Goal: Task Accomplishment & Management: Manage account settings

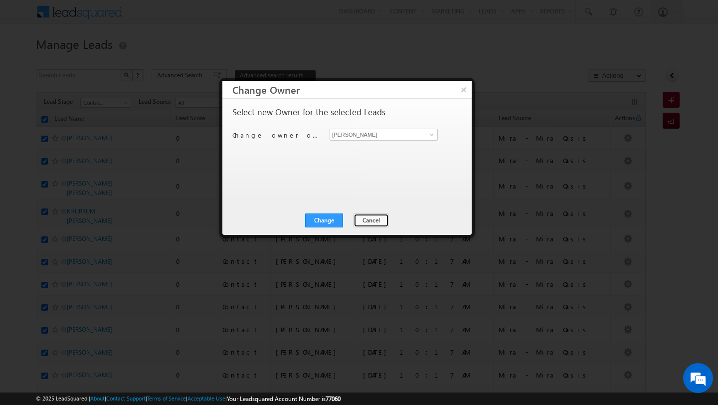
click at [369, 224] on button "Cancel" at bounding box center [371, 221] width 35 height 14
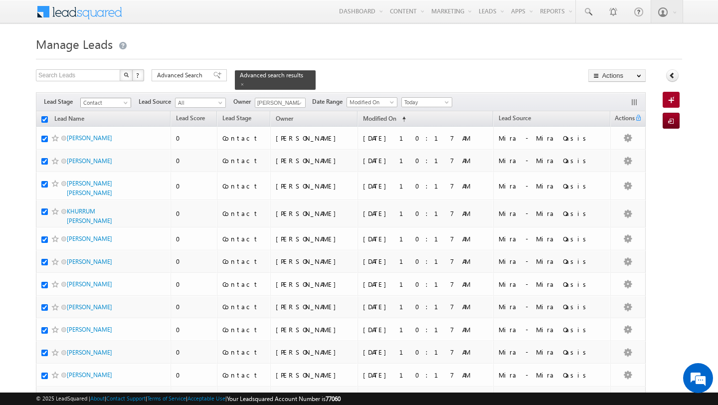
click at [106, 103] on span "Contact" at bounding box center [104, 102] width 47 height 9
click at [105, 152] on link "Meeting" at bounding box center [106, 152] width 50 height 9
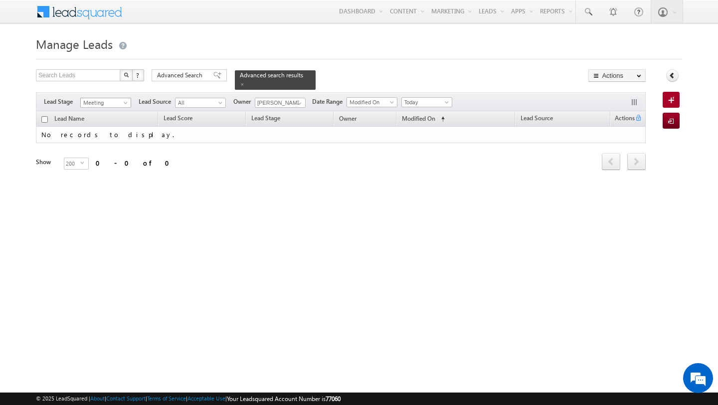
click at [110, 104] on span "Meeting" at bounding box center [104, 102] width 47 height 9
click at [106, 123] on link "Contact" at bounding box center [106, 122] width 50 height 9
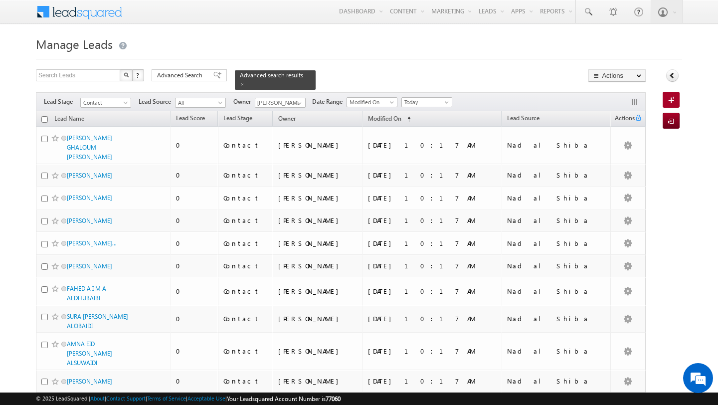
click at [44, 118] on input "checkbox" at bounding box center [44, 119] width 6 height 6
checkbox input "true"
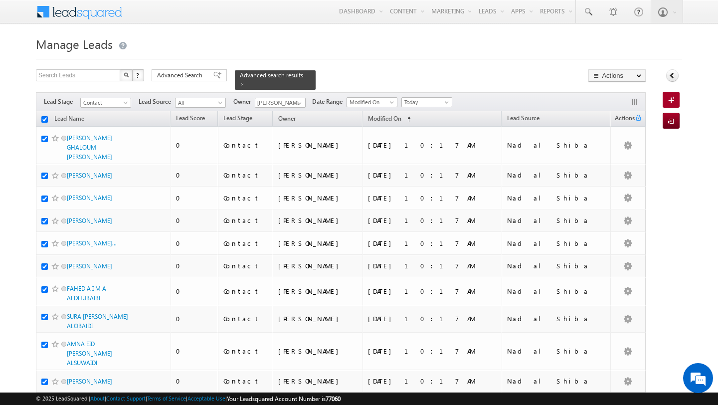
checkbox input "true"
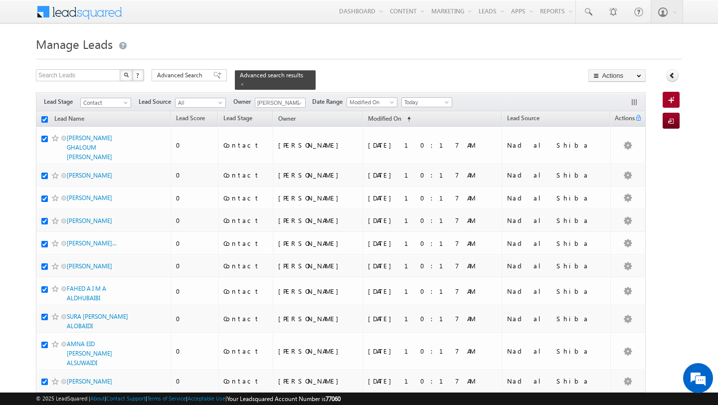
checkbox input "true"
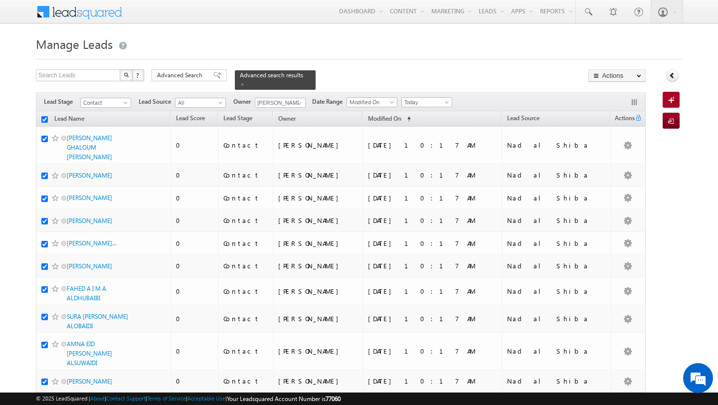
checkbox input "true"
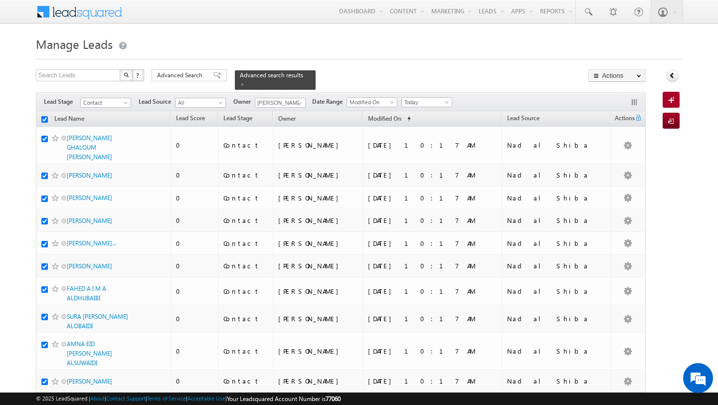
checkbox input "true"
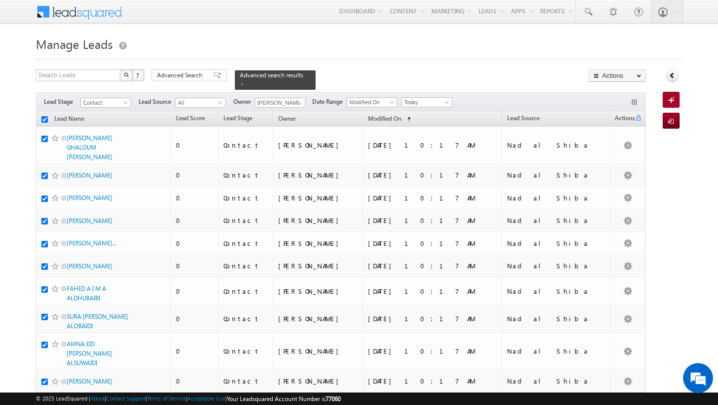
checkbox input "true"
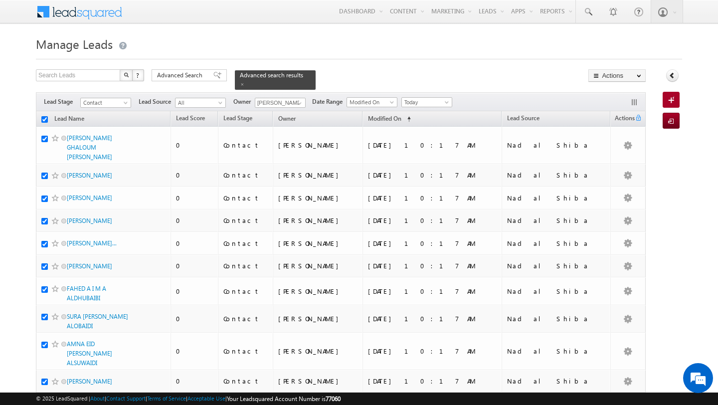
checkbox input "true"
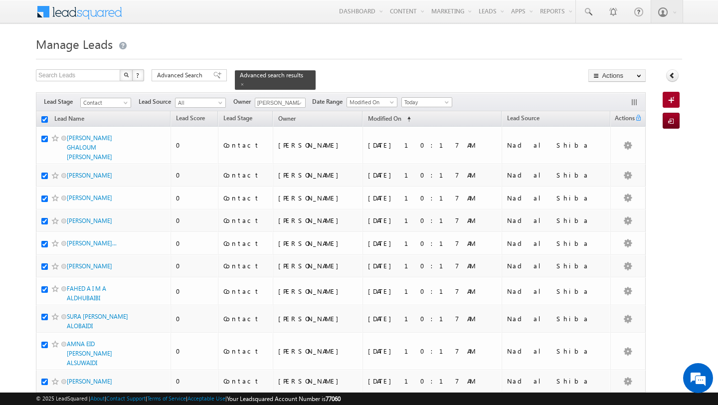
checkbox input "true"
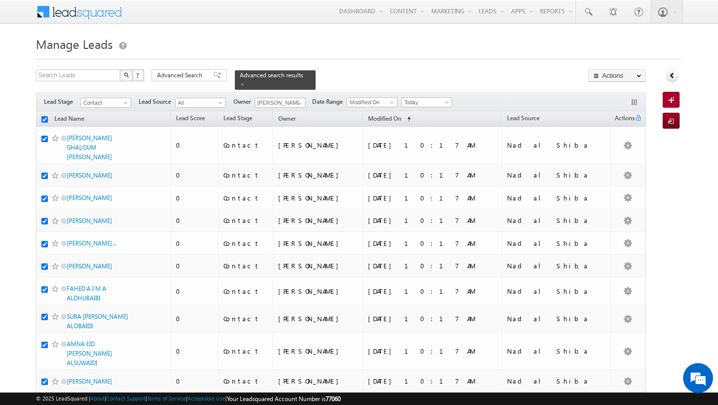
checkbox input "true"
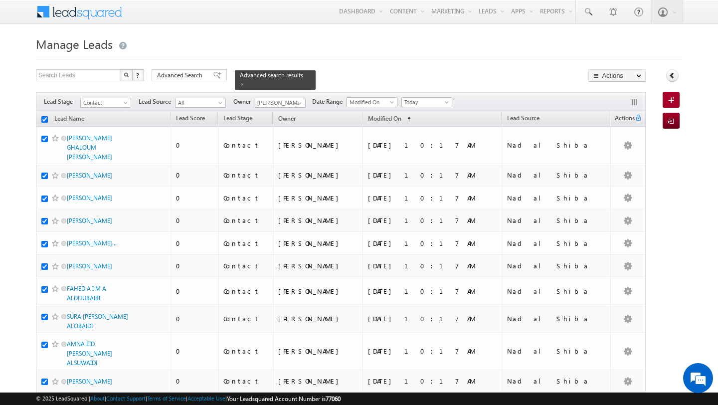
checkbox input "true"
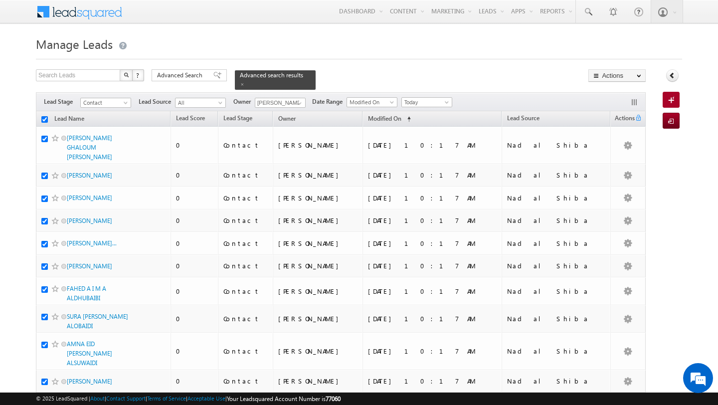
checkbox input "true"
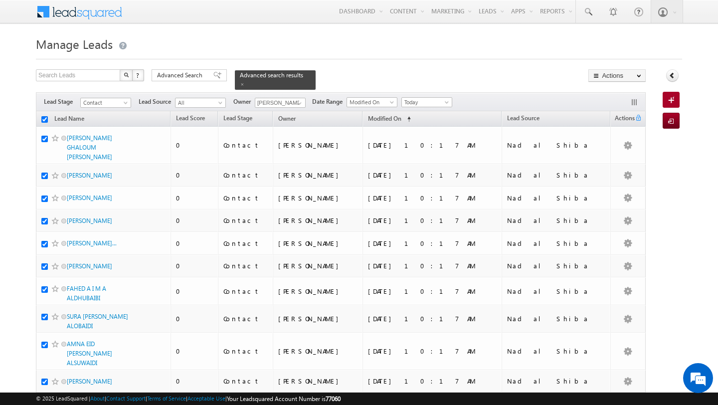
checkbox input "true"
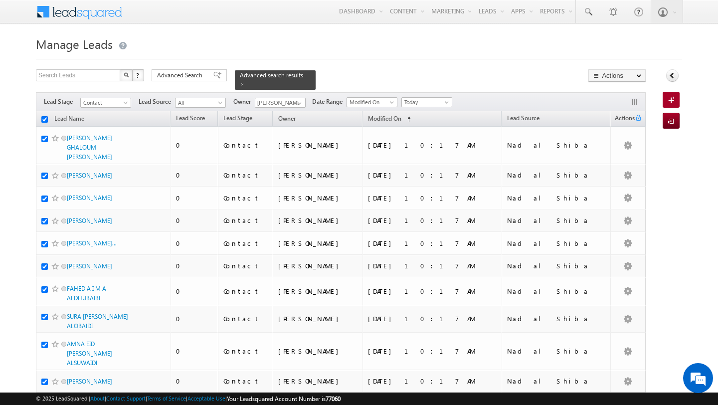
checkbox input "true"
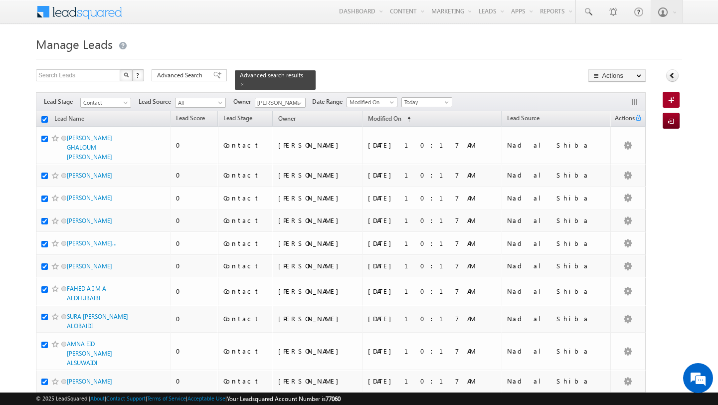
checkbox input "true"
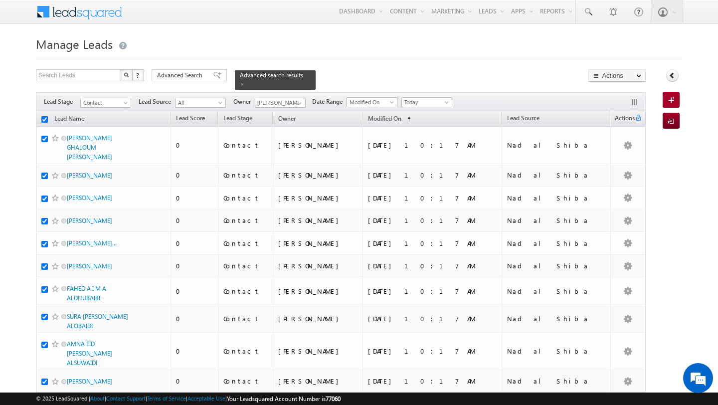
checkbox input "true"
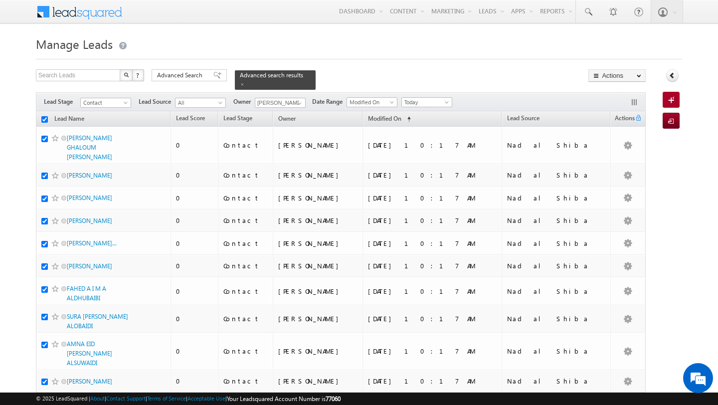
checkbox input "true"
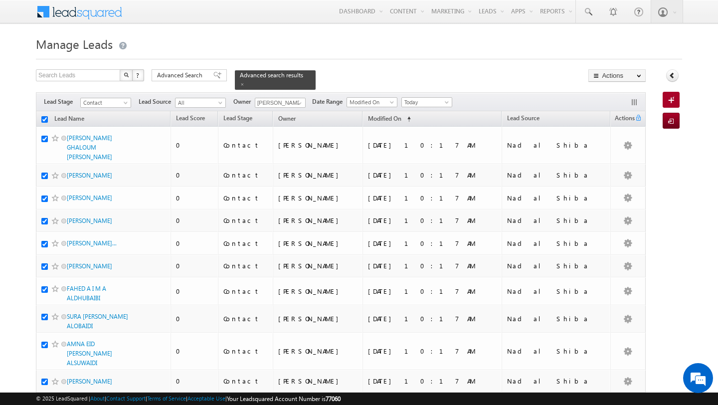
checkbox input "true"
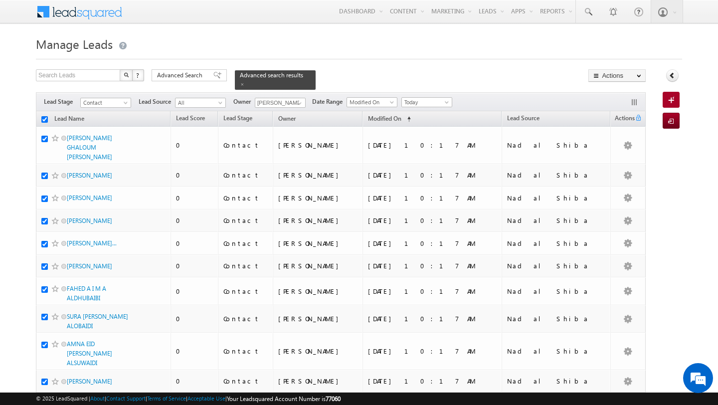
checkbox input "true"
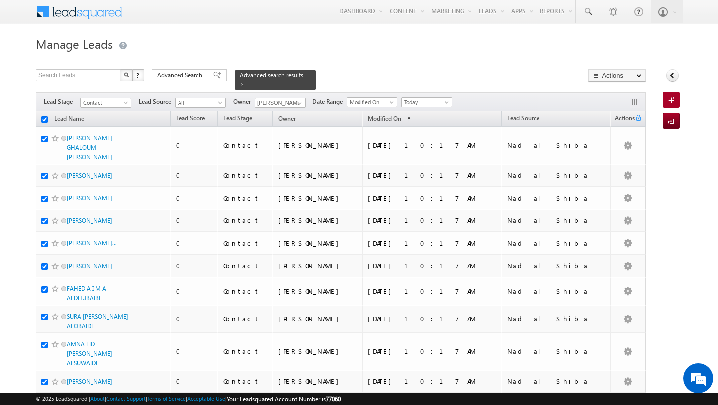
checkbox input "true"
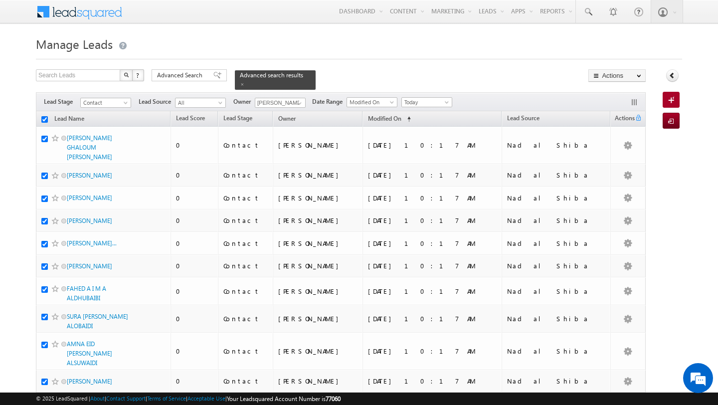
checkbox input "true"
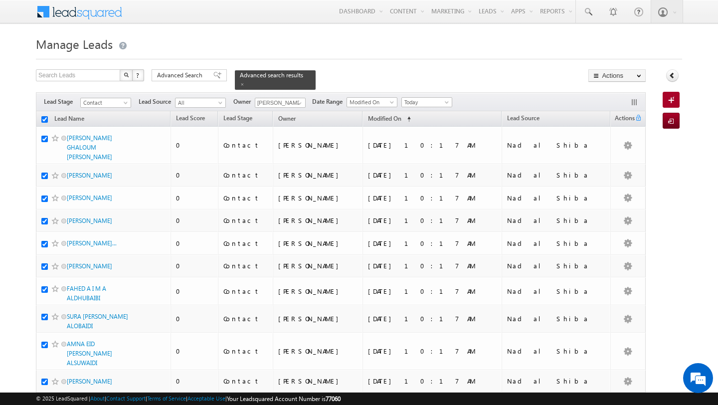
checkbox input "true"
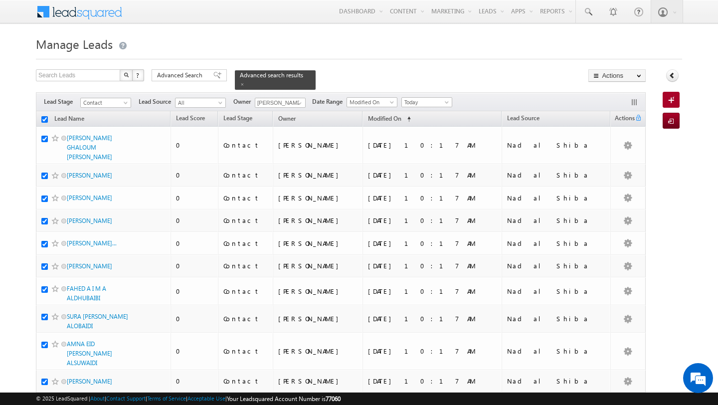
checkbox input "true"
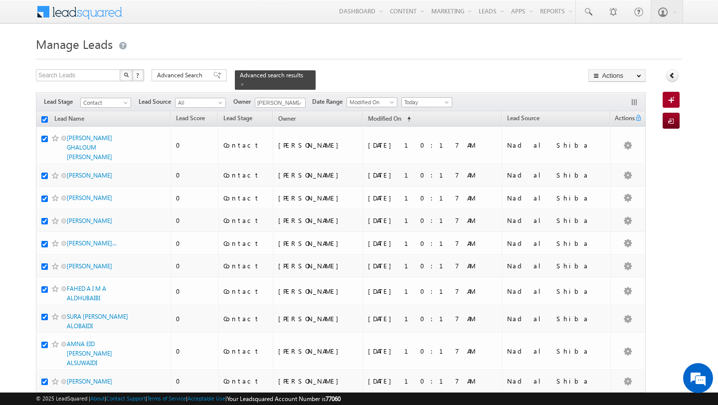
checkbox input "true"
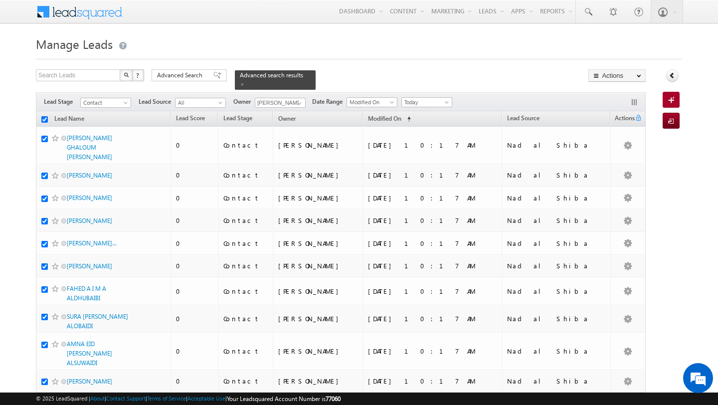
checkbox input "true"
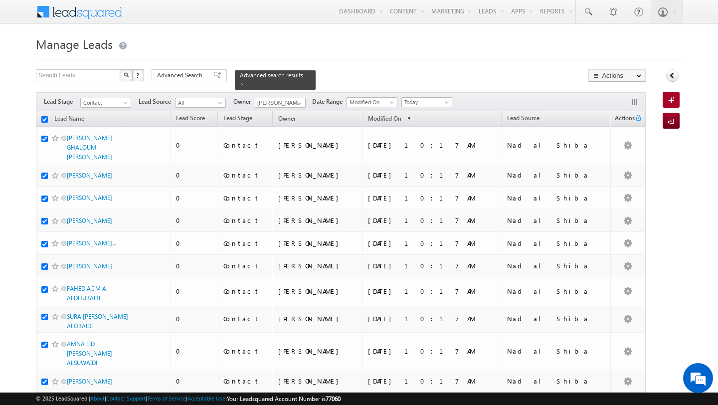
checkbox input "true"
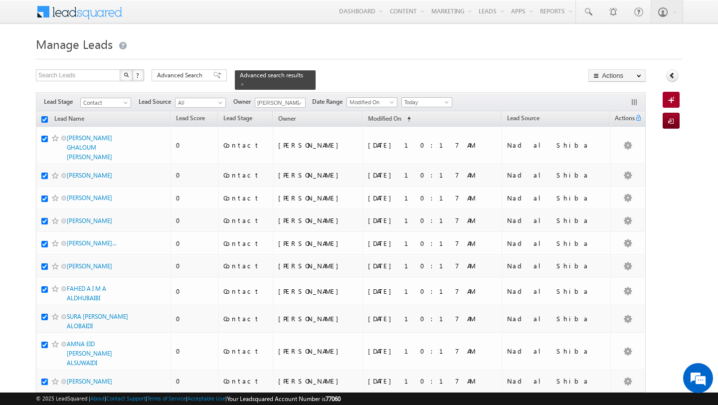
checkbox input "true"
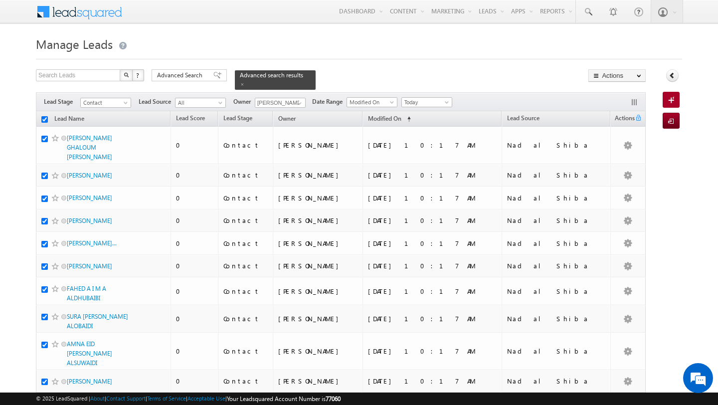
checkbox input "true"
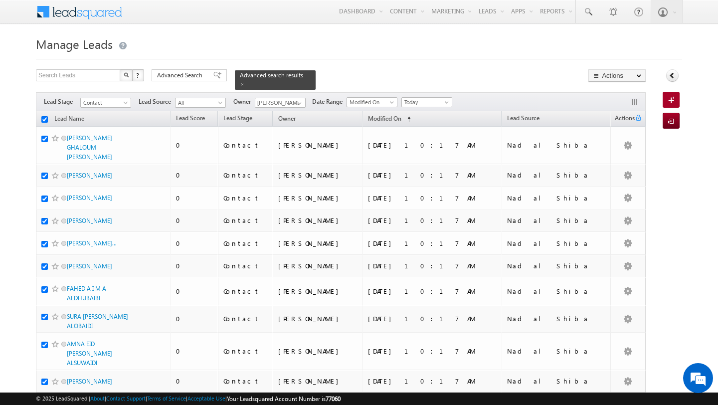
checkbox input "true"
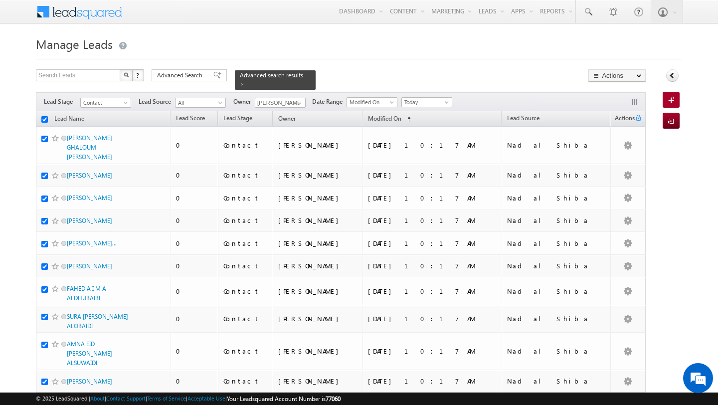
checkbox input "true"
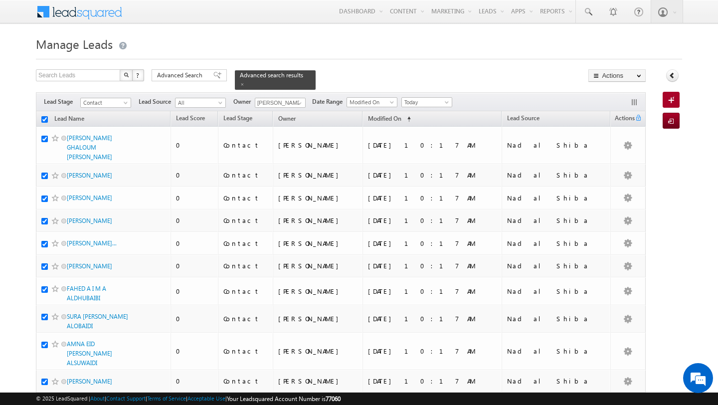
checkbox input "true"
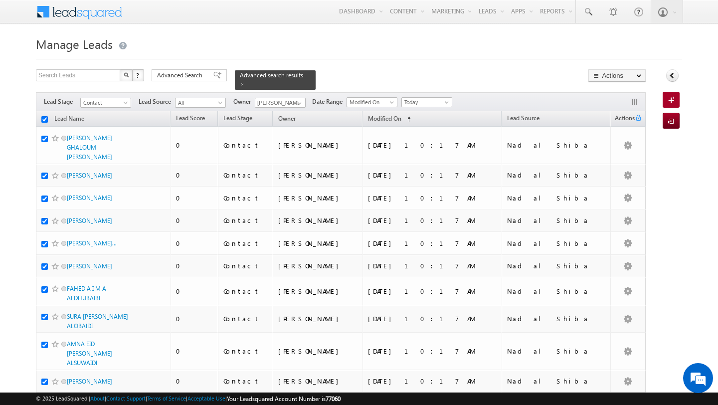
checkbox input "true"
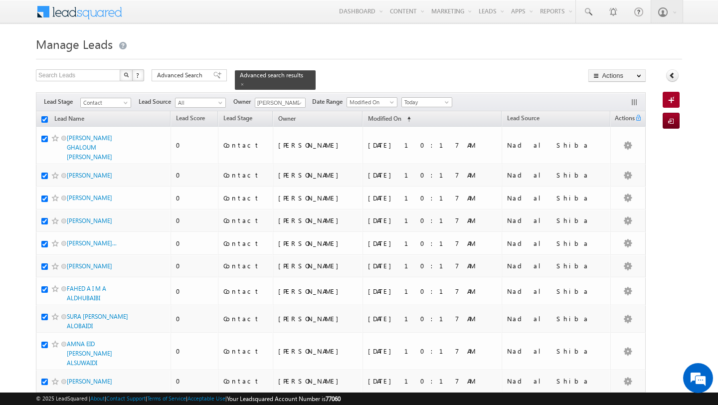
checkbox input "true"
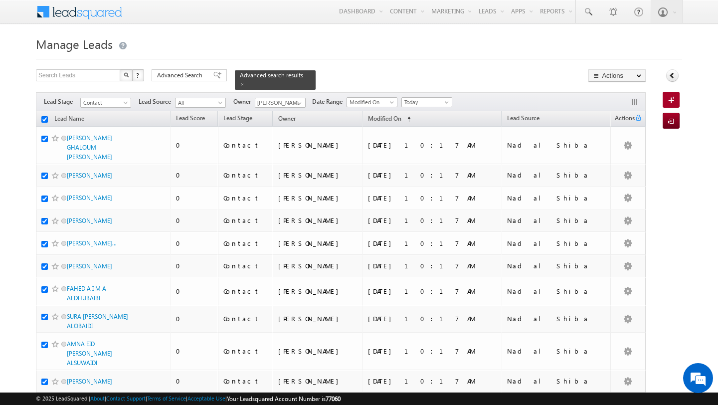
checkbox input "true"
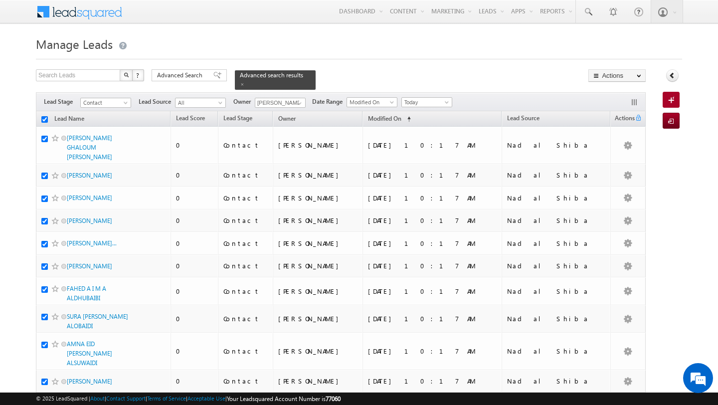
checkbox input "true"
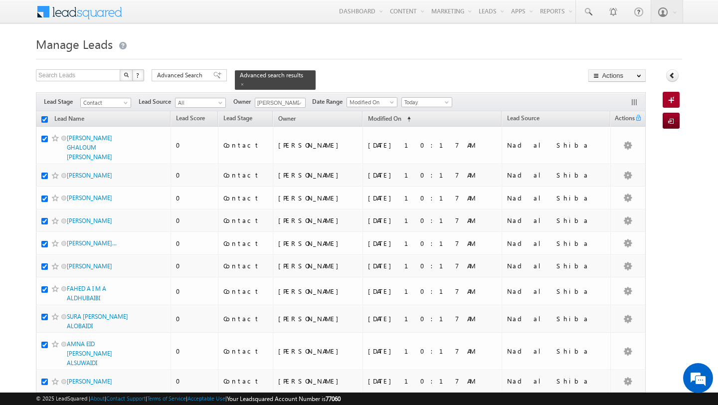
checkbox input "true"
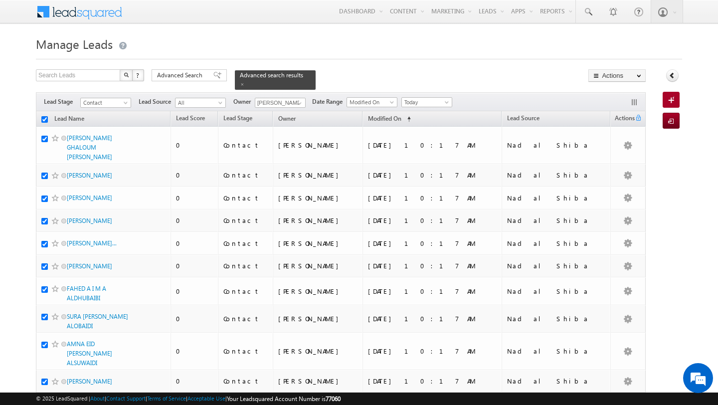
checkbox input "true"
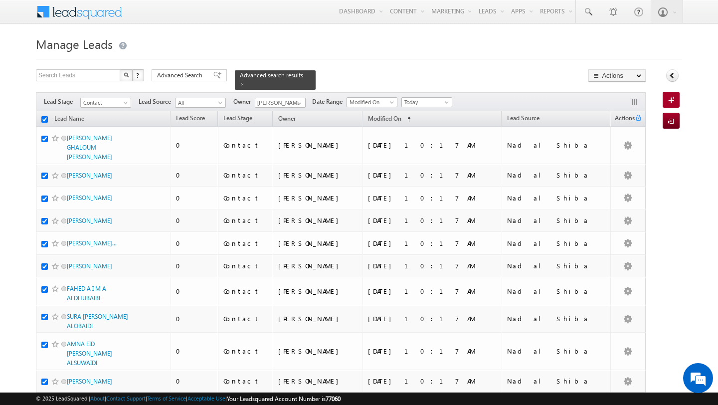
checkbox input "true"
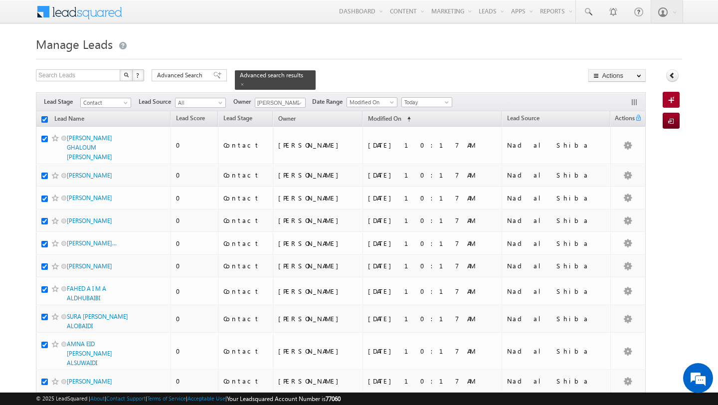
checkbox input "true"
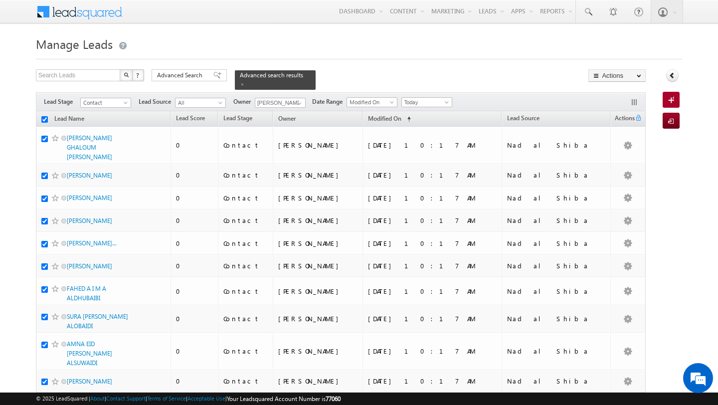
checkbox input "true"
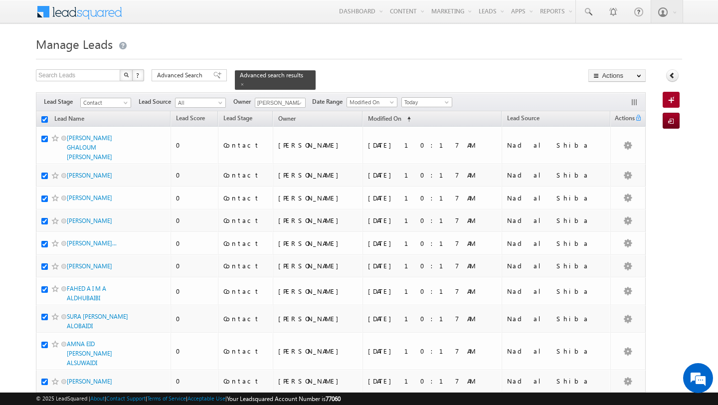
checkbox input "true"
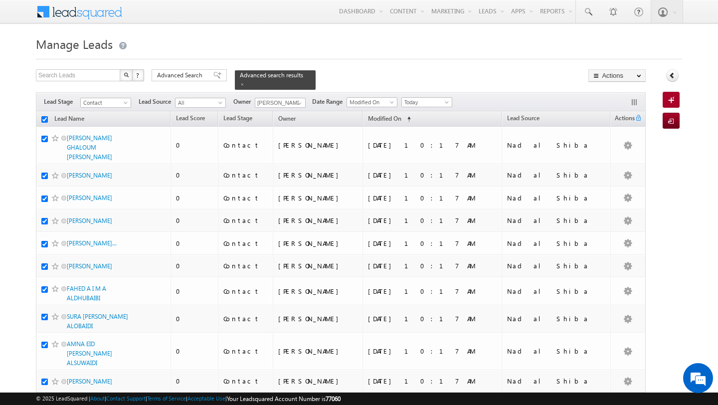
checkbox input "true"
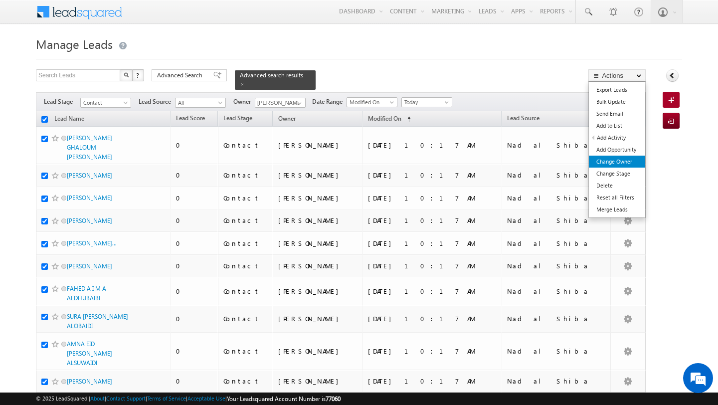
click at [624, 164] on link "Change Owner" at bounding box center [617, 162] width 56 height 12
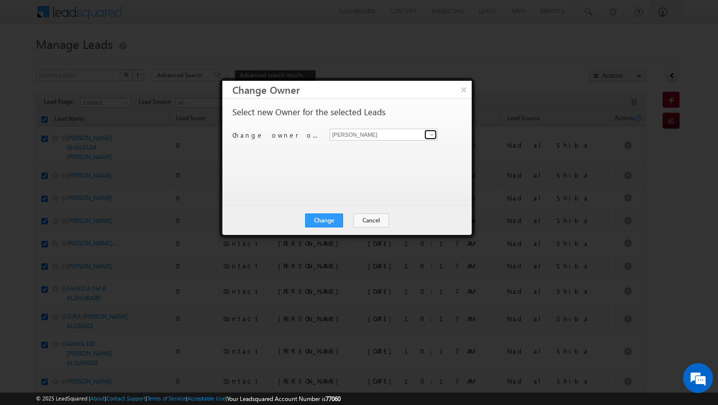
click at [435, 139] on link at bounding box center [431, 135] width 12 height 10
click at [375, 214] on button "Cancel" at bounding box center [371, 221] width 35 height 14
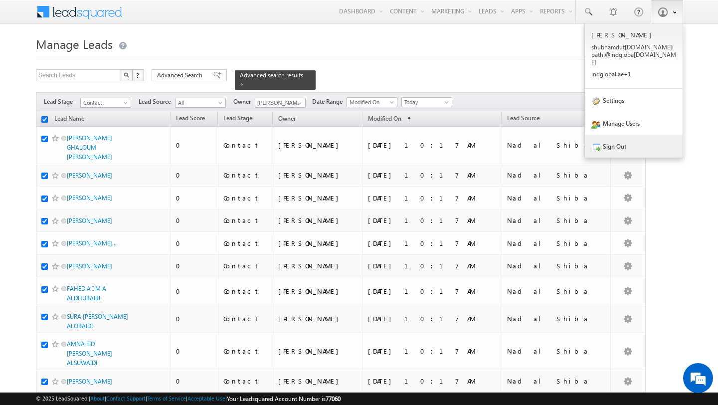
click at [630, 136] on link "Sign Out" at bounding box center [634, 146] width 98 height 23
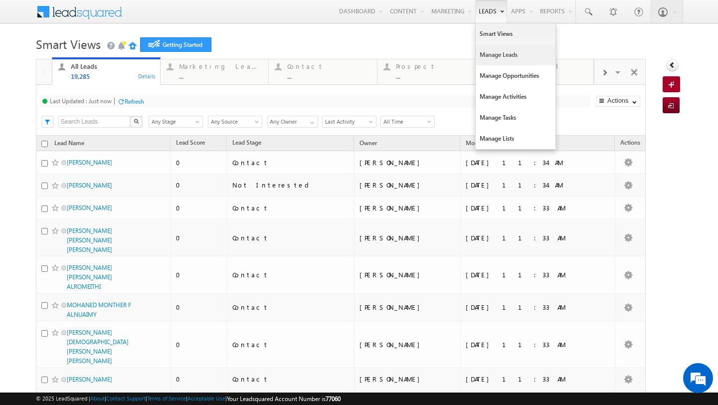
click at [492, 55] on link "Manage Leads" at bounding box center [516, 54] width 80 height 21
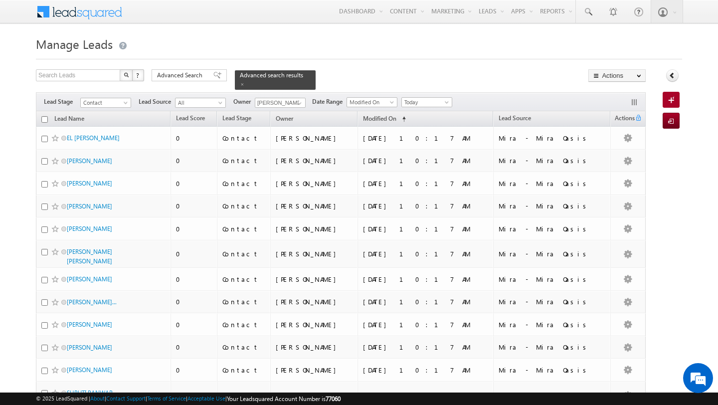
click at [46, 121] on input "checkbox" at bounding box center [44, 119] width 6 height 6
checkbox input "true"
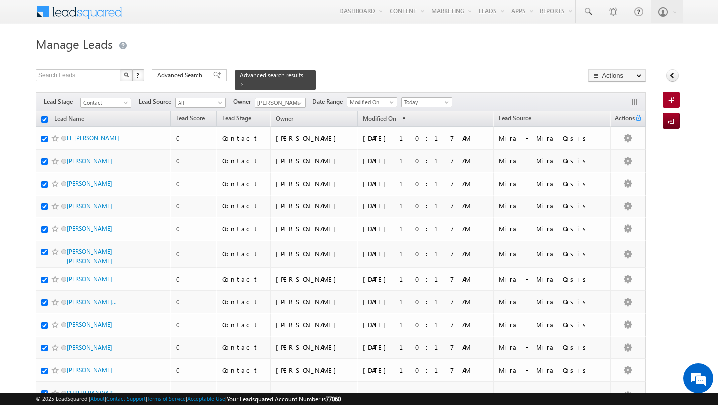
checkbox input "true"
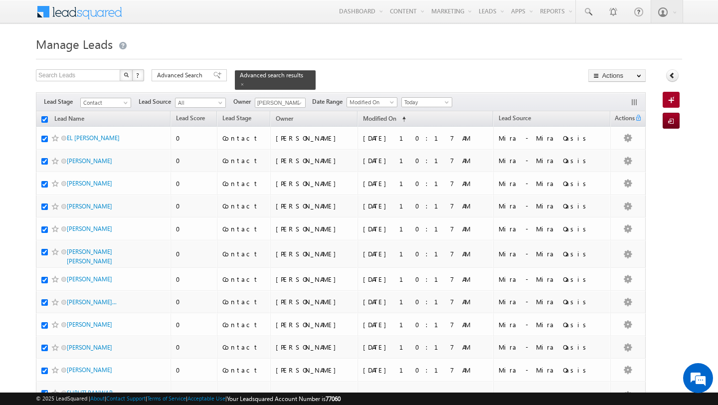
checkbox input "true"
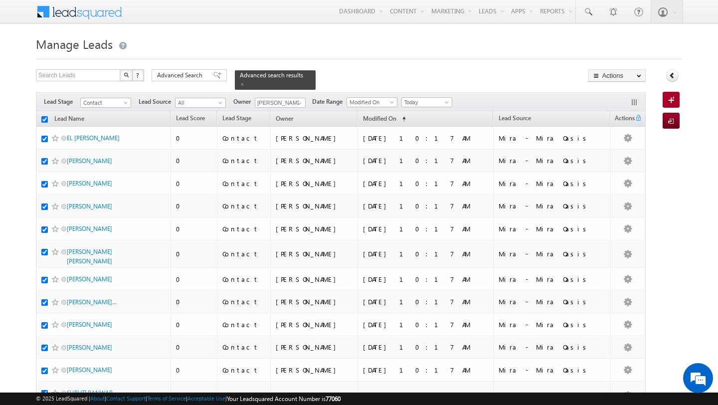
checkbox input "true"
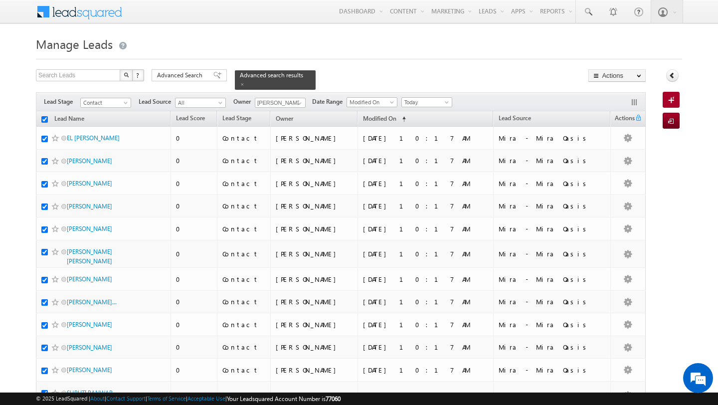
checkbox input "true"
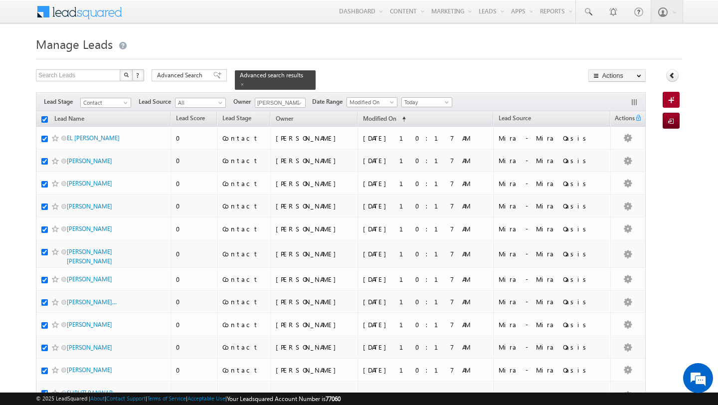
checkbox input "true"
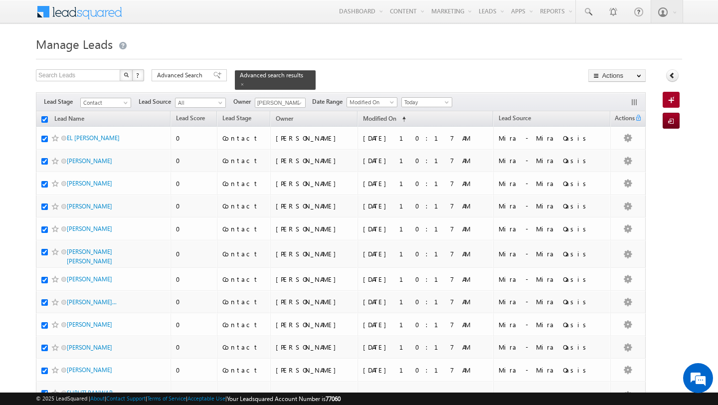
checkbox input "true"
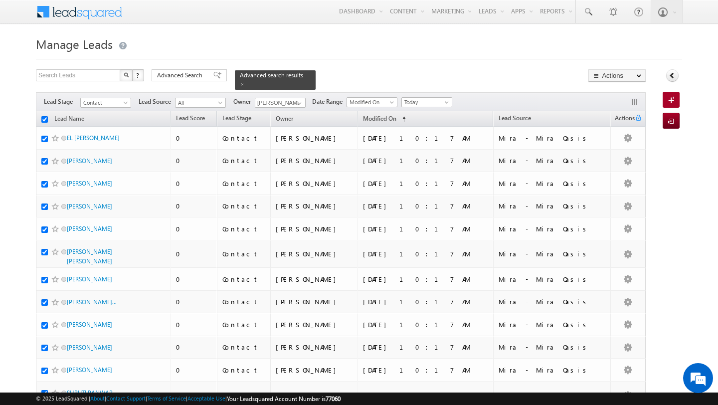
checkbox input "true"
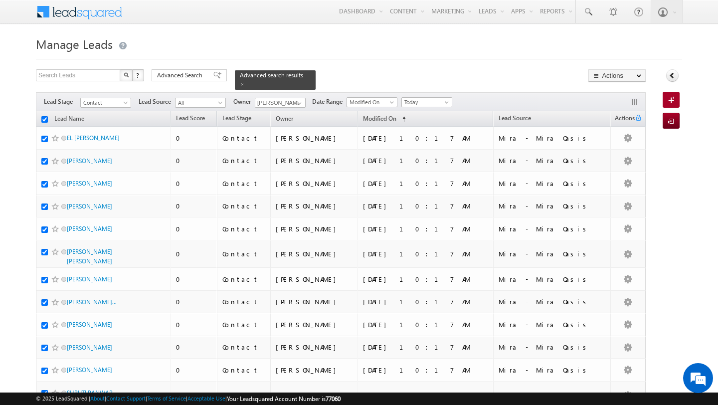
checkbox input "true"
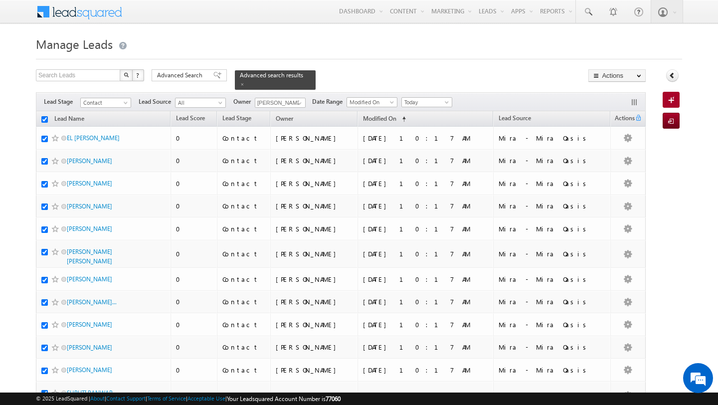
checkbox input "true"
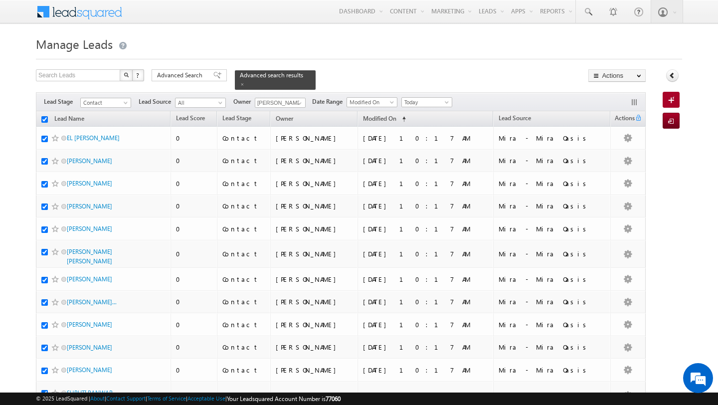
checkbox input "true"
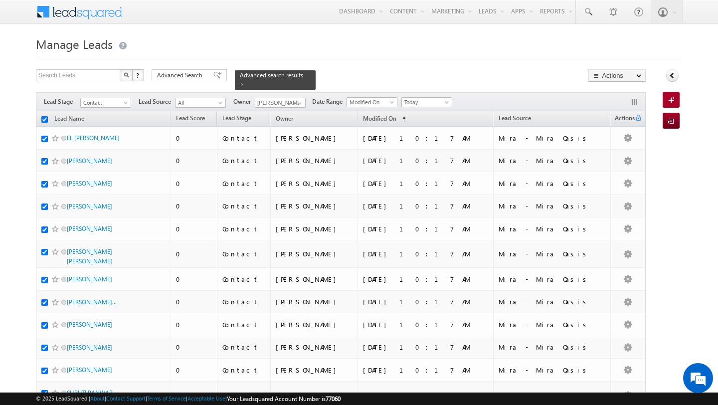
checkbox input "true"
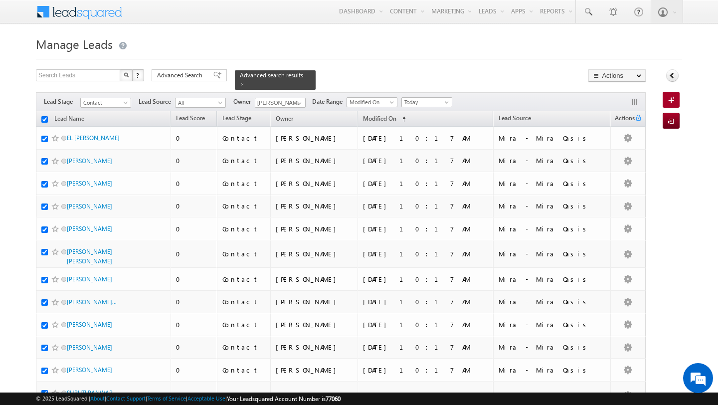
checkbox input "true"
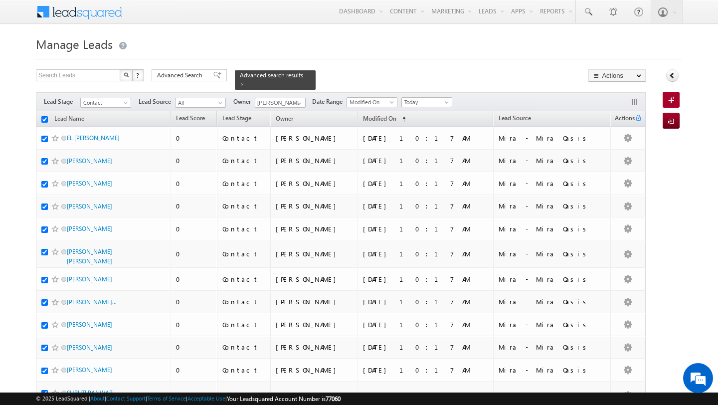
checkbox input "true"
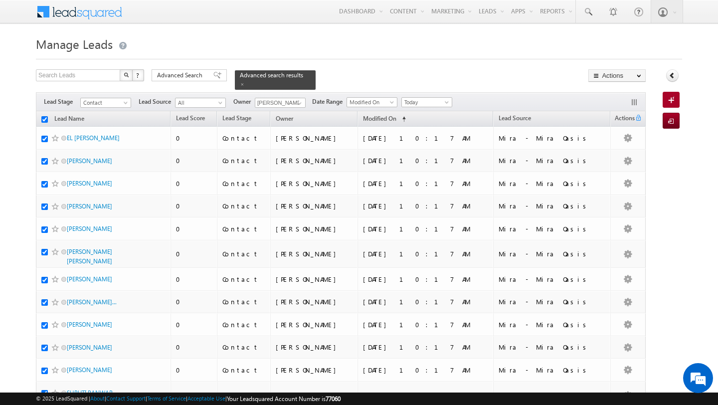
checkbox input "true"
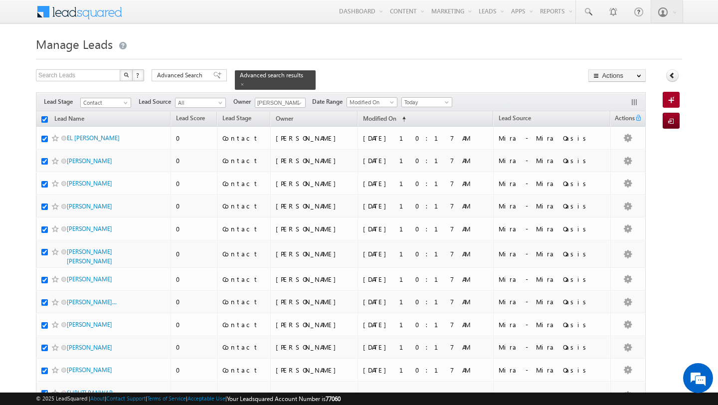
checkbox input "true"
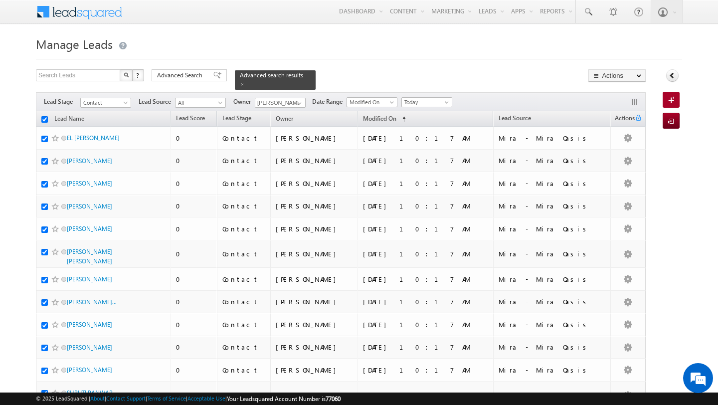
checkbox input "true"
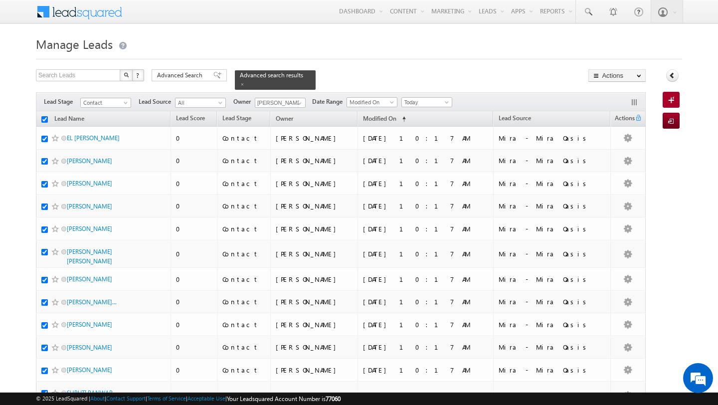
checkbox input "true"
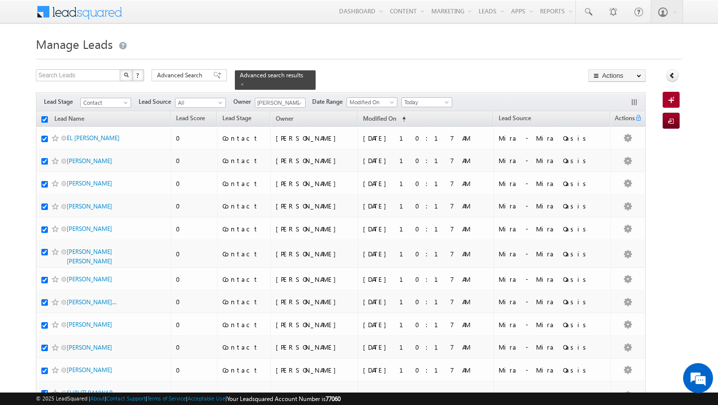
checkbox input "true"
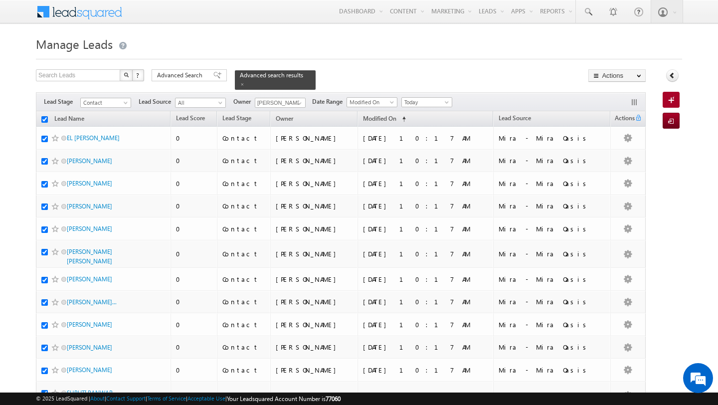
checkbox input "true"
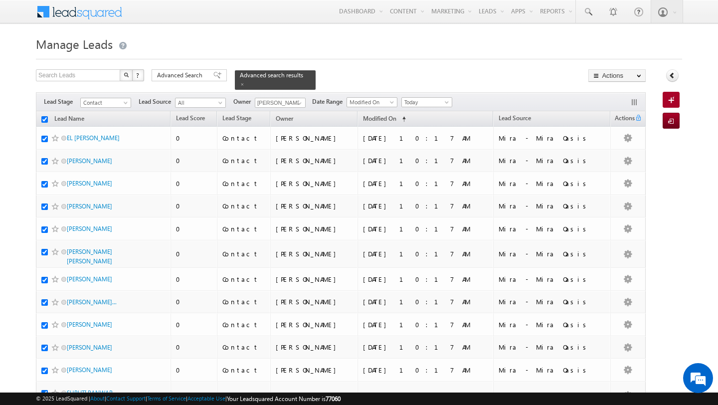
checkbox input "true"
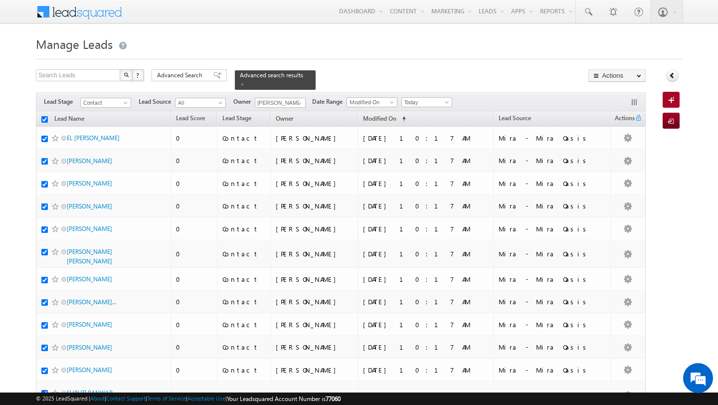
checkbox input "true"
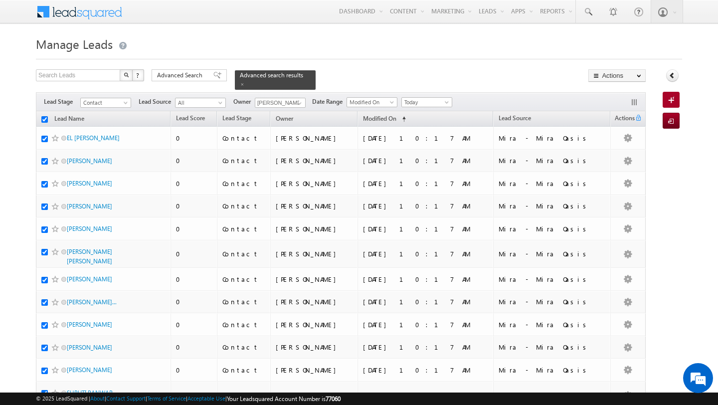
checkbox input "true"
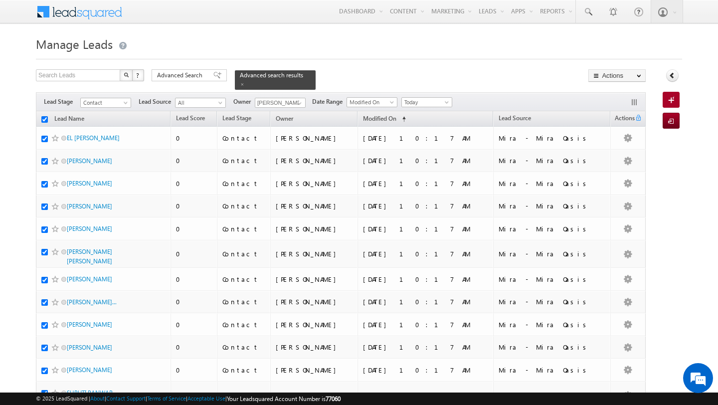
checkbox input "true"
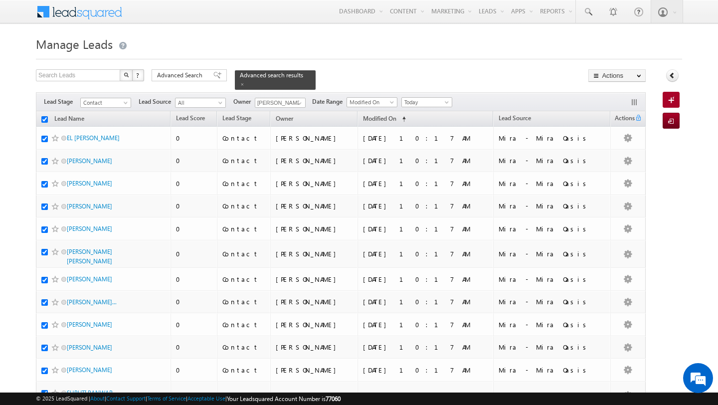
checkbox input "true"
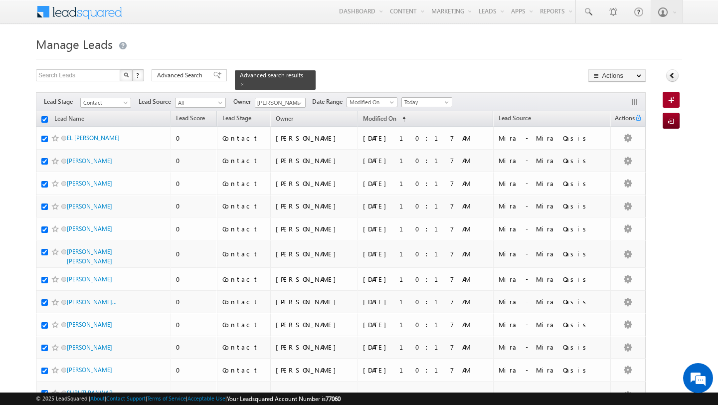
checkbox input "true"
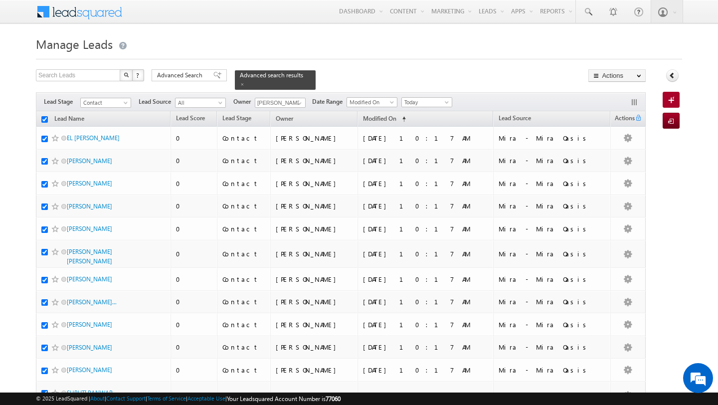
checkbox input "true"
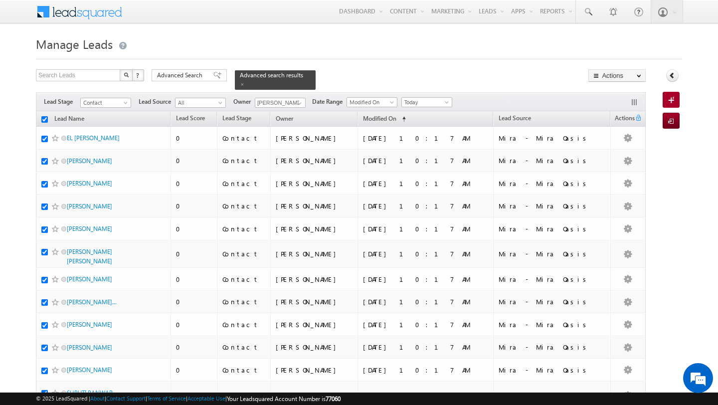
checkbox input "true"
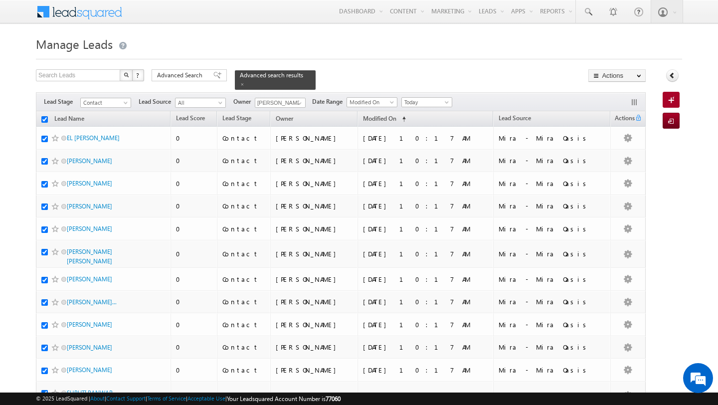
checkbox input "true"
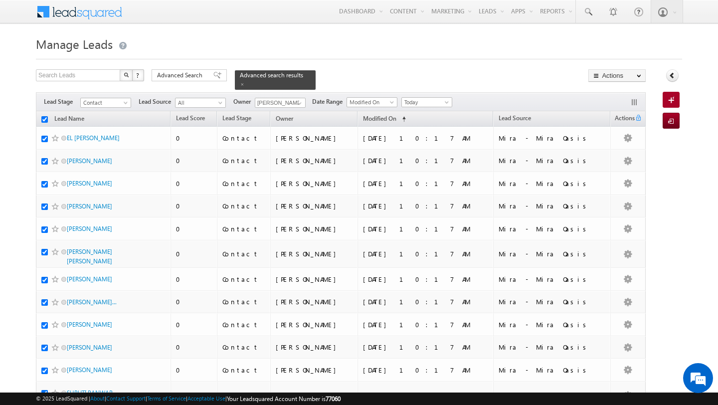
checkbox input "true"
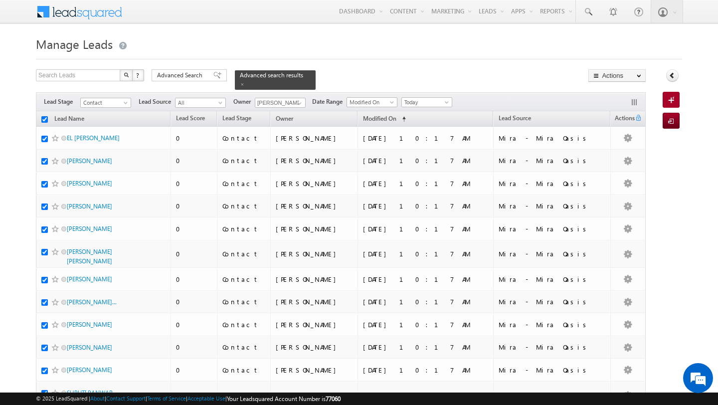
checkbox input "true"
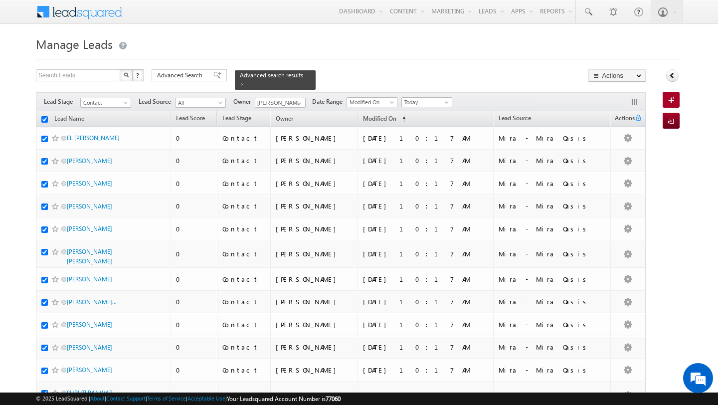
checkbox input "true"
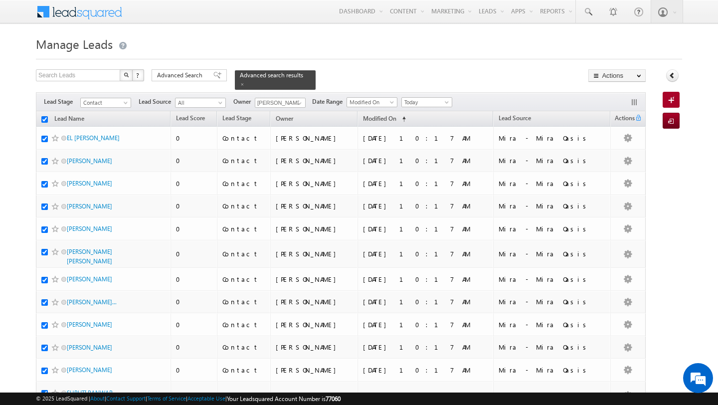
checkbox input "true"
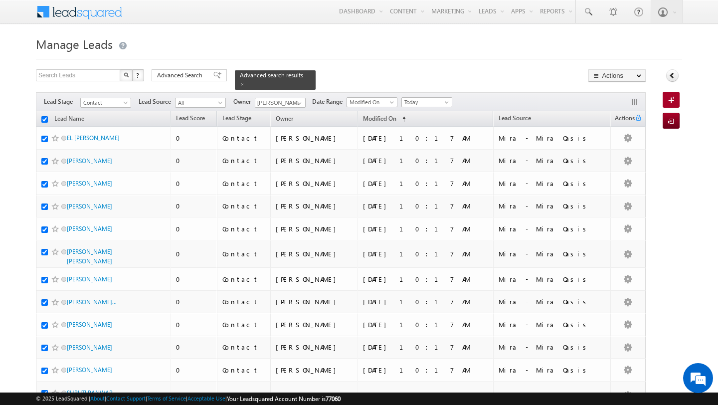
checkbox input "true"
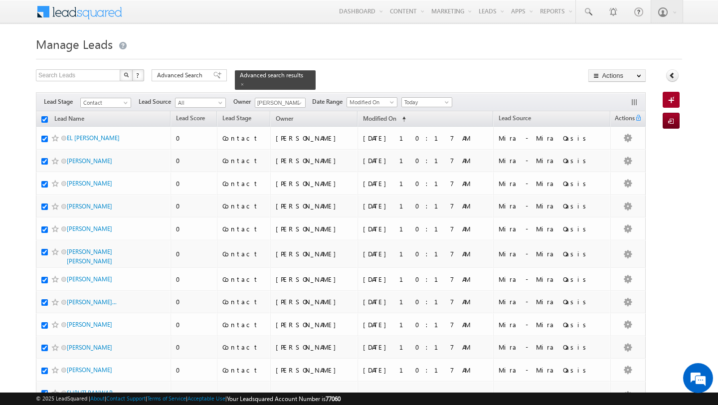
checkbox input "true"
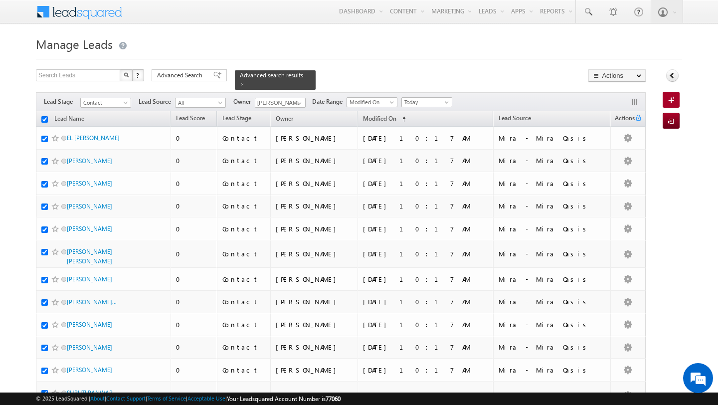
checkbox input "true"
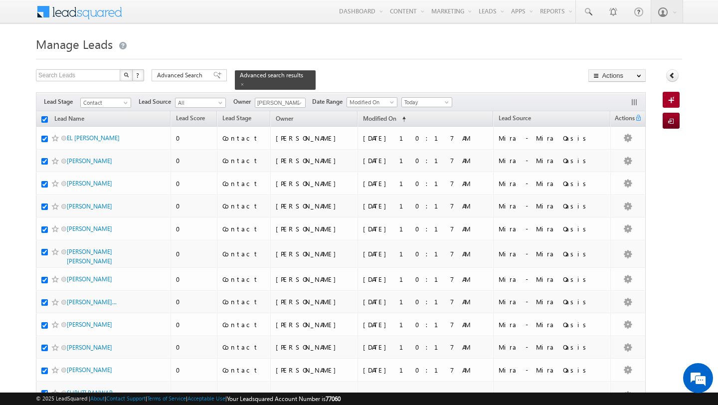
checkbox input "true"
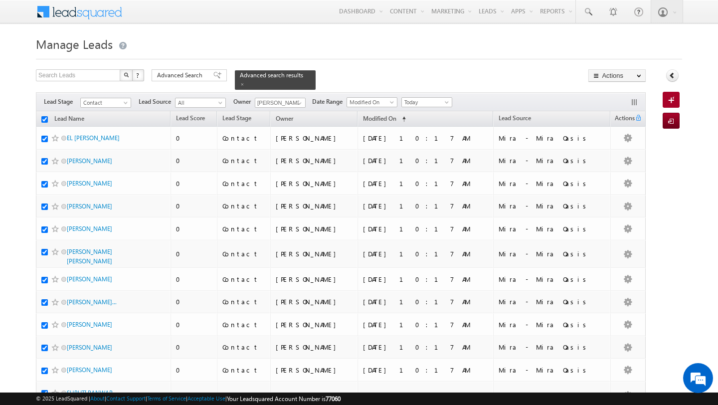
checkbox input "true"
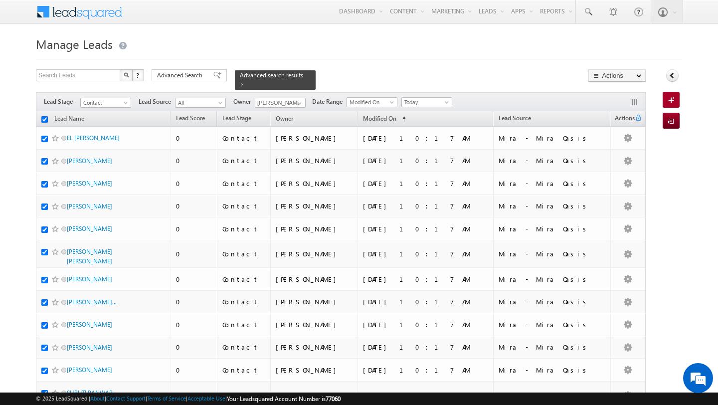
checkbox input "true"
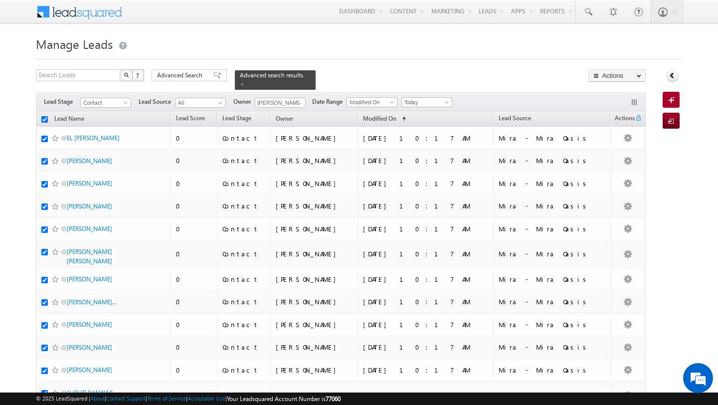
checkbox input "true"
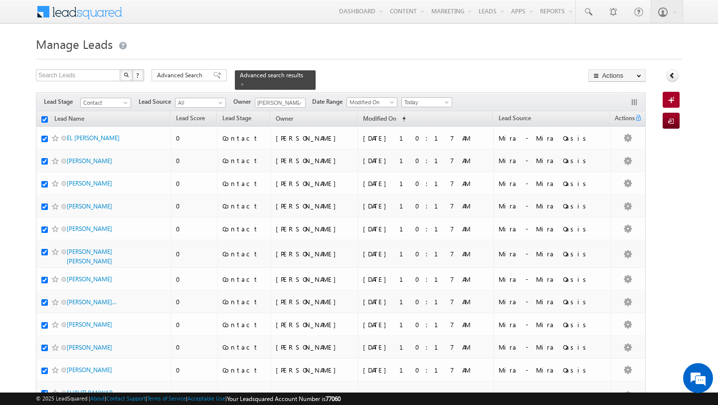
checkbox input "true"
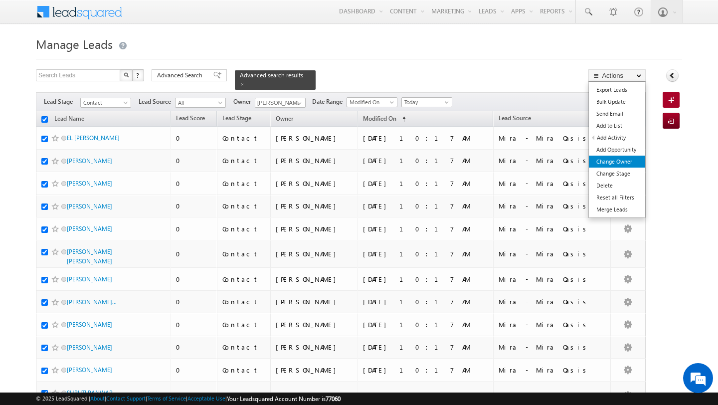
click at [634, 163] on link "Change Owner" at bounding box center [617, 162] width 56 height 12
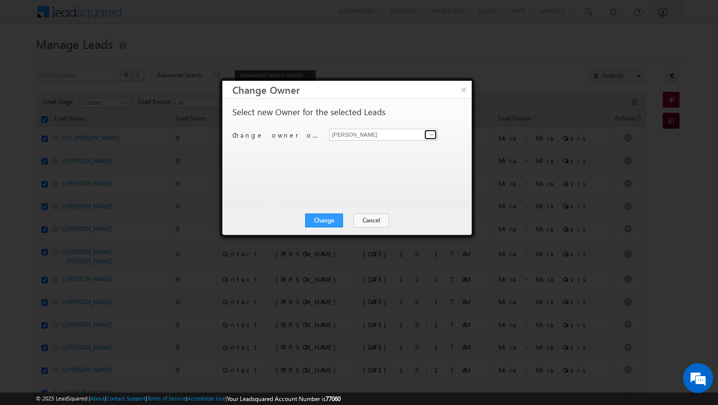
click at [430, 139] on link at bounding box center [431, 135] width 12 height 10
click at [393, 154] on span "[EMAIL_ADDRESS][DOMAIN_NAME]" at bounding box center [379, 154] width 90 height 7
click at [320, 224] on button "Change" at bounding box center [324, 221] width 38 height 14
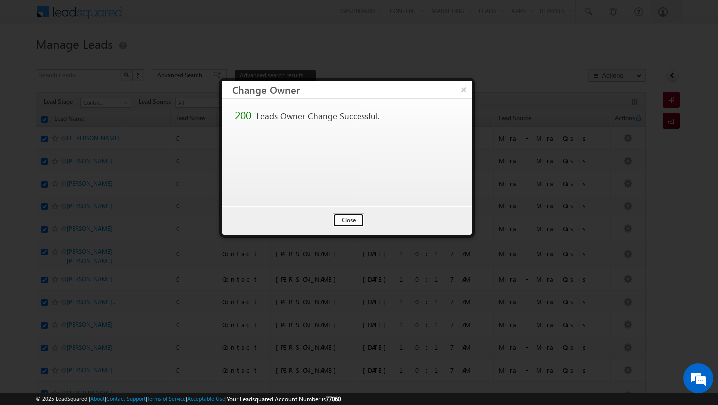
click at [350, 220] on button "Close" at bounding box center [349, 221] width 32 height 14
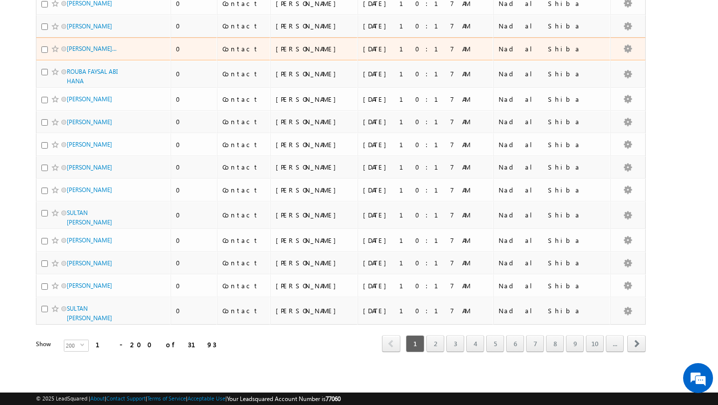
scroll to position [5342, 0]
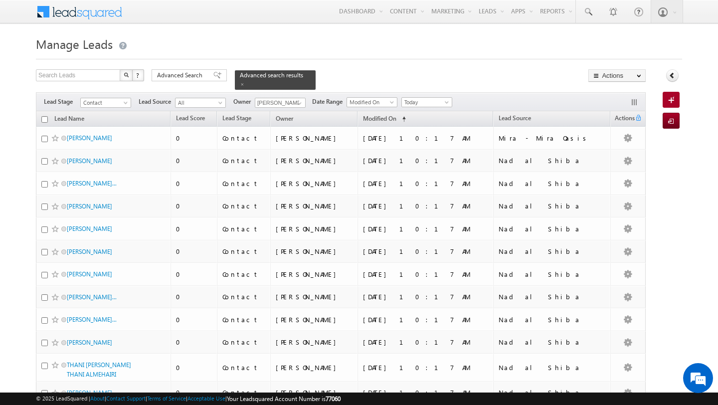
click at [42, 119] on input "checkbox" at bounding box center [44, 119] width 6 height 6
checkbox input "true"
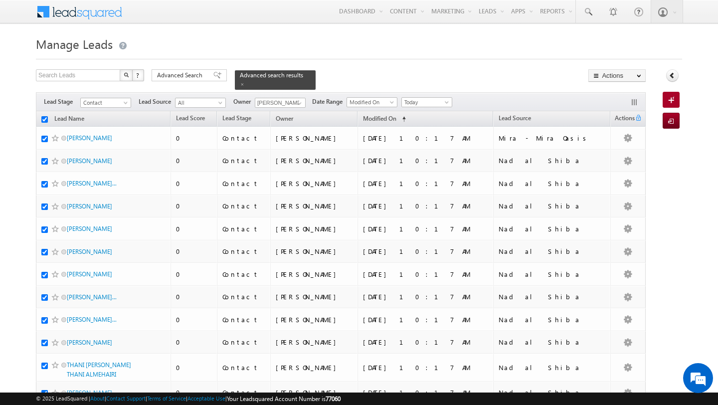
checkbox input "true"
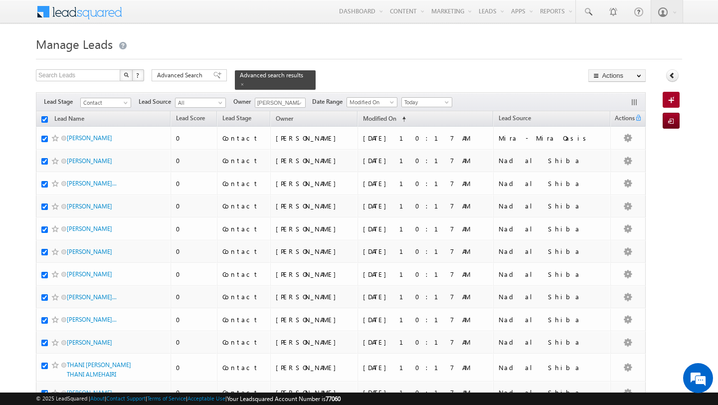
checkbox input "true"
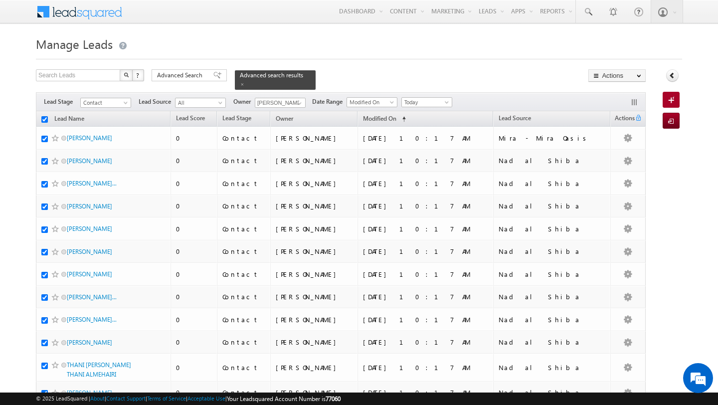
checkbox input "true"
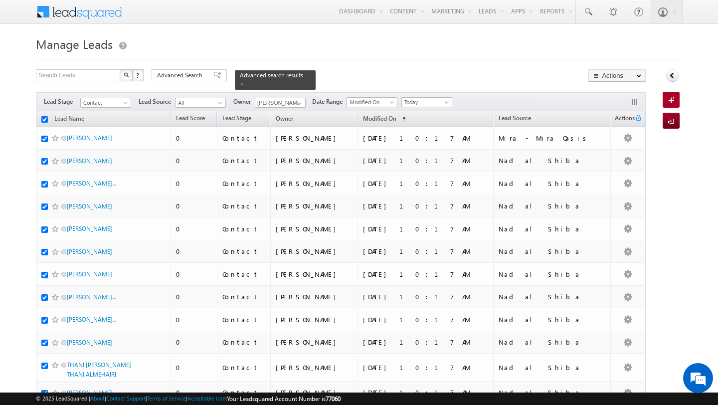
checkbox input "true"
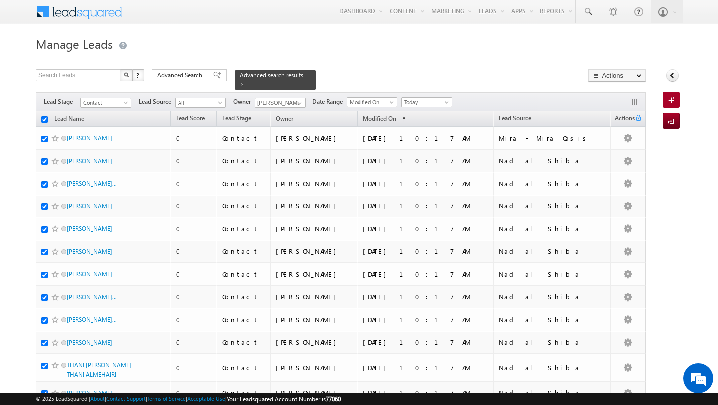
checkbox input "true"
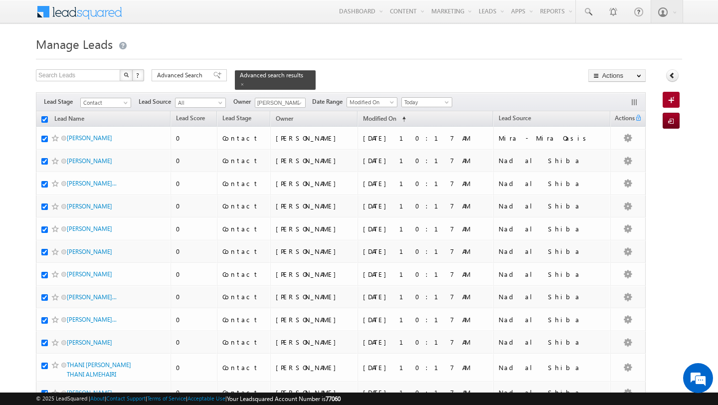
checkbox input "true"
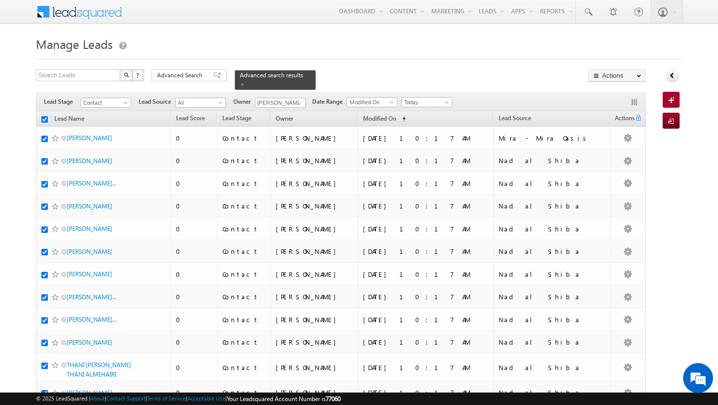
checkbox input "true"
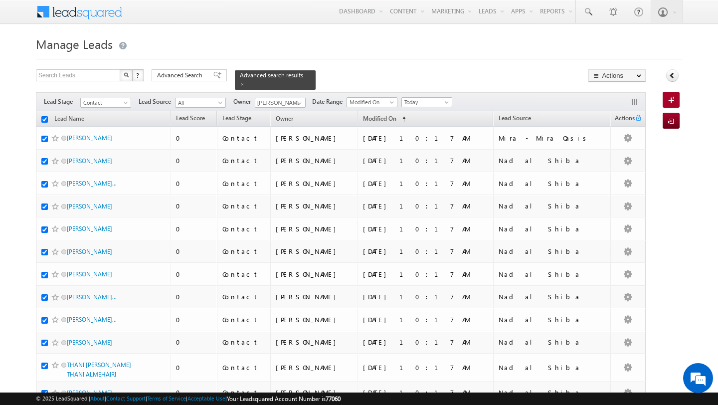
checkbox input "true"
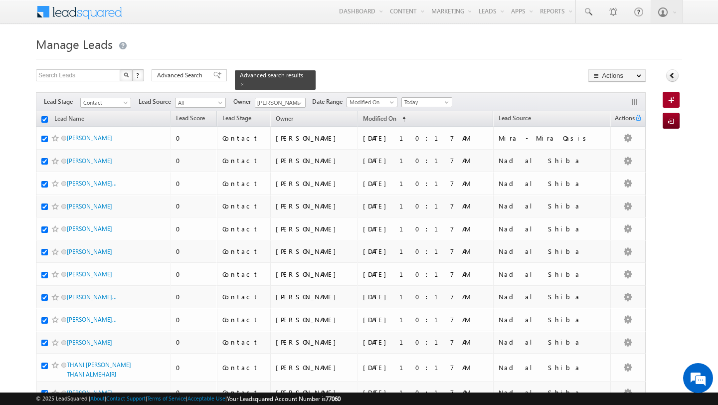
checkbox input "true"
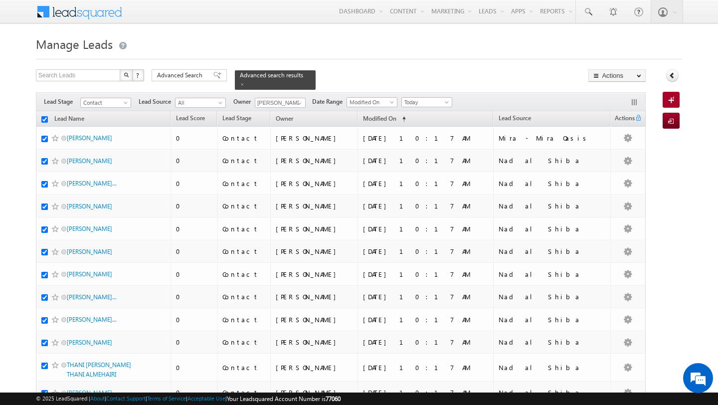
checkbox input "true"
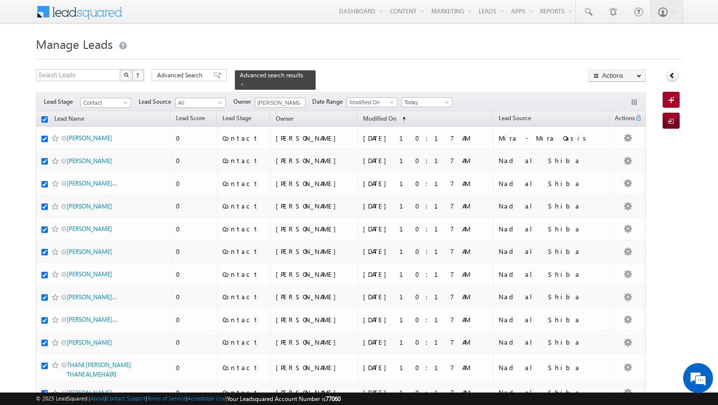
checkbox input "true"
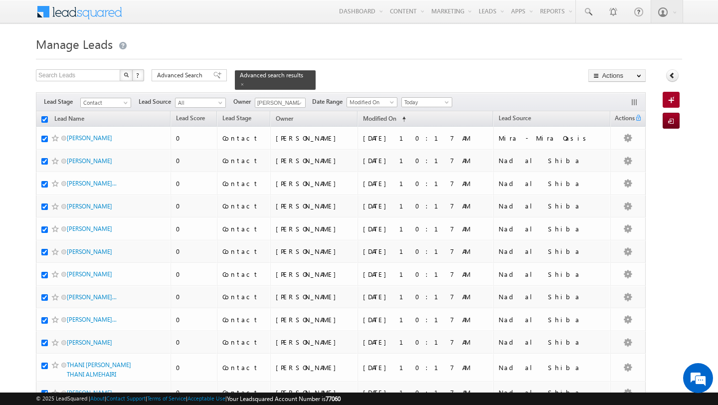
checkbox input "true"
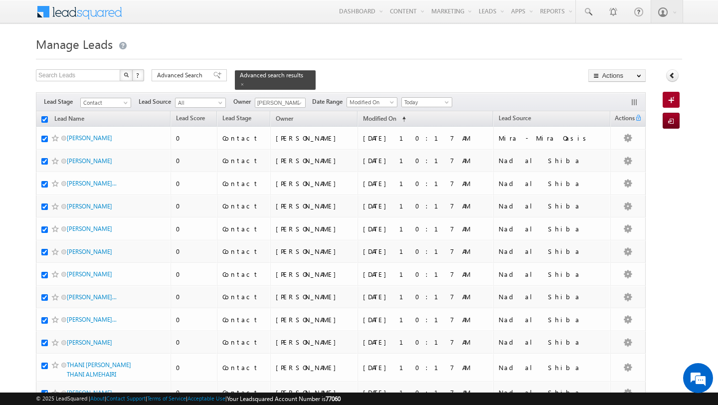
checkbox input "true"
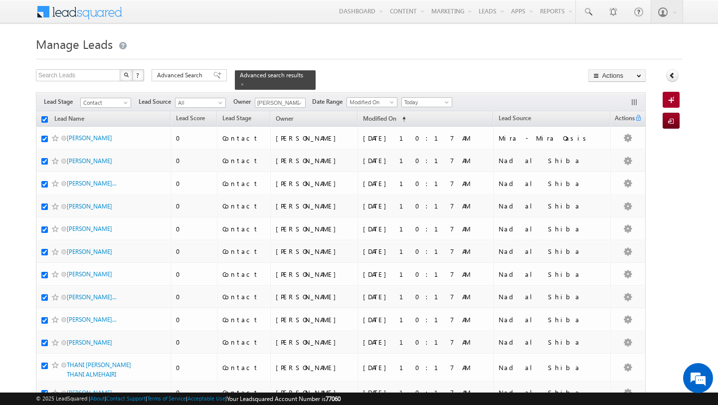
checkbox input "true"
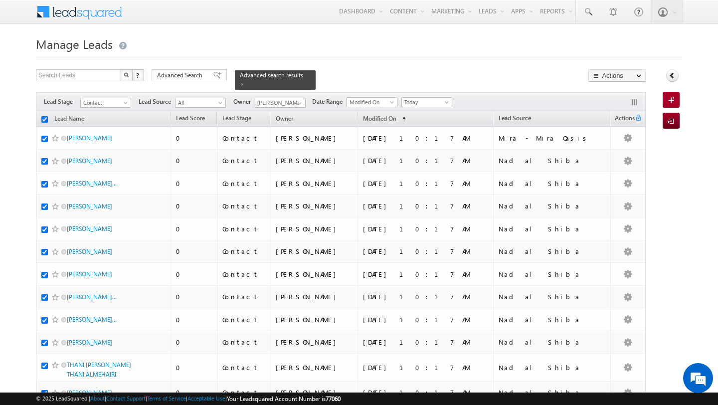
checkbox input "true"
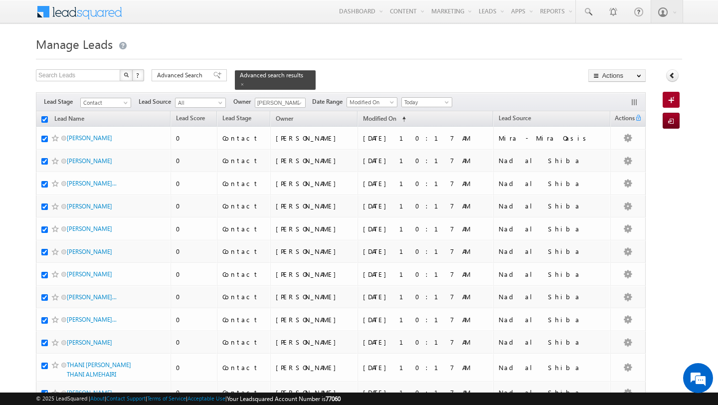
checkbox input "true"
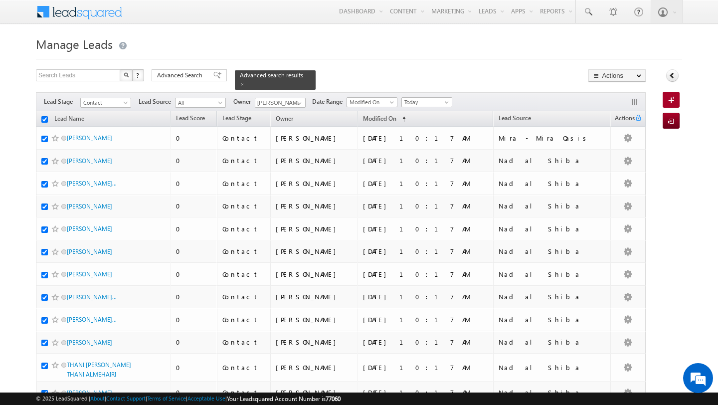
checkbox input "true"
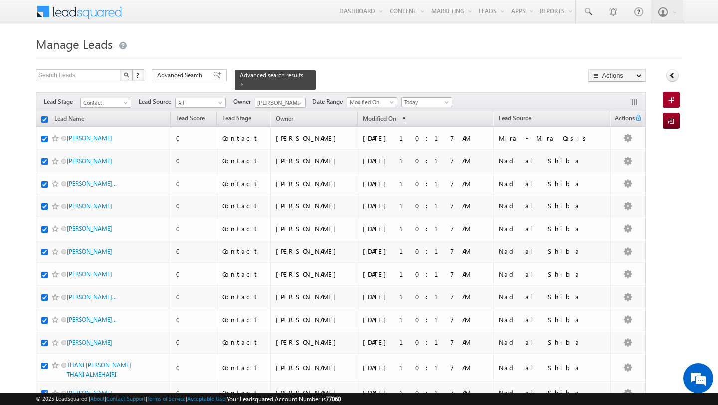
checkbox input "true"
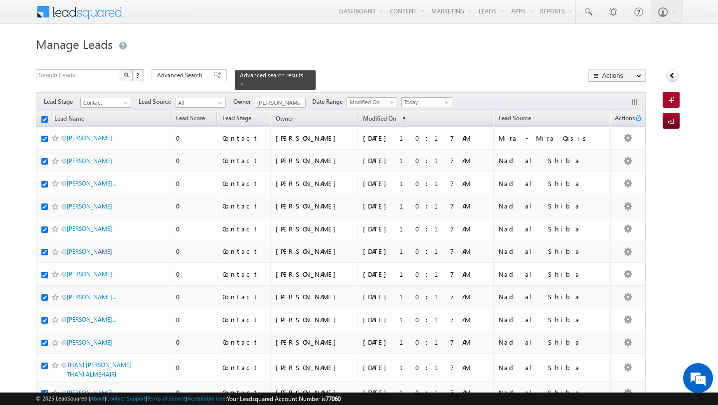
checkbox input "true"
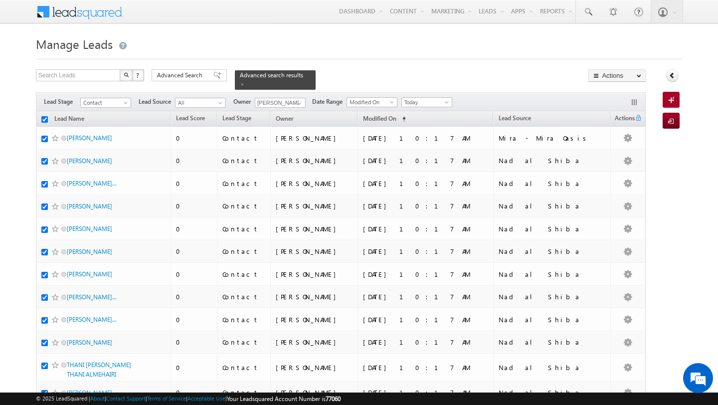
checkbox input "true"
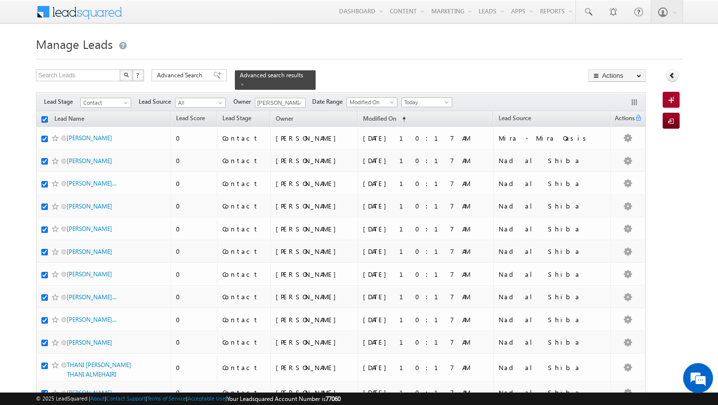
checkbox input "true"
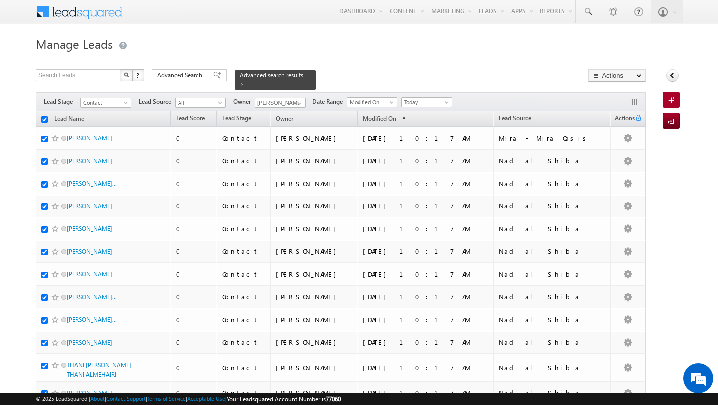
checkbox input "true"
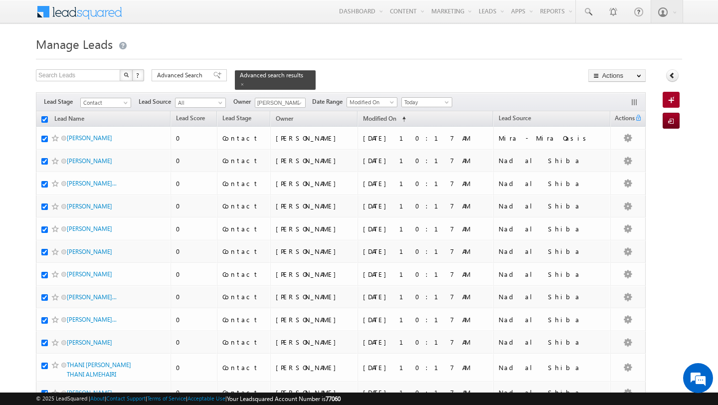
checkbox input "true"
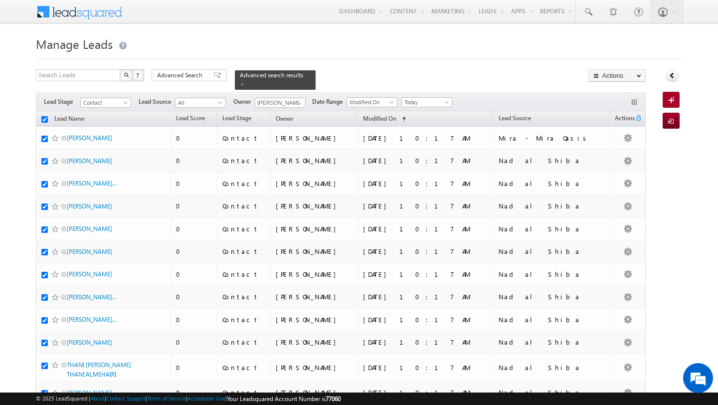
checkbox input "true"
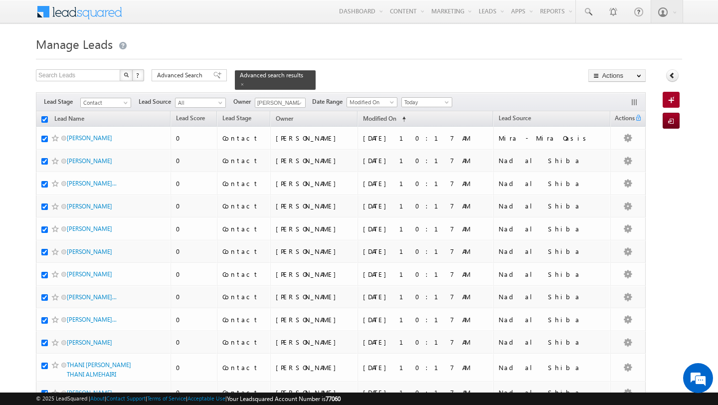
checkbox input "true"
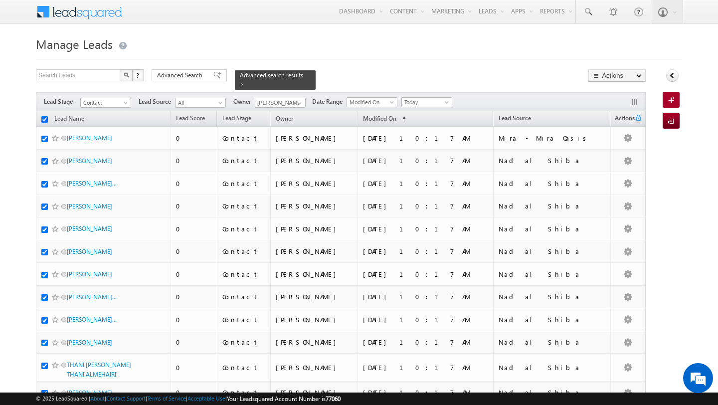
checkbox input "true"
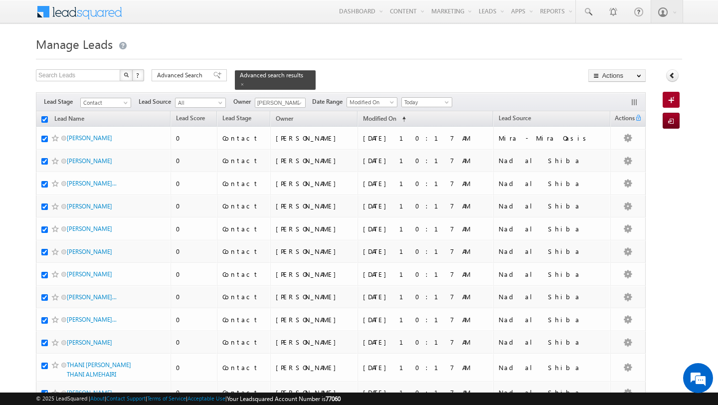
checkbox input "true"
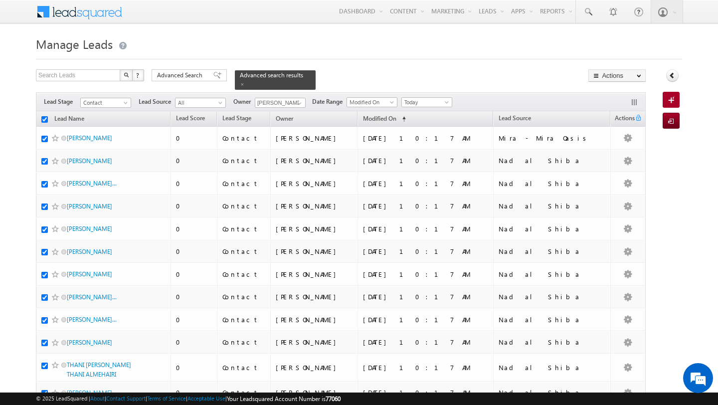
checkbox input "true"
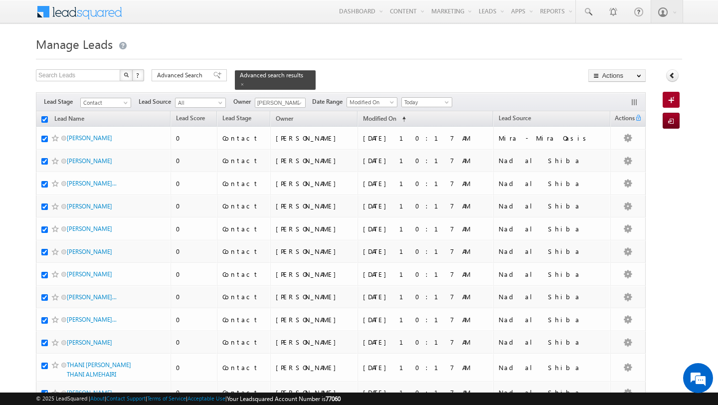
checkbox input "true"
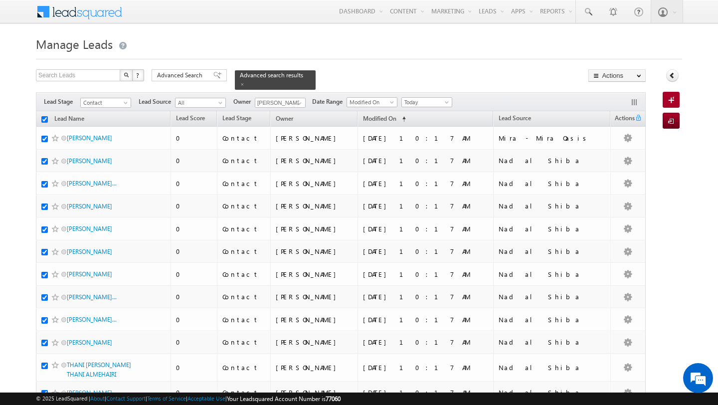
checkbox input "true"
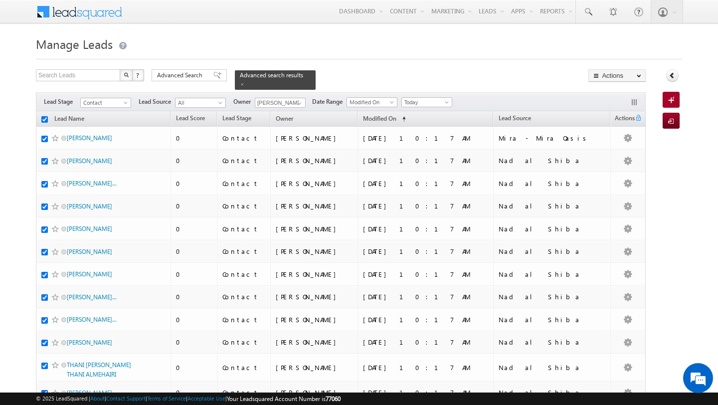
checkbox input "true"
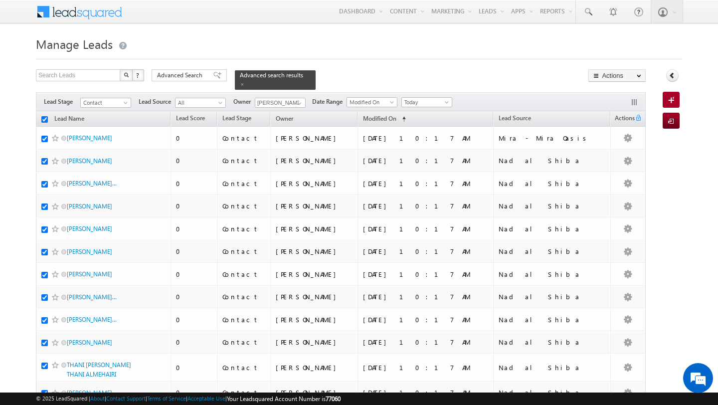
checkbox input "true"
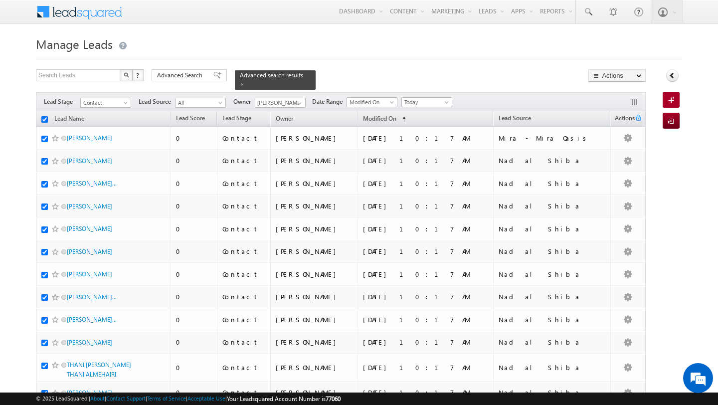
checkbox input "true"
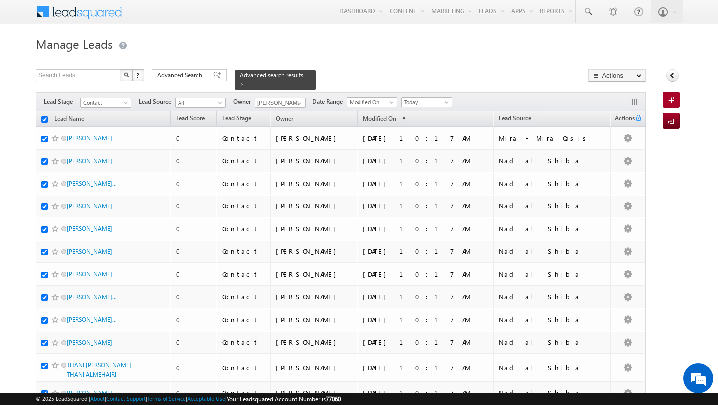
checkbox input "true"
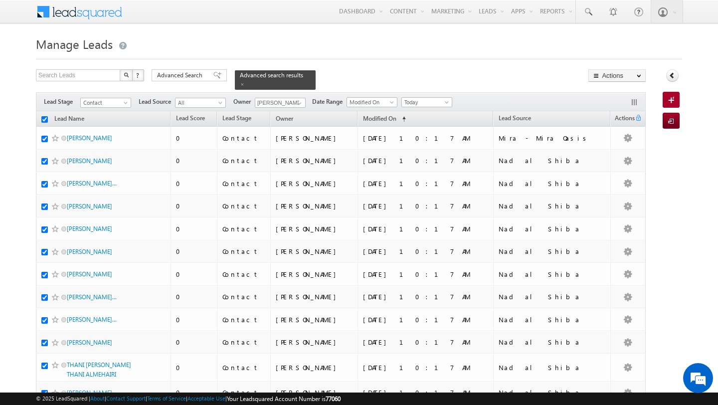
checkbox input "true"
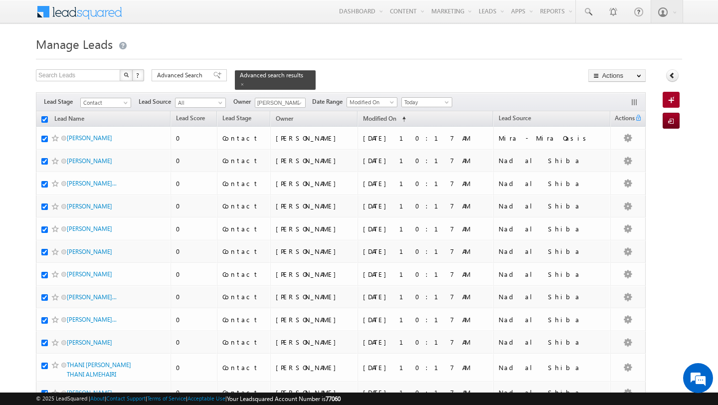
checkbox input "true"
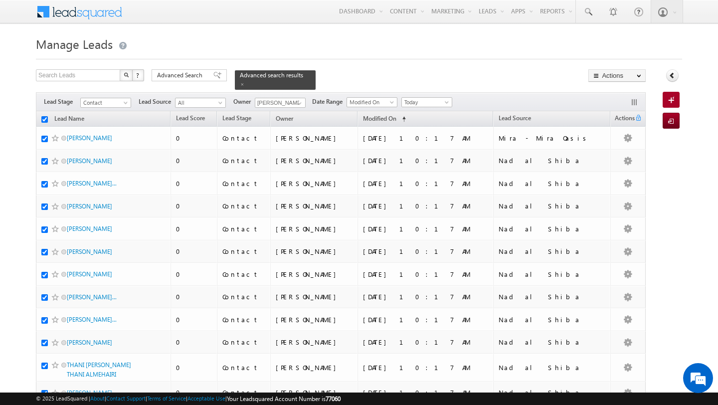
checkbox input "true"
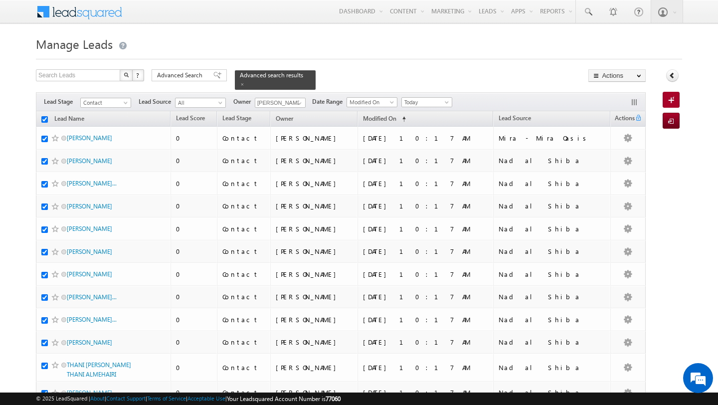
checkbox input "true"
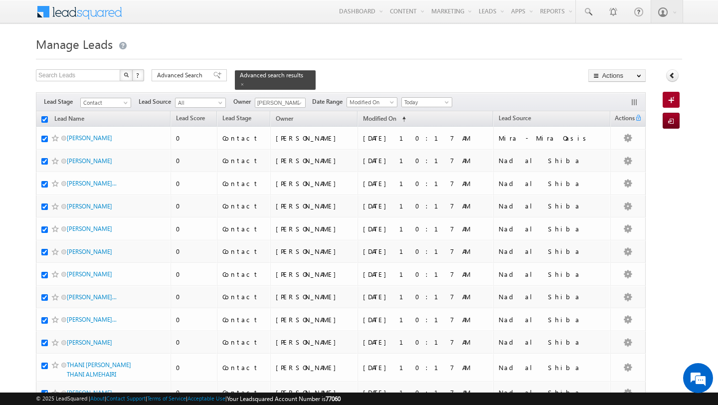
checkbox input "true"
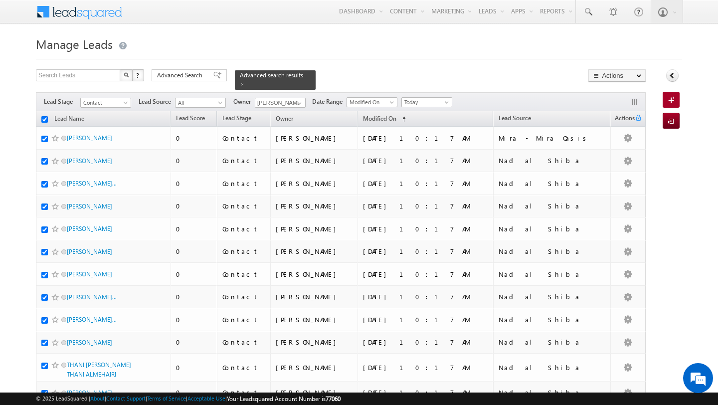
checkbox input "true"
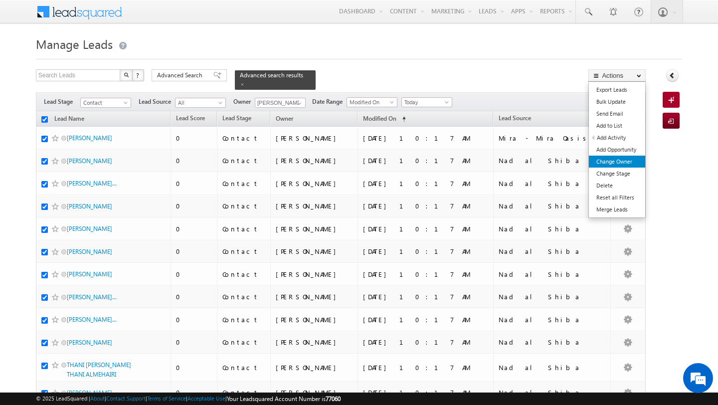
click at [623, 162] on link "Change Owner" at bounding box center [617, 162] width 56 height 12
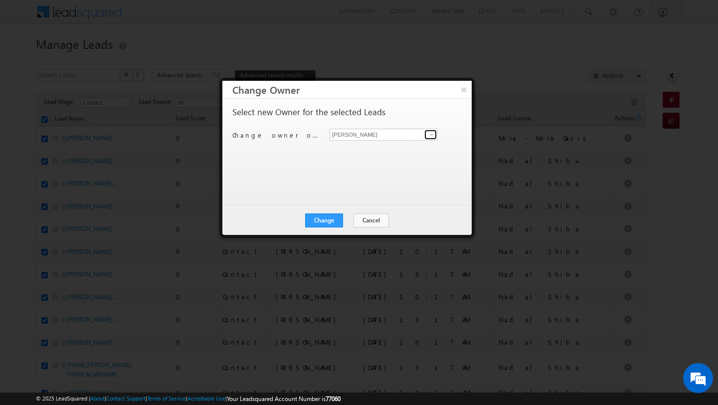
click at [428, 135] on span at bounding box center [432, 135] width 8 height 8
click at [343, 151] on span "[EMAIL_ADDRESS][PERSON_NAME][DOMAIN_NAME]" at bounding box center [379, 154] width 90 height 7
click at [333, 225] on button "Change" at bounding box center [324, 221] width 38 height 14
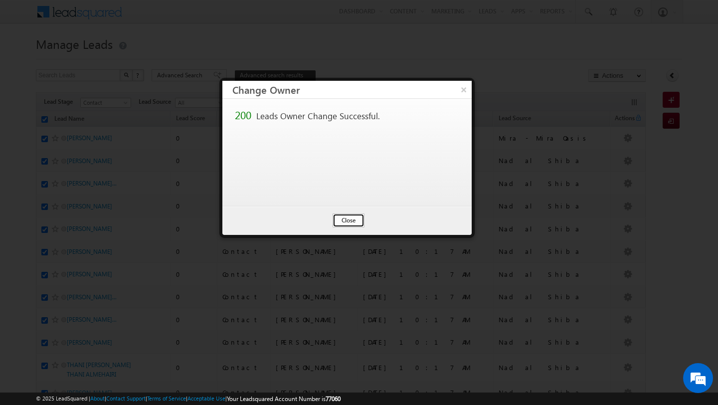
click at [357, 225] on button "Close" at bounding box center [349, 221] width 32 height 14
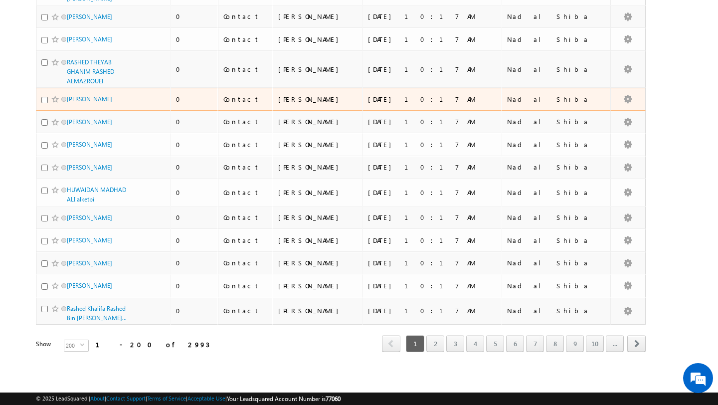
scroll to position [5463, 0]
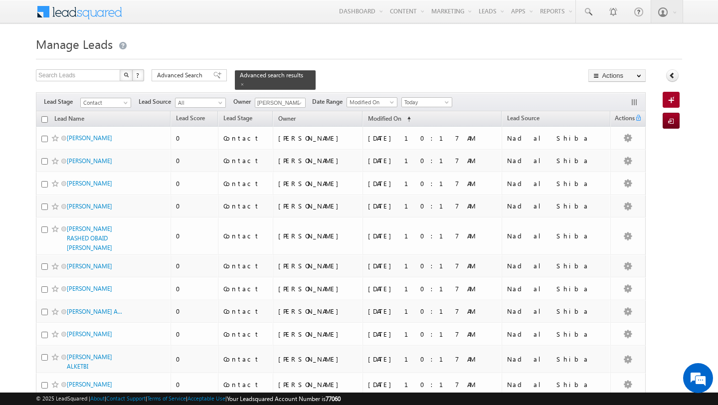
click at [43, 119] on input "checkbox" at bounding box center [44, 119] width 6 height 6
checkbox input "true"
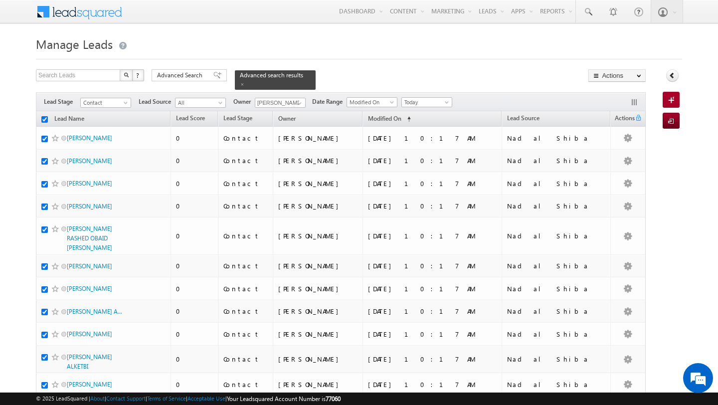
checkbox input "true"
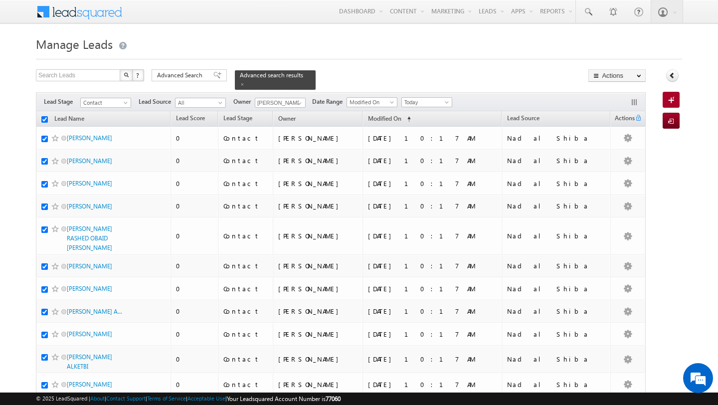
checkbox input "true"
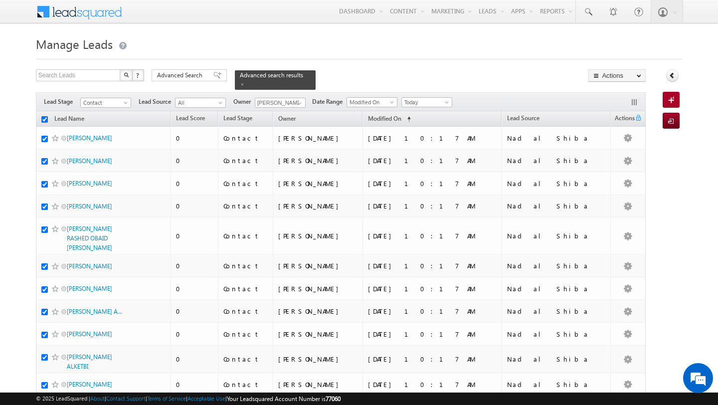
checkbox input "true"
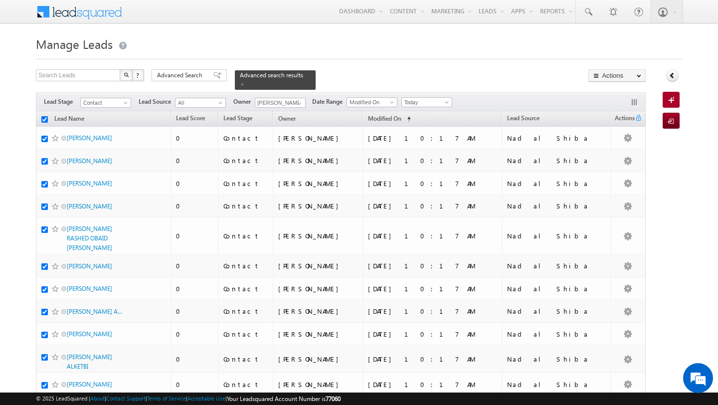
checkbox input "true"
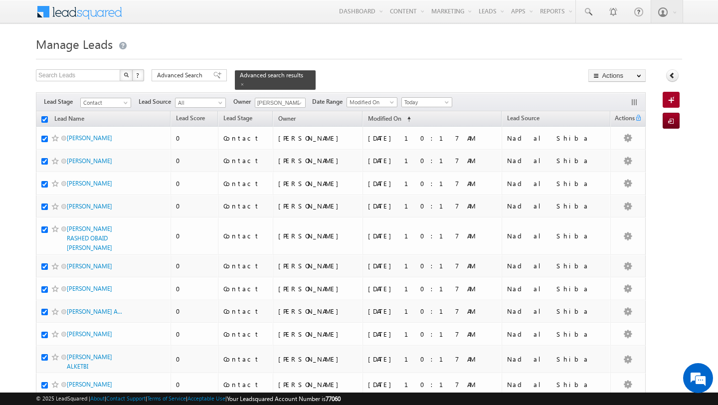
checkbox input "true"
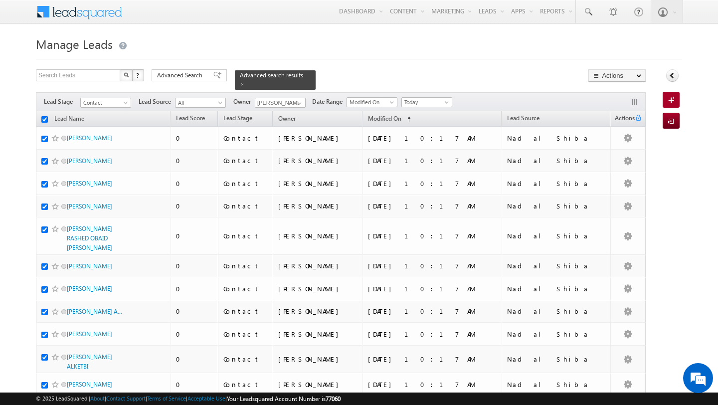
checkbox input "true"
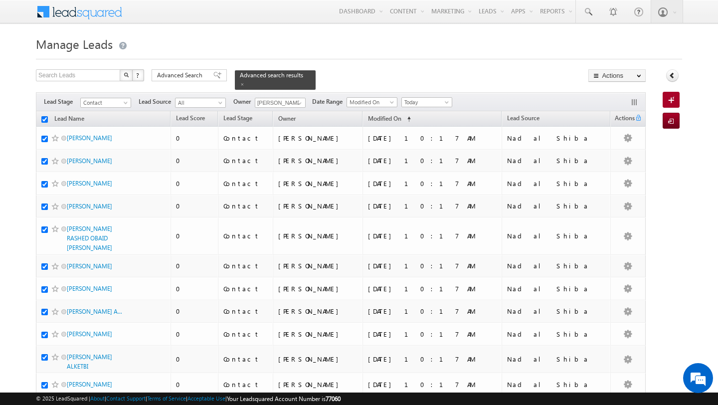
checkbox input "true"
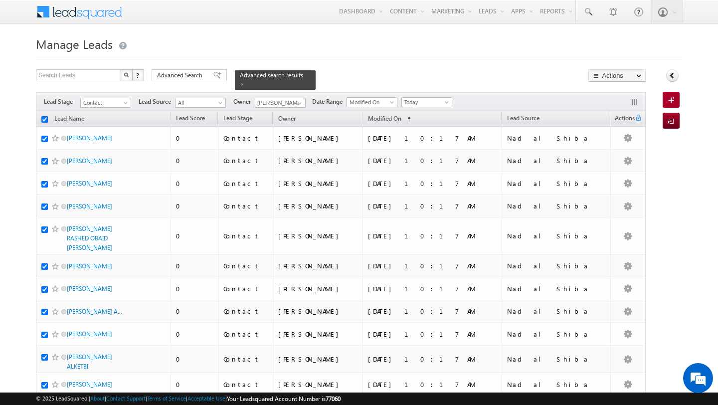
checkbox input "true"
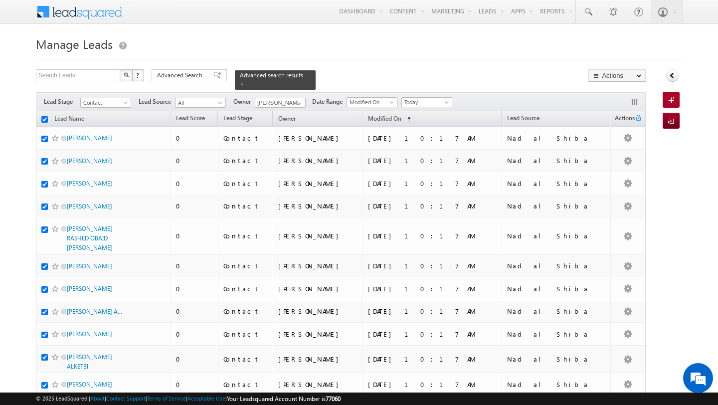
checkbox input "true"
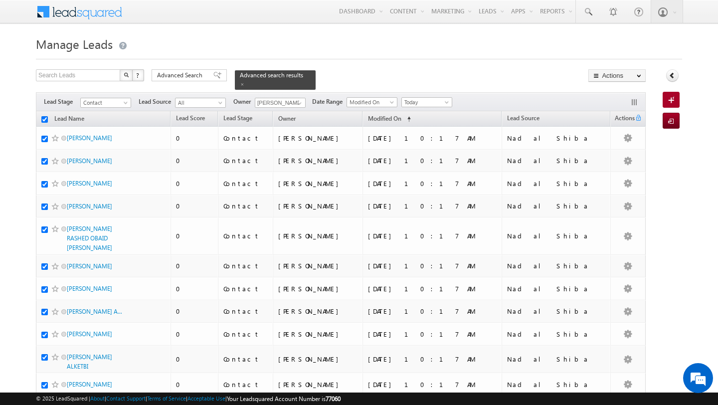
checkbox input "true"
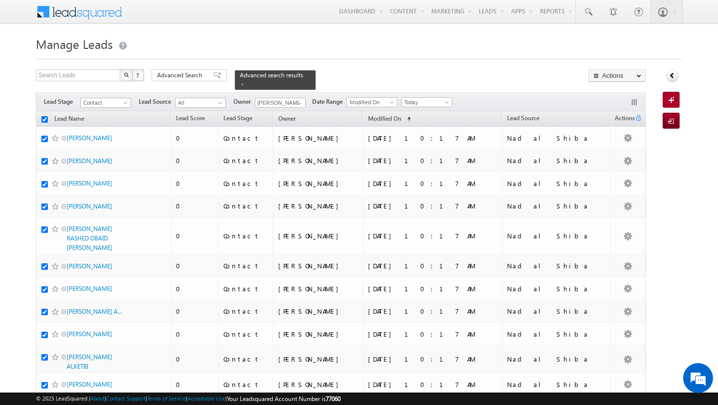
checkbox input "true"
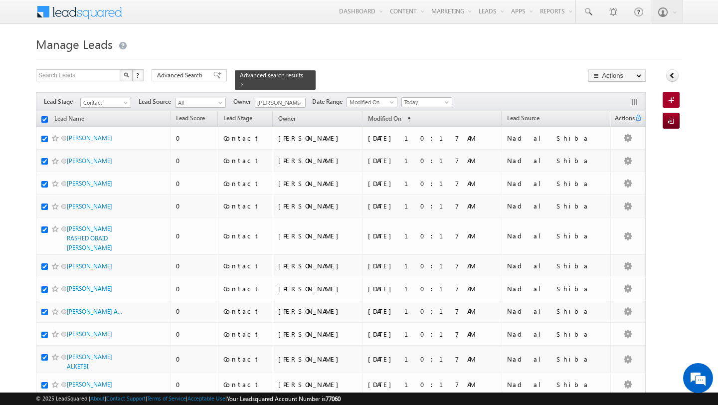
checkbox input "true"
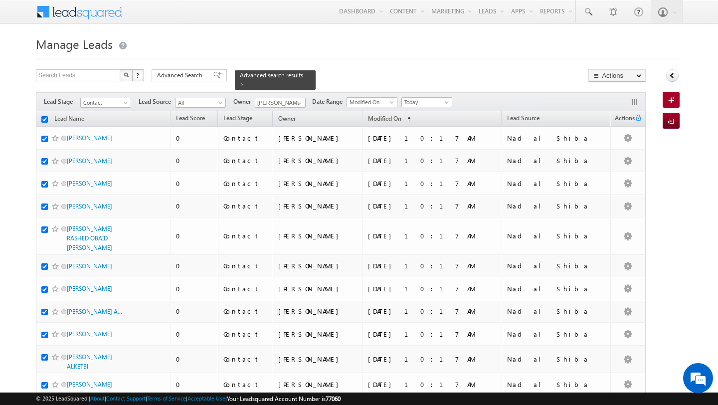
checkbox input "true"
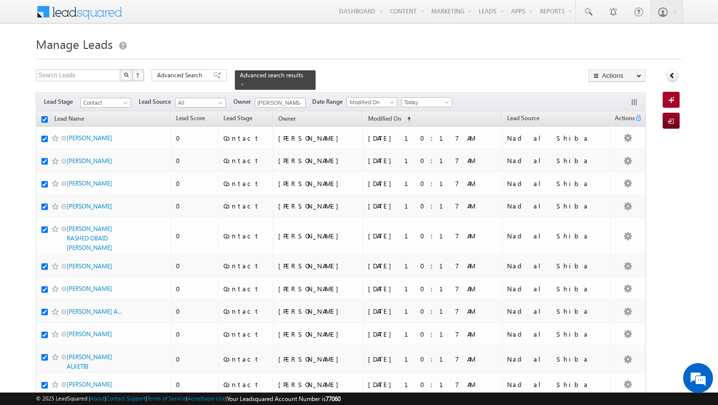
checkbox input "true"
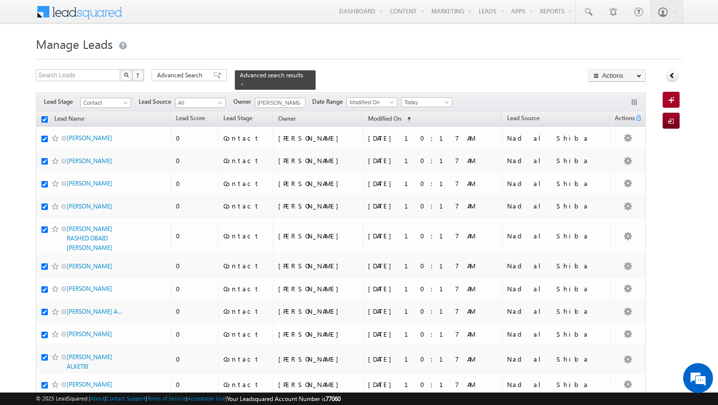
checkbox input "true"
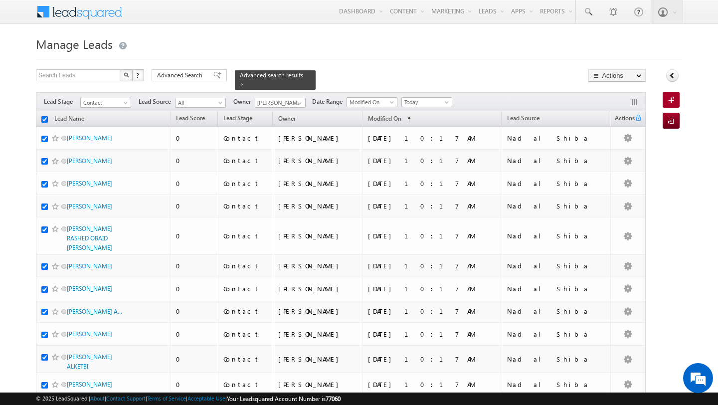
checkbox input "true"
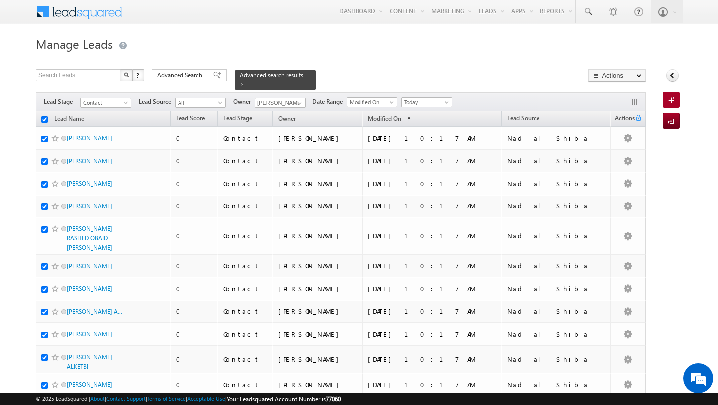
checkbox input "true"
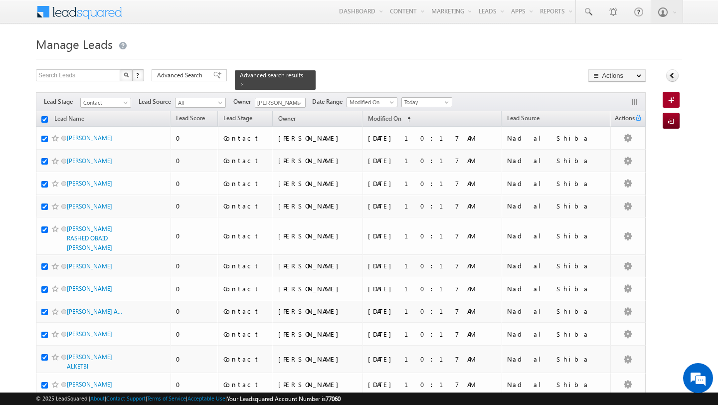
checkbox input "true"
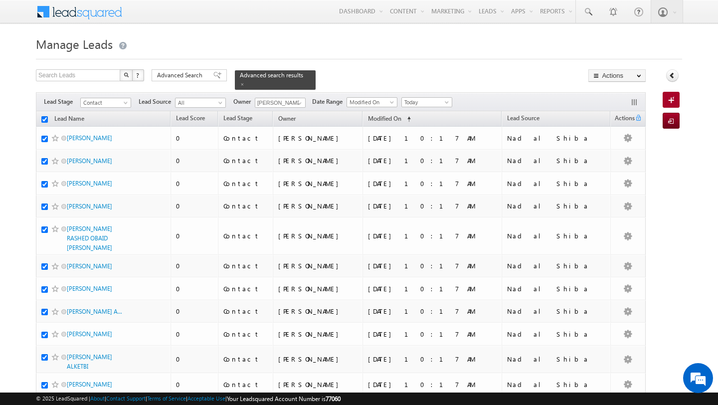
checkbox input "true"
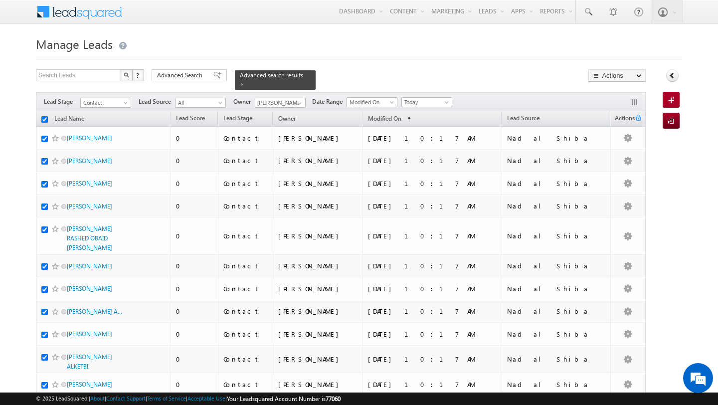
checkbox input "true"
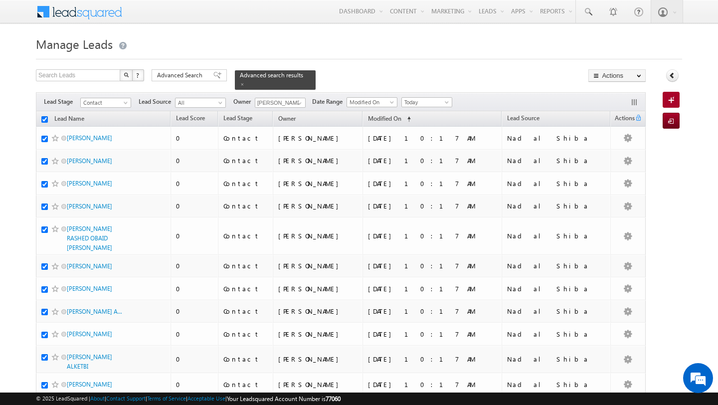
checkbox input "true"
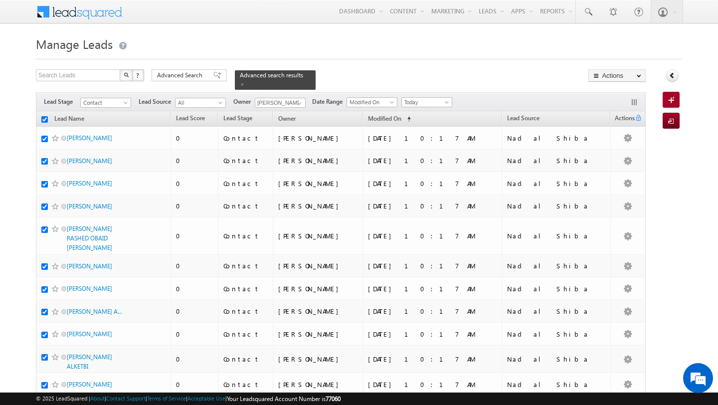
checkbox input "true"
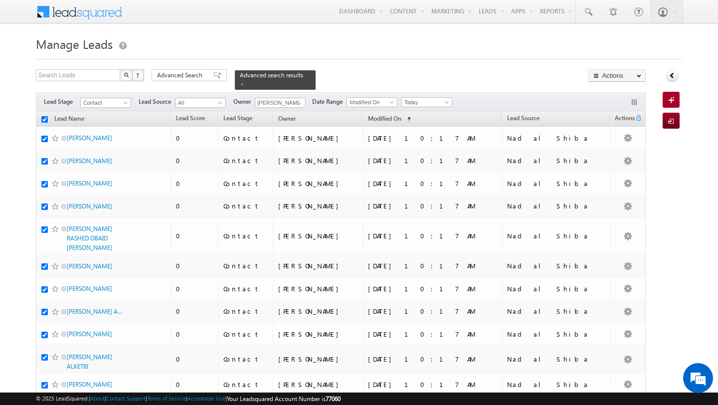
checkbox input "true"
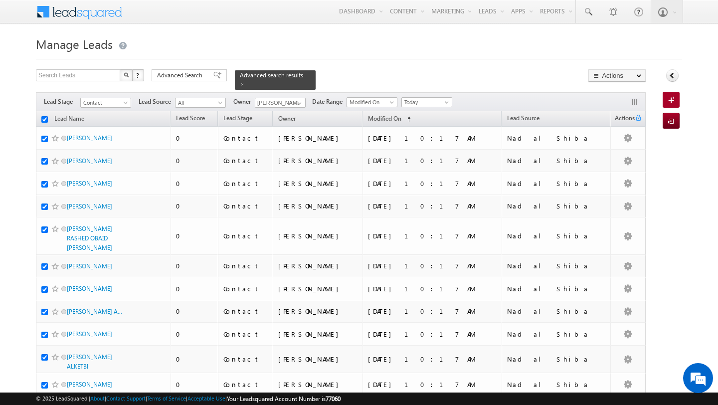
checkbox input "true"
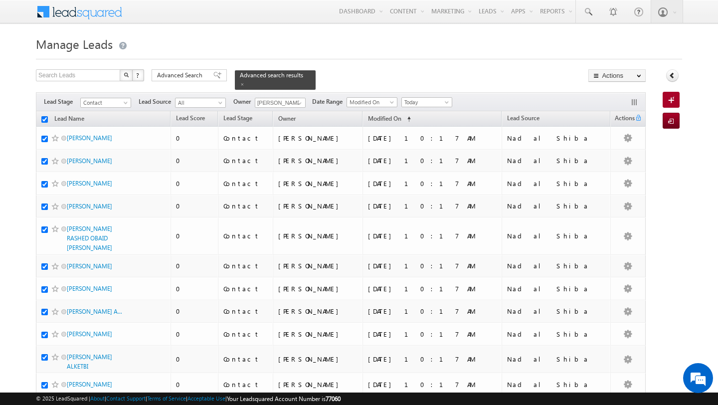
checkbox input "true"
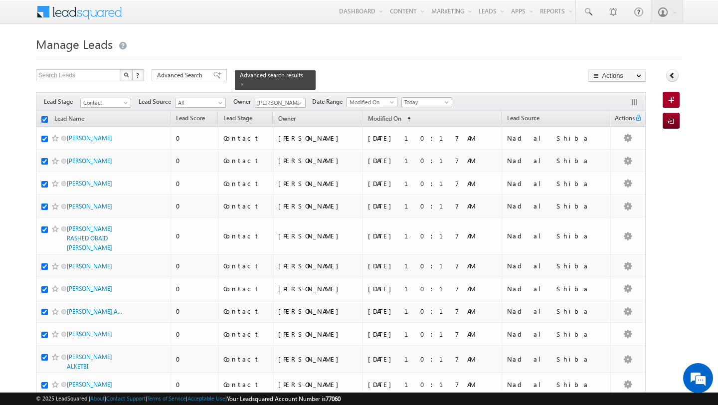
checkbox input "true"
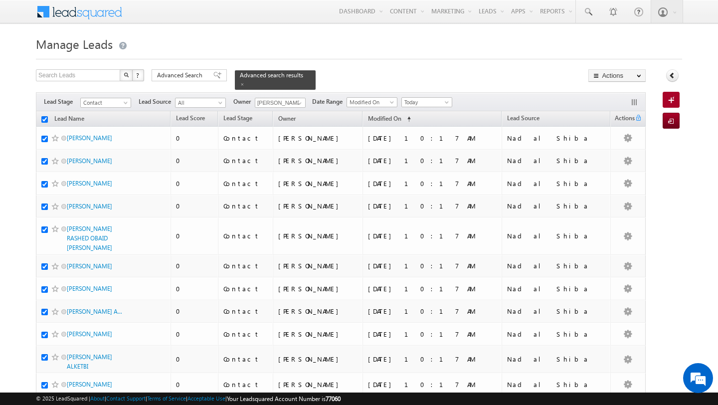
checkbox input "true"
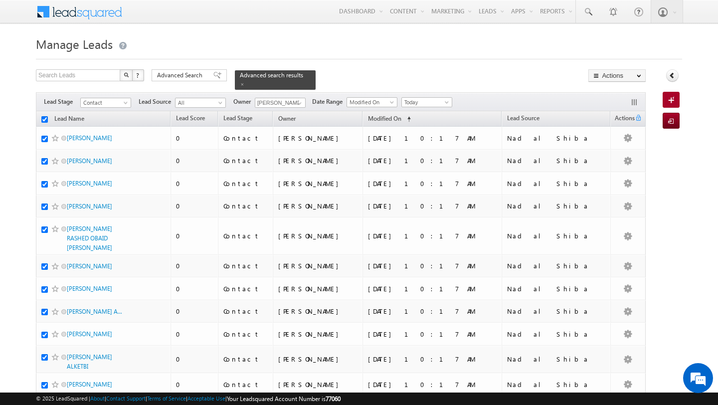
checkbox input "true"
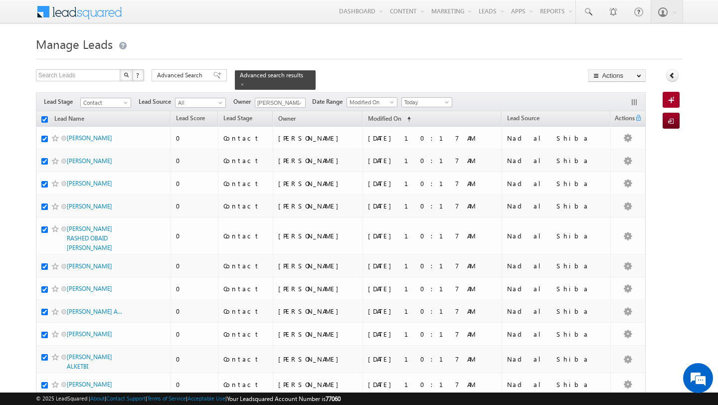
checkbox input "true"
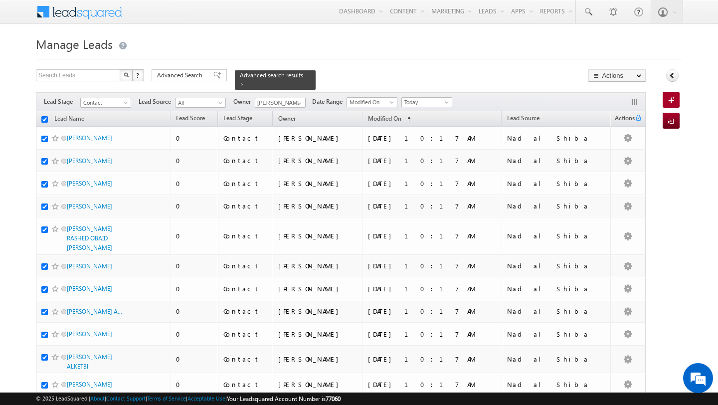
checkbox input "true"
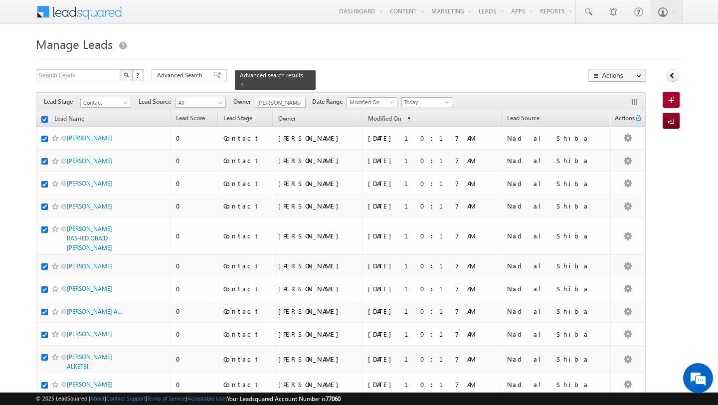
checkbox input "true"
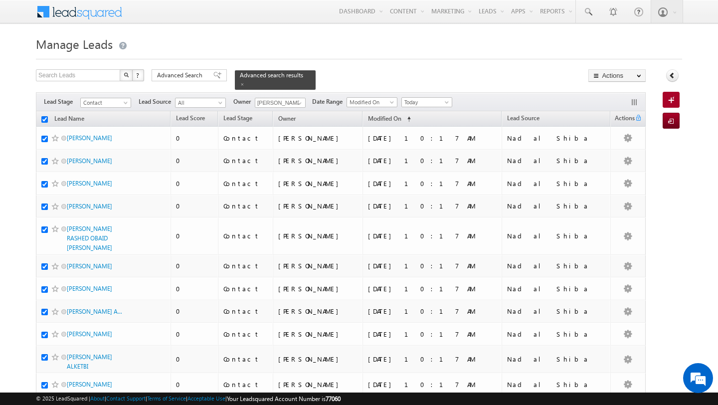
checkbox input "true"
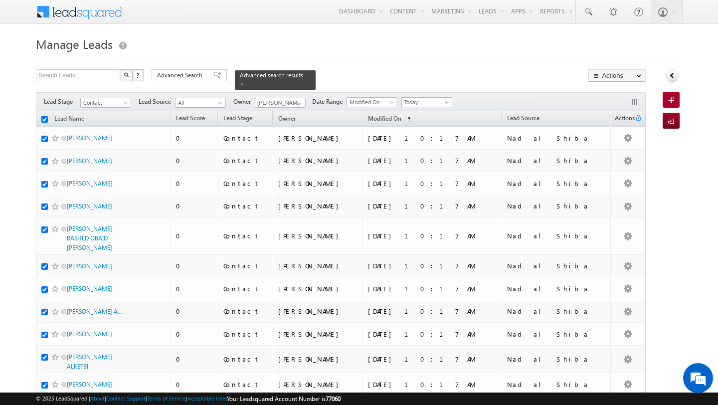
checkbox input "true"
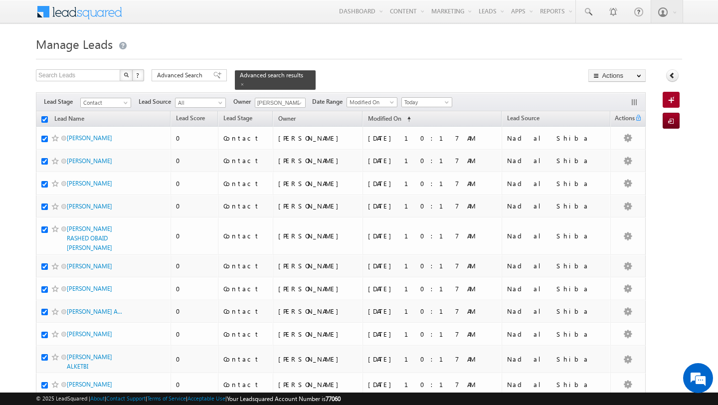
checkbox input "true"
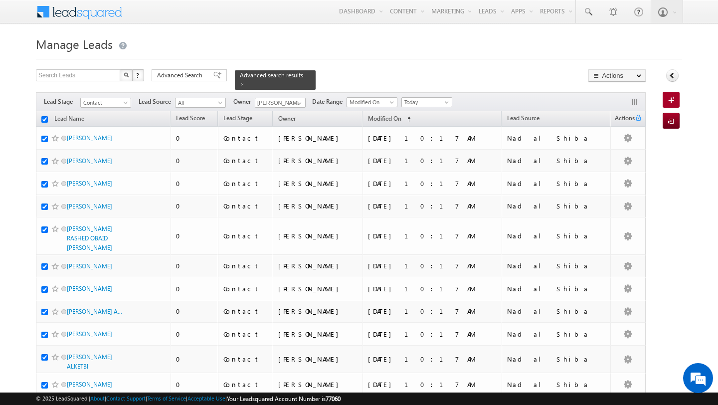
checkbox input "true"
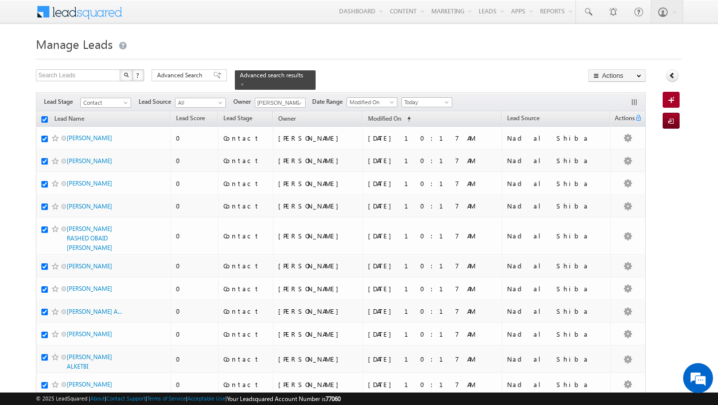
checkbox input "true"
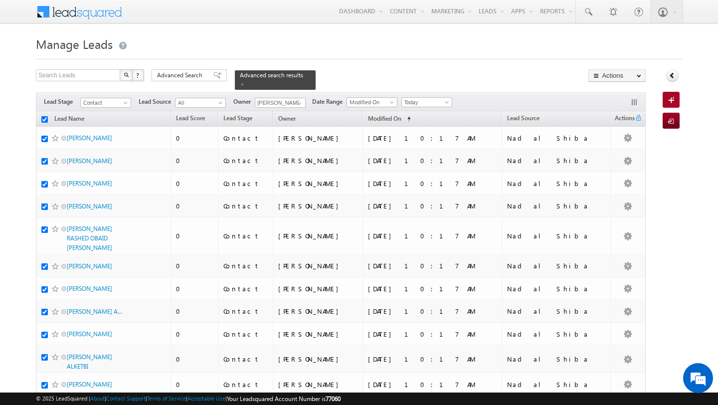
checkbox input "true"
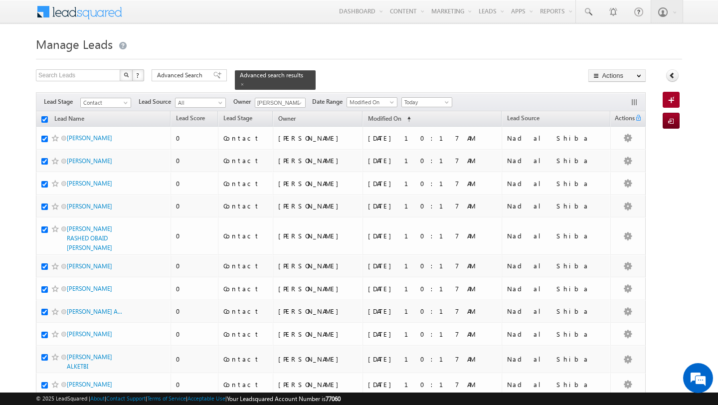
checkbox input "true"
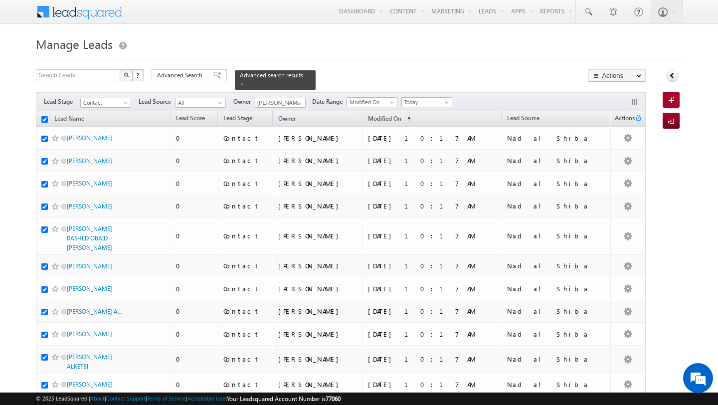
checkbox input "true"
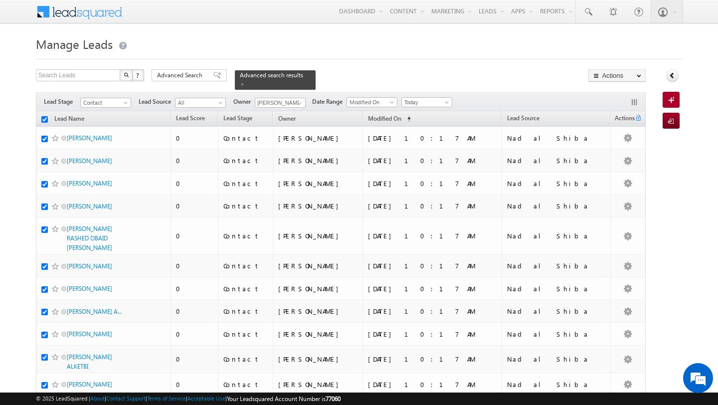
checkbox input "true"
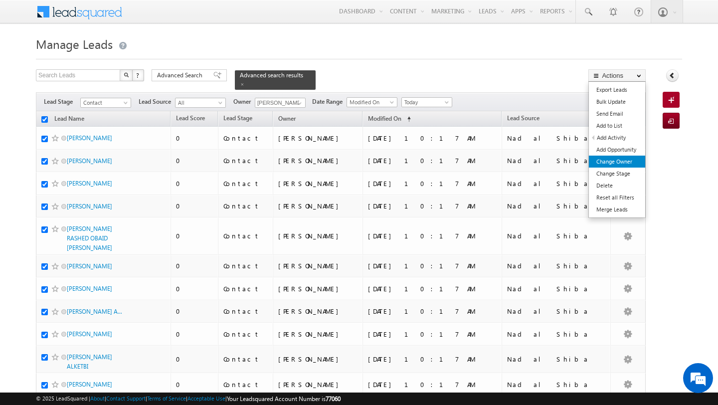
click at [628, 163] on link "Change Owner" at bounding box center [617, 162] width 56 height 12
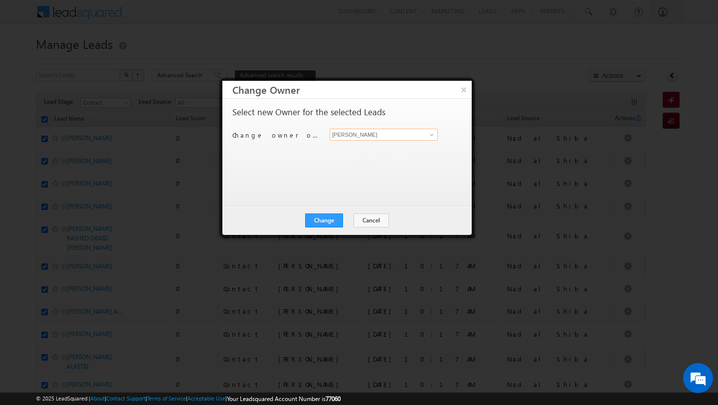
click at [401, 133] on input "[PERSON_NAME]" at bounding box center [384, 135] width 108 height 12
click at [351, 153] on span "disha.chouhan@indglobal.ae" at bounding box center [379, 154] width 90 height 7
click at [336, 220] on button "Change" at bounding box center [324, 221] width 38 height 14
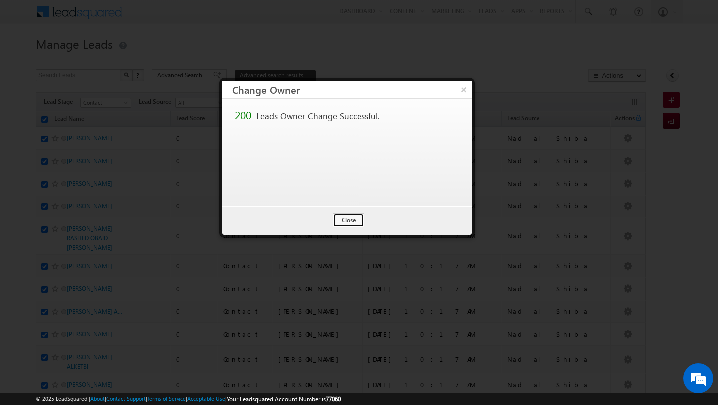
click at [336, 220] on button "Close" at bounding box center [349, 221] width 32 height 14
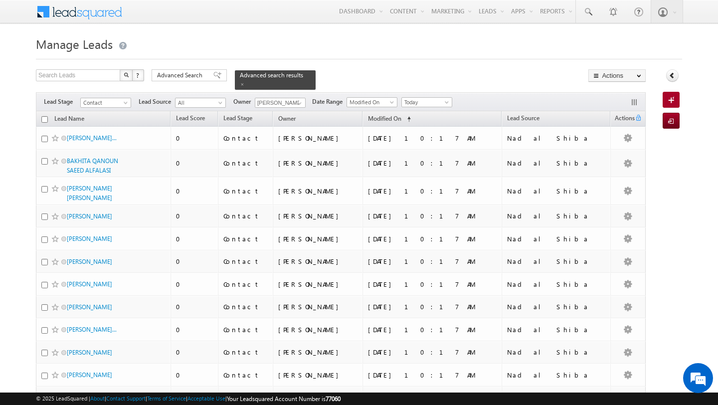
click at [45, 121] on input "checkbox" at bounding box center [44, 119] width 6 height 6
checkbox input "true"
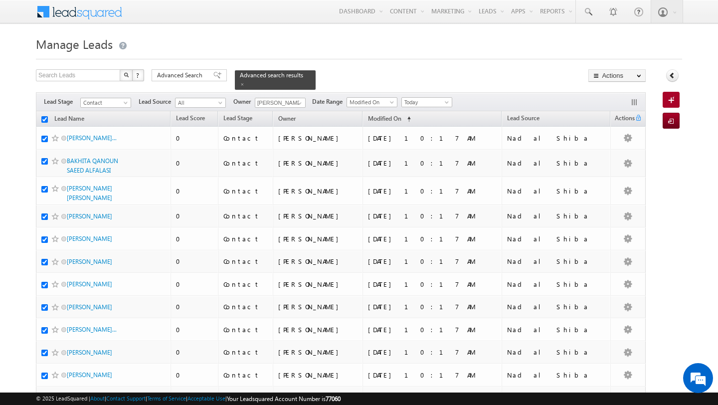
checkbox input "true"
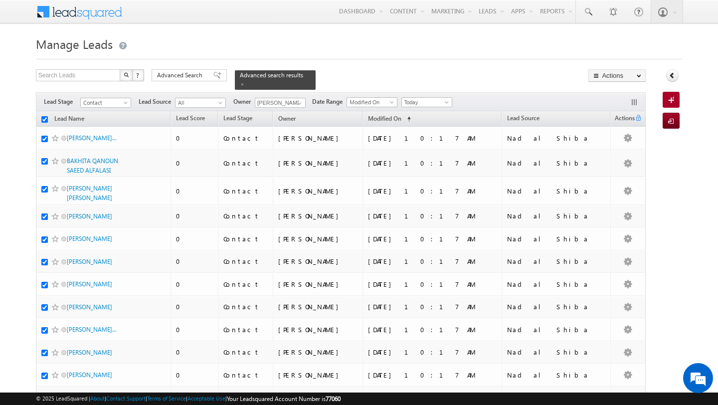
checkbox input "true"
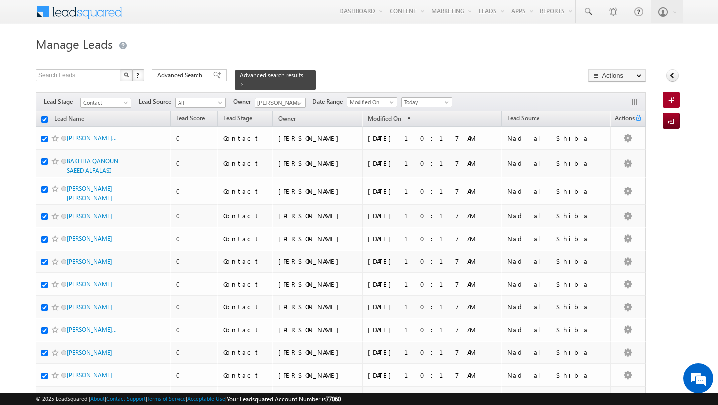
checkbox input "true"
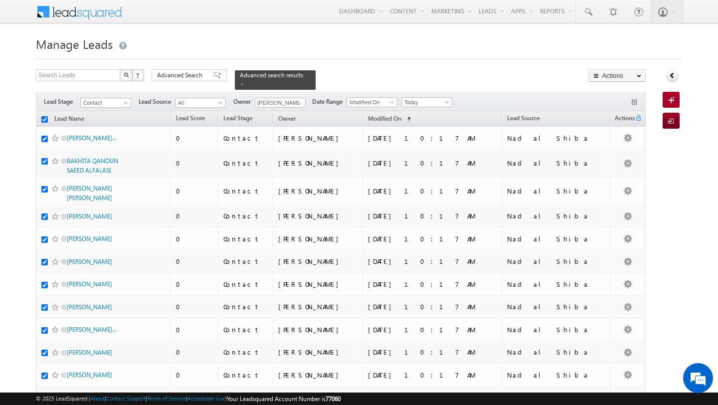
checkbox input "true"
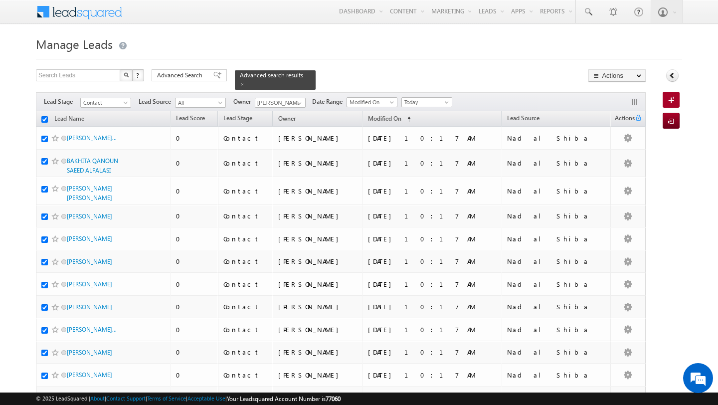
checkbox input "true"
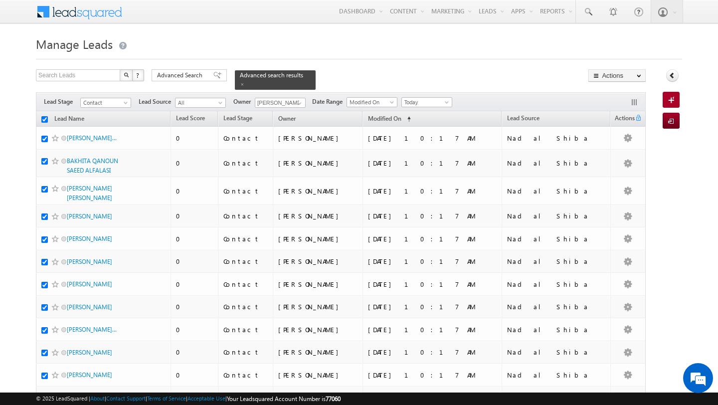
checkbox input "true"
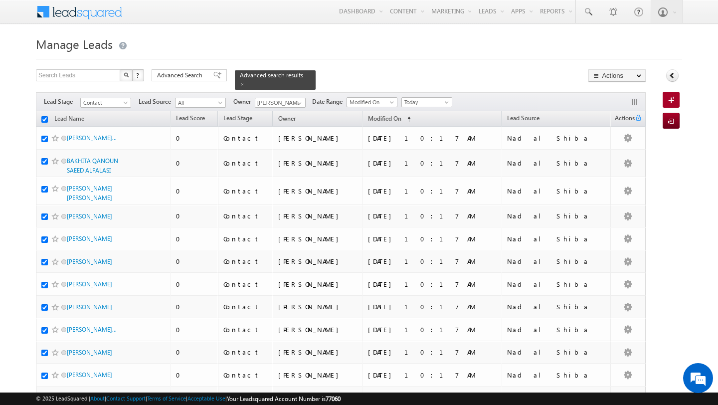
checkbox input "true"
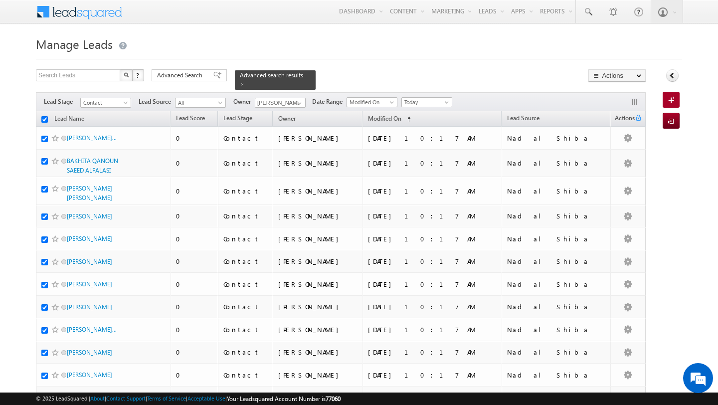
checkbox input "true"
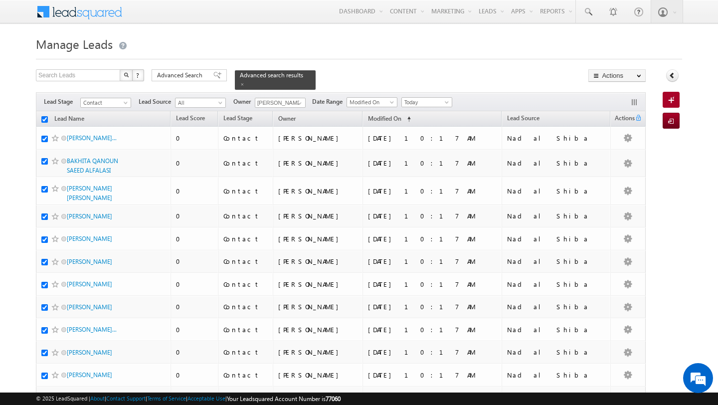
checkbox input "true"
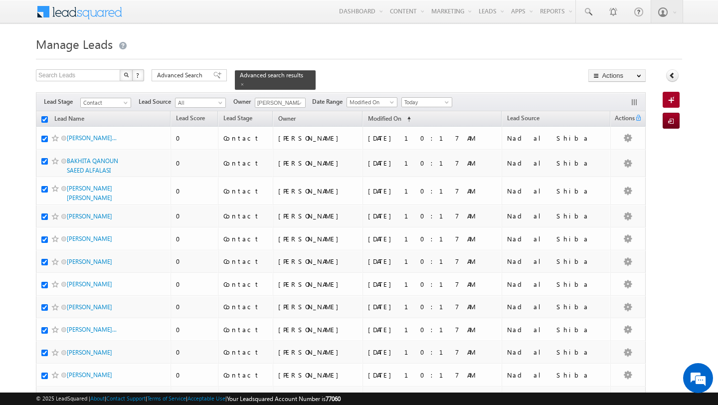
checkbox input "true"
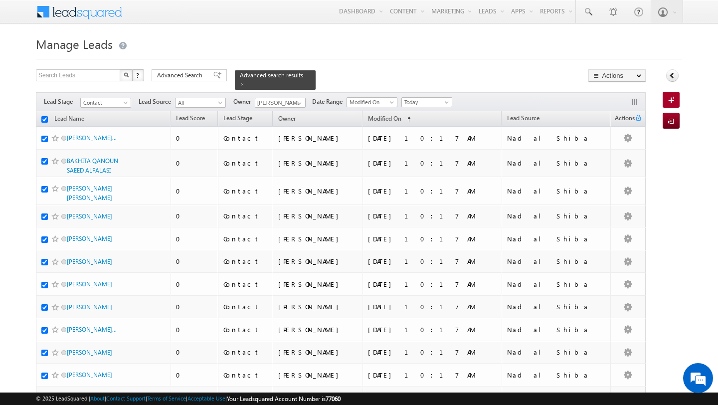
checkbox input "true"
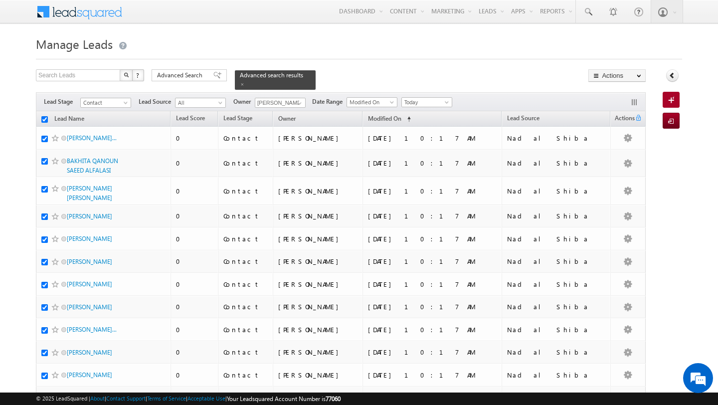
checkbox input "true"
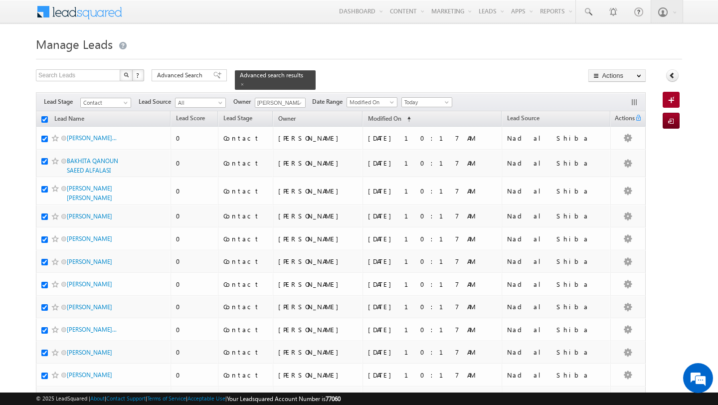
checkbox input "true"
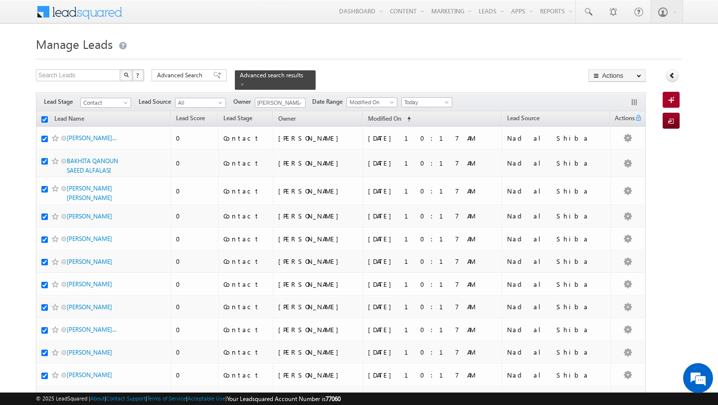
checkbox input "true"
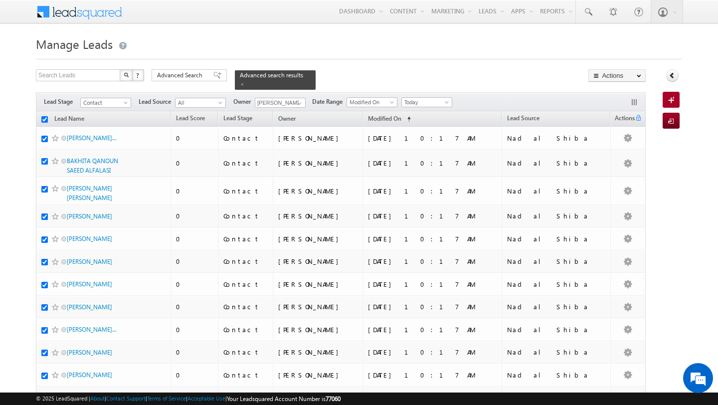
checkbox input "true"
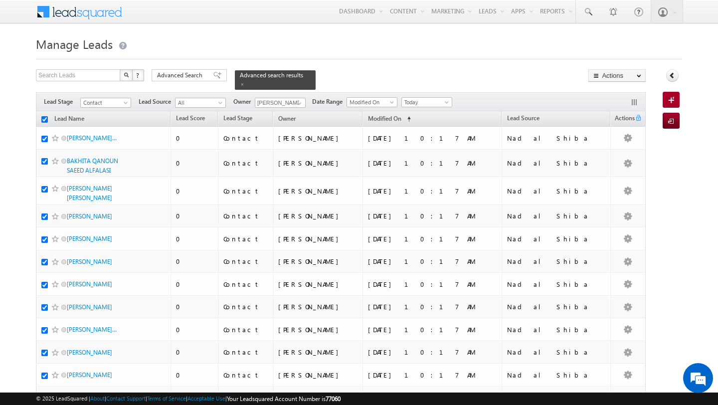
checkbox input "true"
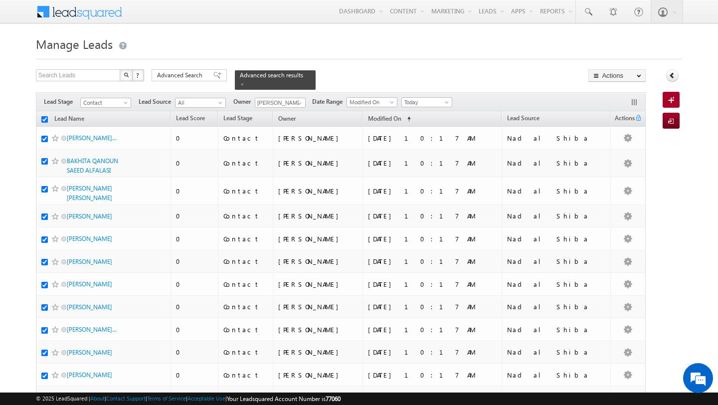
checkbox input "true"
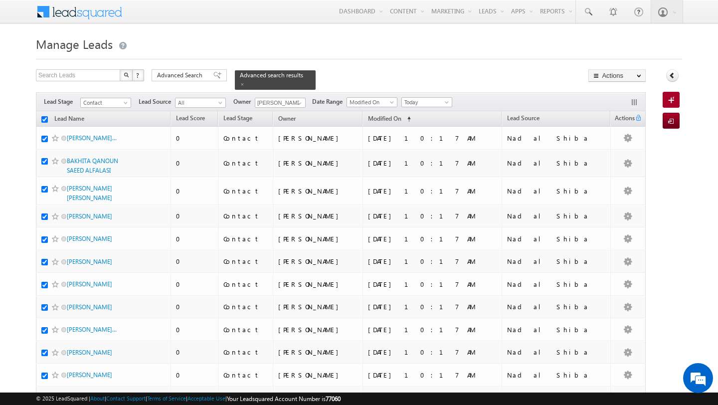
checkbox input "true"
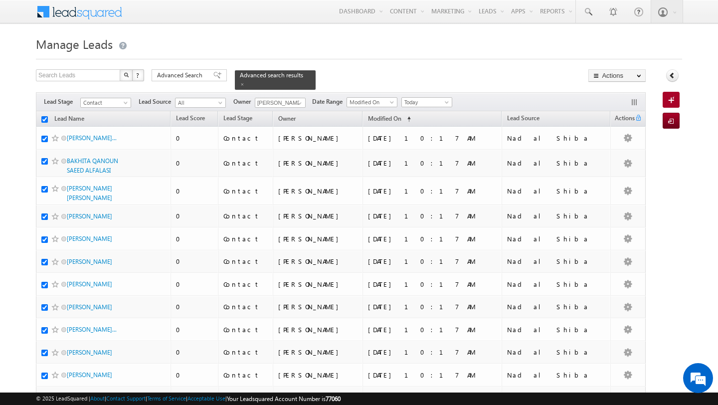
checkbox input "true"
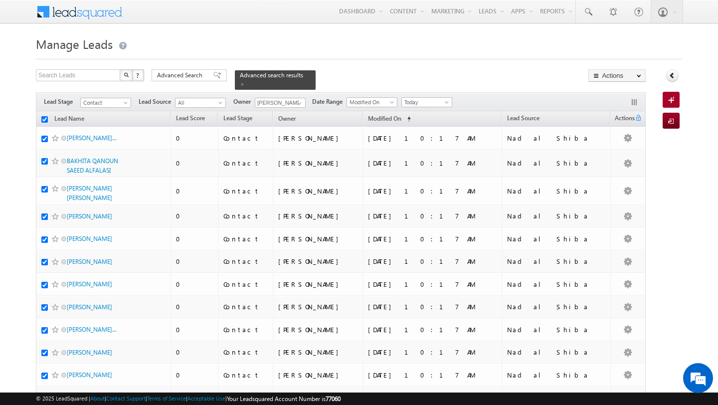
checkbox input "true"
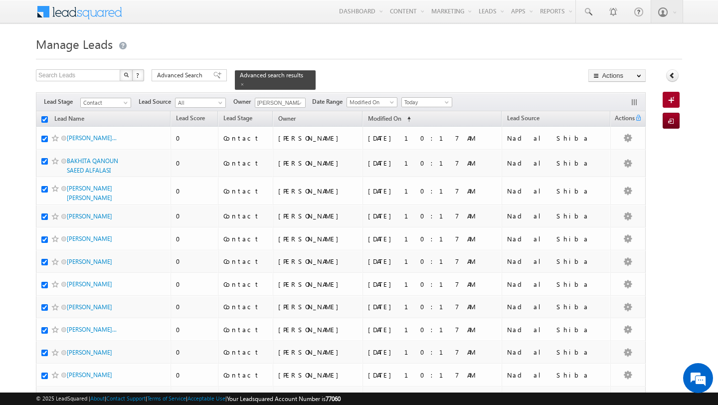
checkbox input "true"
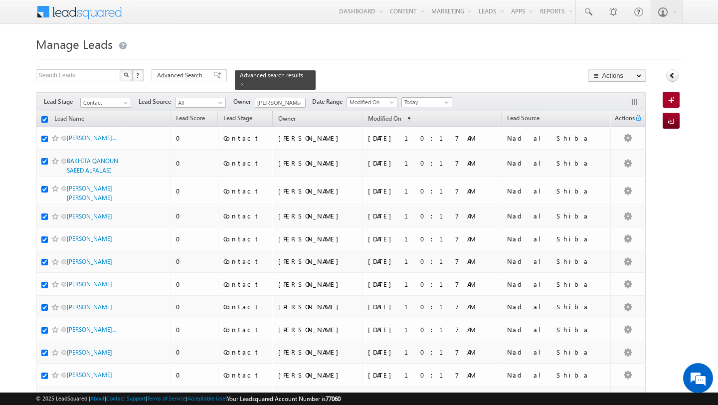
checkbox input "true"
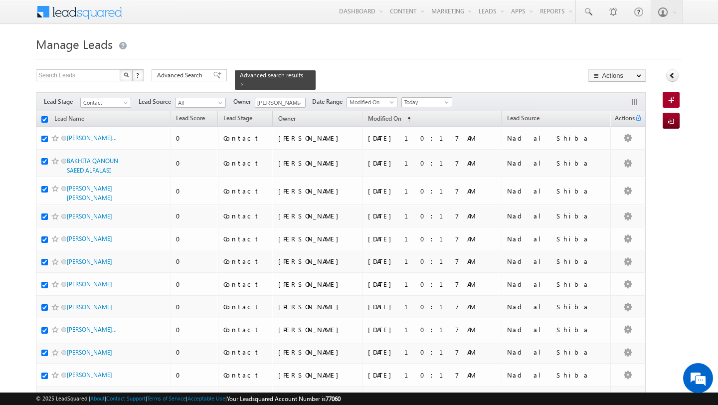
checkbox input "true"
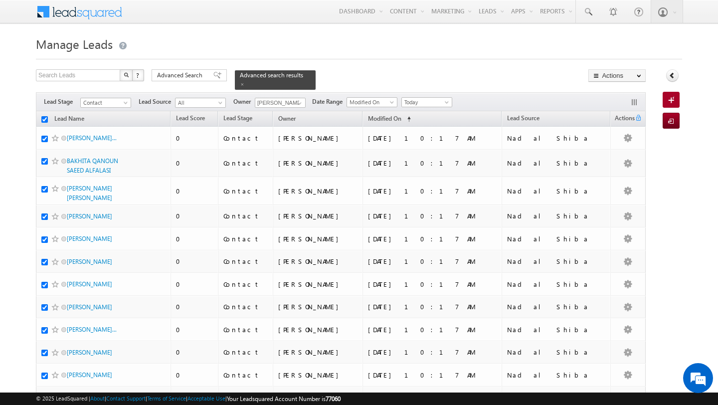
checkbox input "true"
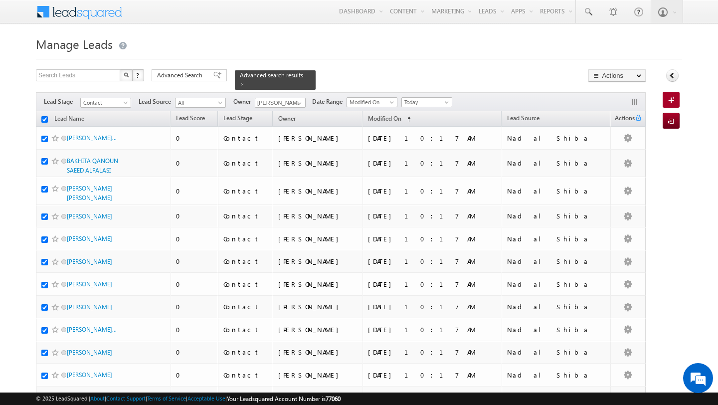
checkbox input "true"
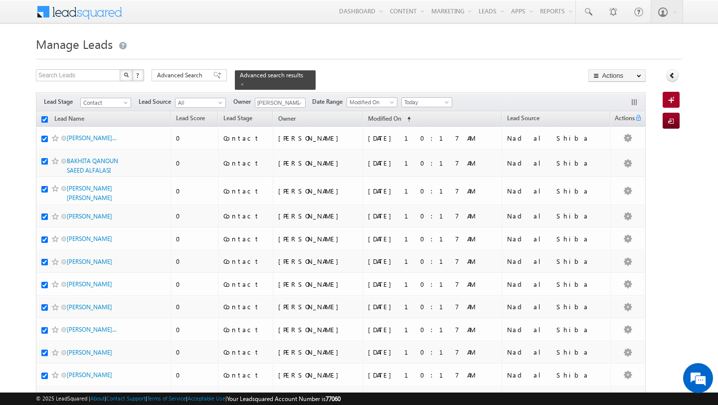
checkbox input "true"
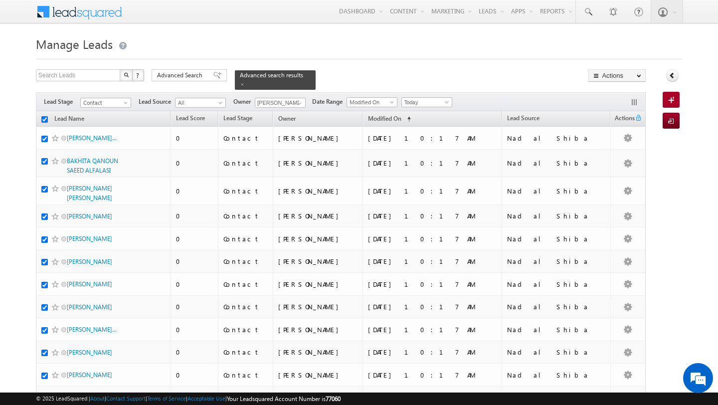
checkbox input "true"
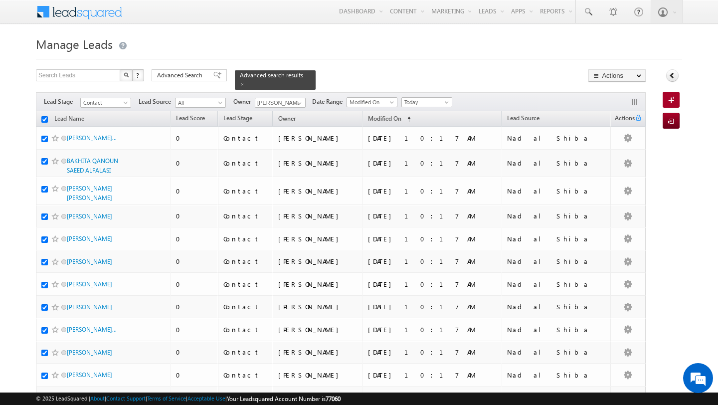
checkbox input "true"
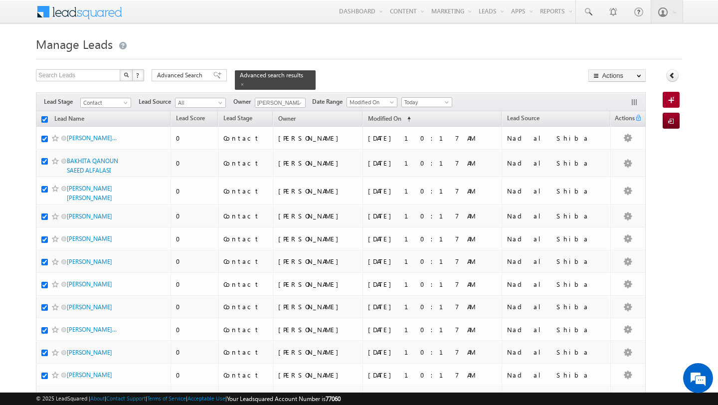
checkbox input "true"
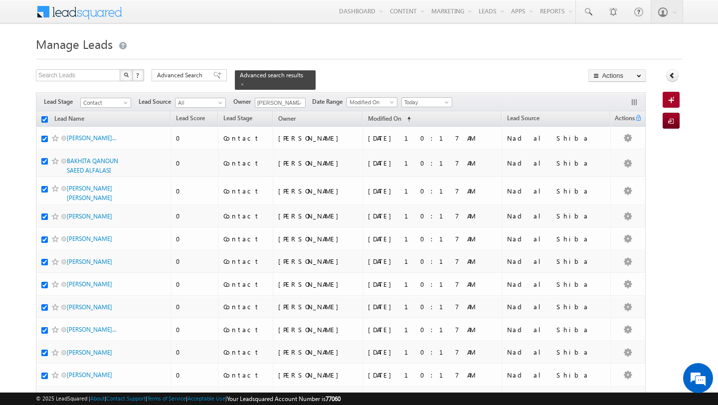
checkbox input "true"
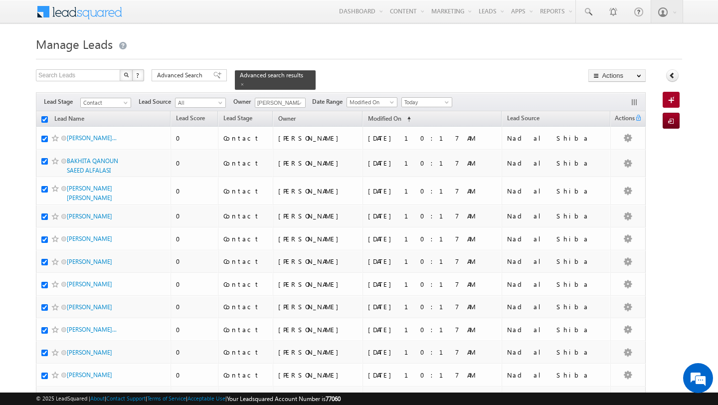
checkbox input "true"
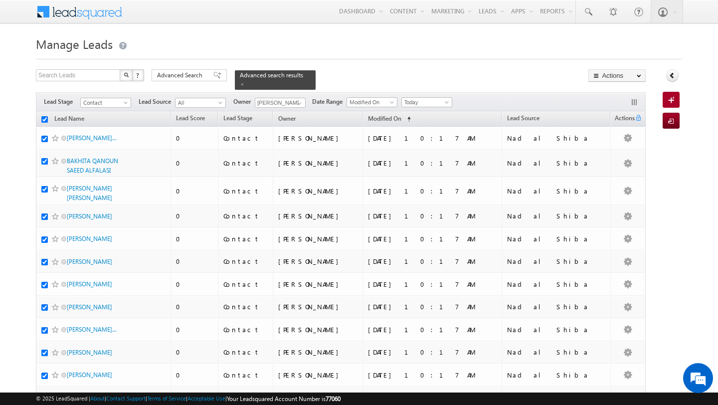
checkbox input "true"
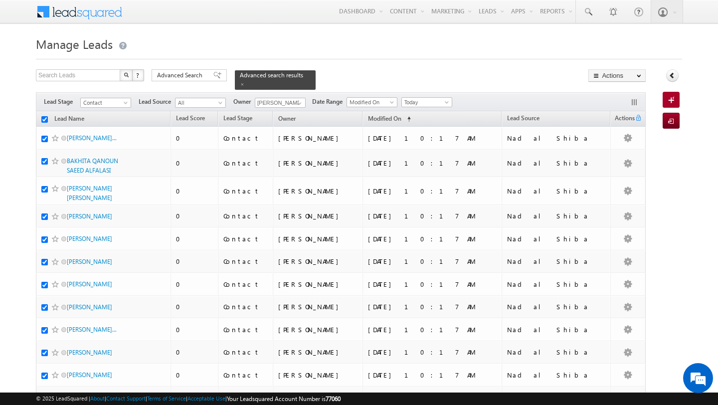
checkbox input "true"
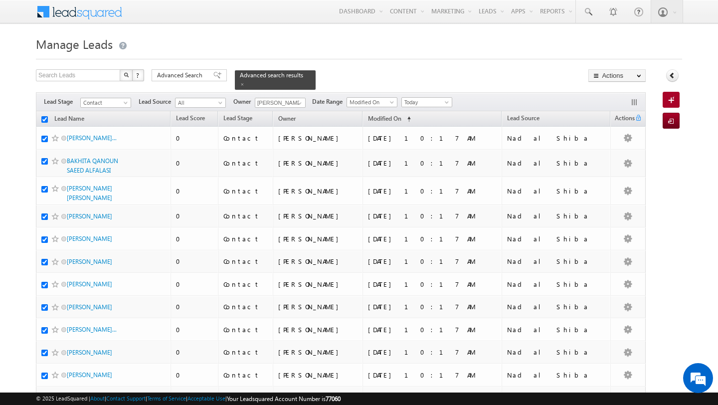
checkbox input "true"
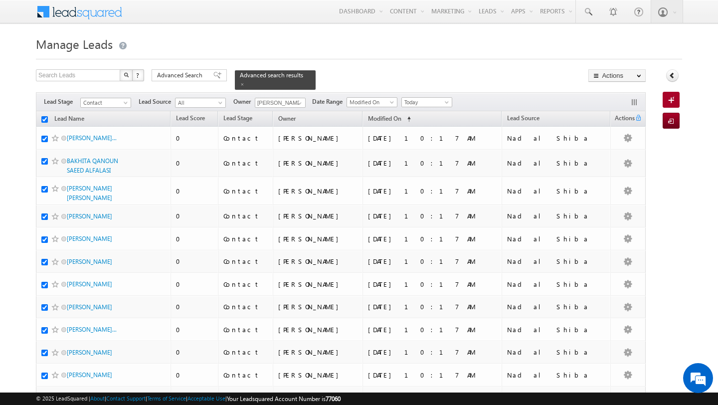
checkbox input "true"
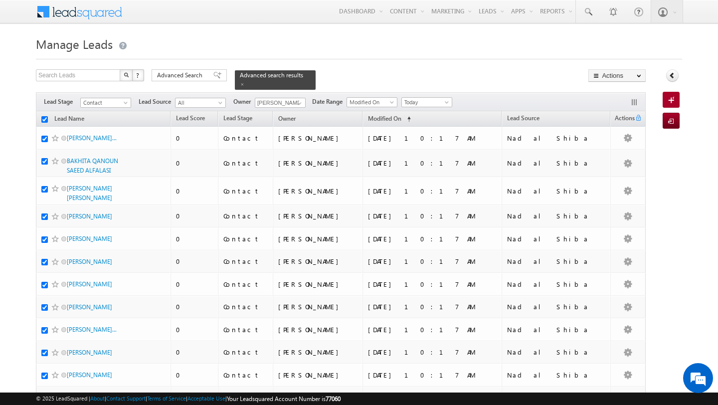
checkbox input "true"
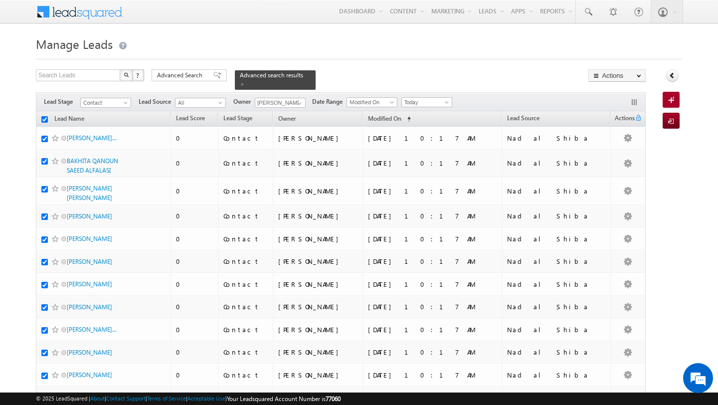
checkbox input "true"
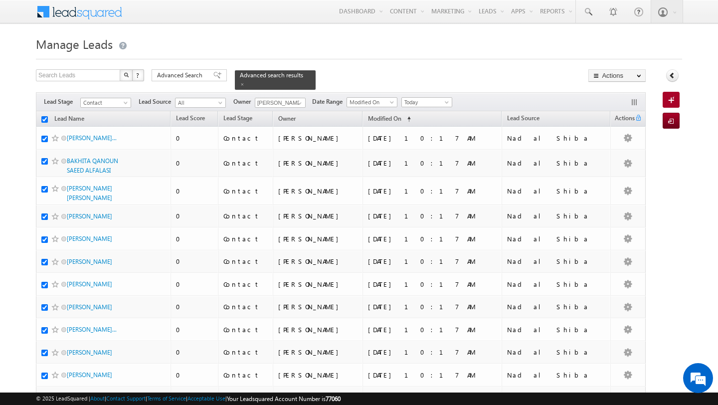
checkbox input "true"
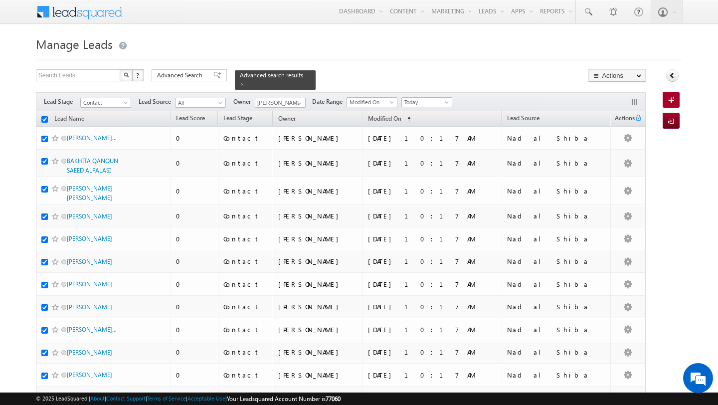
checkbox input "true"
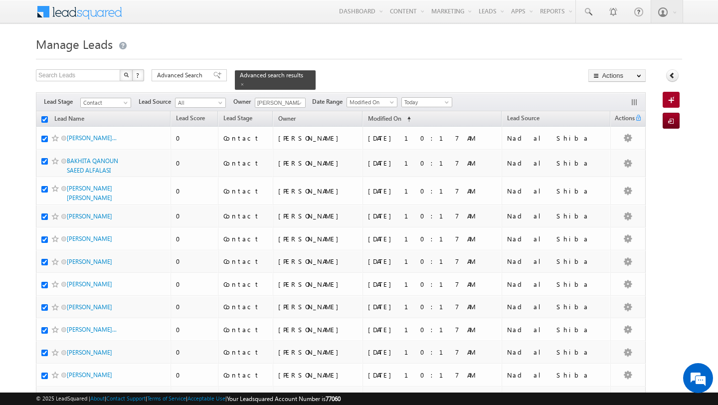
checkbox input "true"
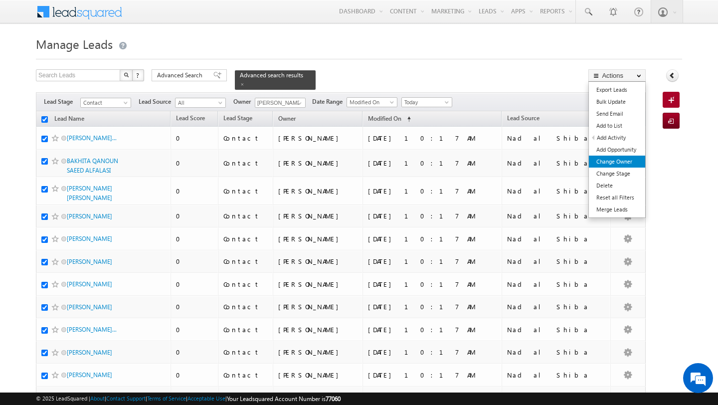
click at [624, 161] on link "Change Owner" at bounding box center [617, 162] width 56 height 12
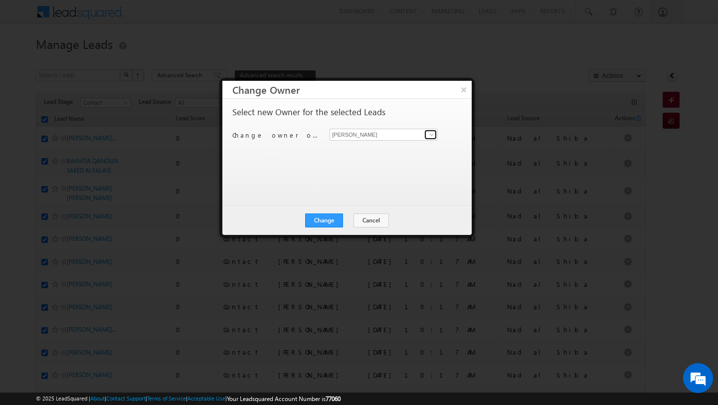
click at [431, 139] on link at bounding box center [431, 135] width 12 height 10
click at [347, 149] on link "Anand Pandey anand.pandey@indglobal.ae" at bounding box center [384, 150] width 108 height 19
click at [337, 221] on button "Change" at bounding box center [324, 221] width 38 height 14
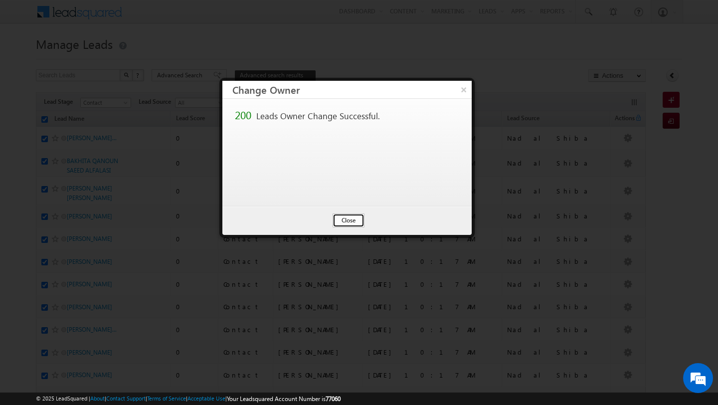
click at [344, 220] on button "Close" at bounding box center [349, 221] width 32 height 14
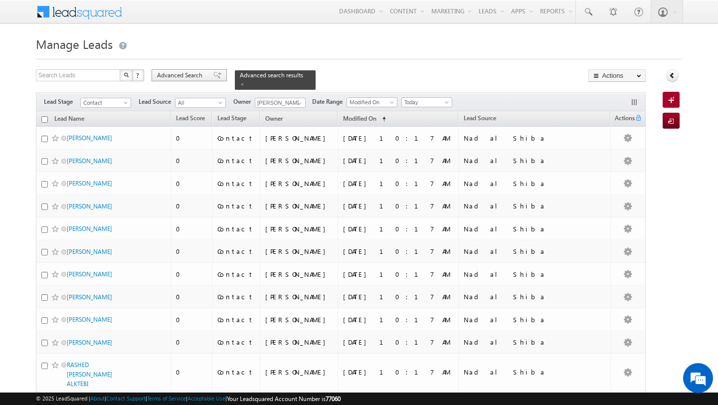
click at [193, 80] on span "Advanced Search" at bounding box center [181, 75] width 48 height 9
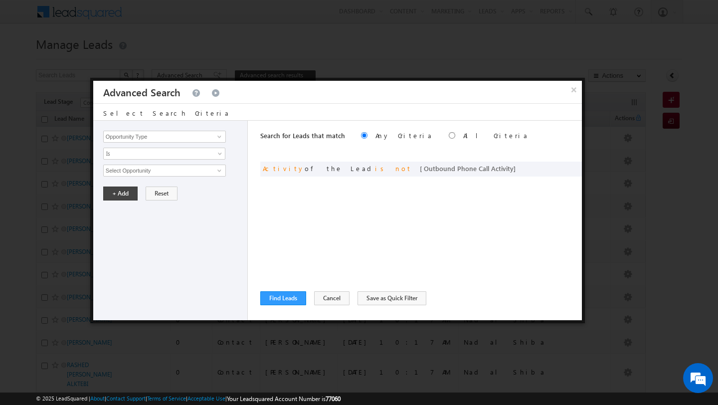
click at [287, 290] on div "Search for Leads that match Any Criteria All Criteria Note that the current tri…" at bounding box center [421, 221] width 322 height 200
click at [287, 300] on button "Find Leads" at bounding box center [283, 298] width 46 height 14
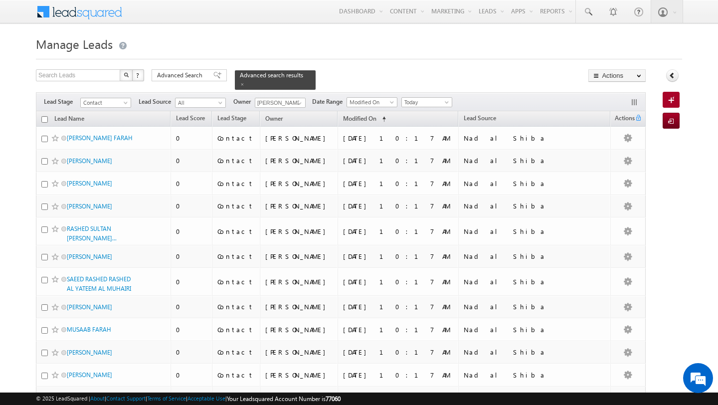
click at [41, 119] on input "checkbox" at bounding box center [44, 119] width 6 height 6
click at [168, 76] on span "Advanced Search" at bounding box center [181, 75] width 48 height 9
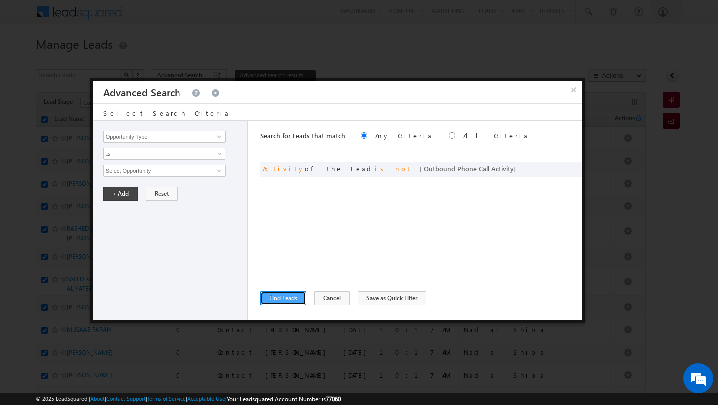
click at [290, 299] on button "Find Leads" at bounding box center [283, 298] width 46 height 14
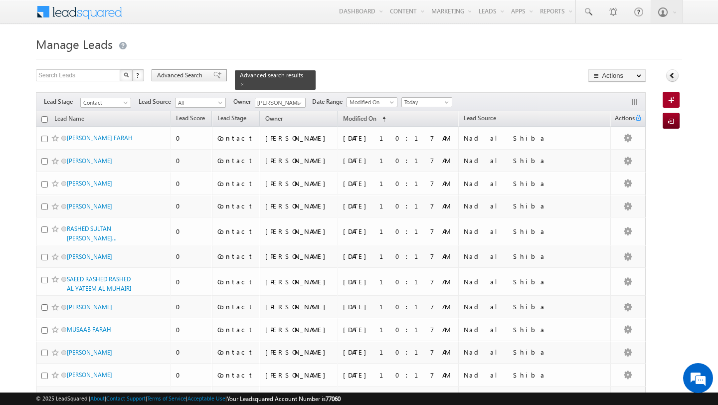
click at [191, 72] on span "Advanced Search" at bounding box center [181, 75] width 48 height 9
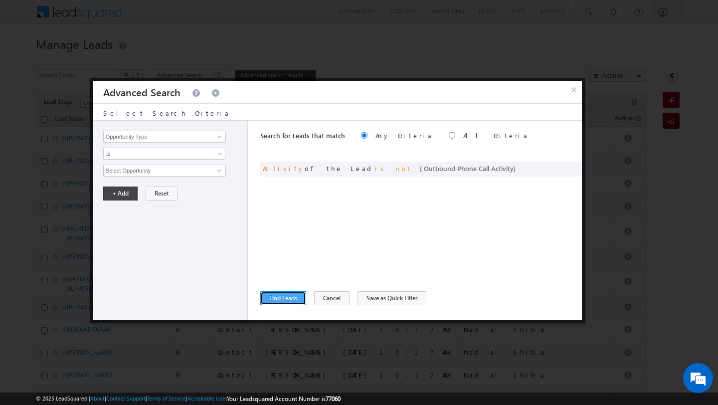
click at [280, 296] on button "Find Leads" at bounding box center [283, 298] width 46 height 14
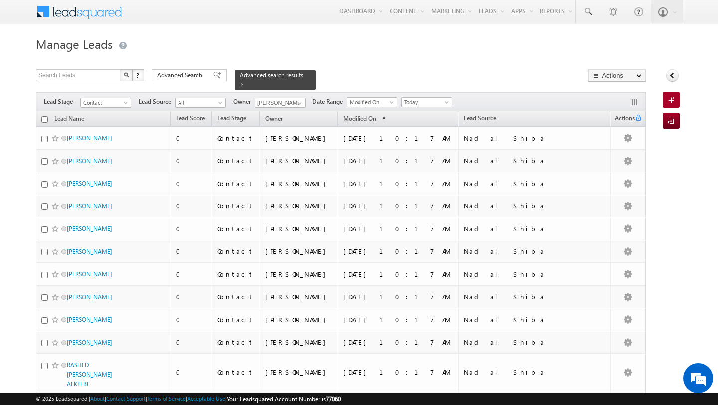
click at [45, 118] on input "checkbox" at bounding box center [44, 119] width 6 height 6
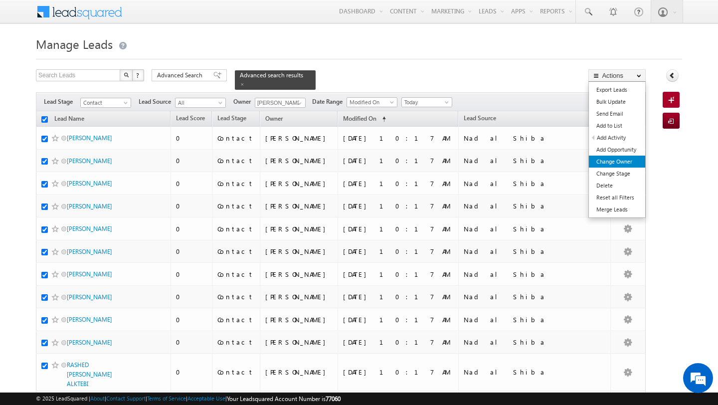
click at [626, 160] on link "Change Owner" at bounding box center [617, 162] width 56 height 12
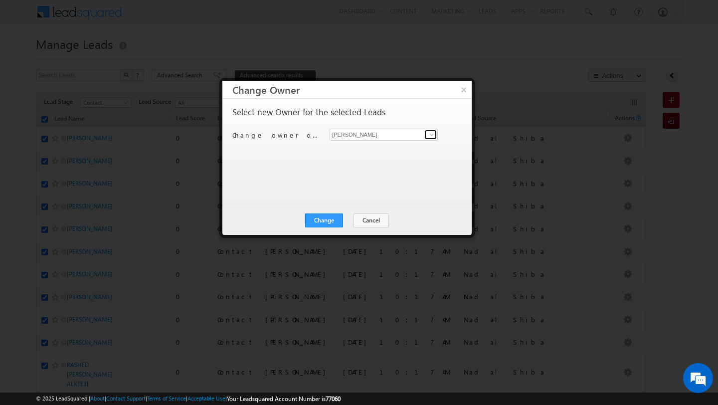
click at [432, 136] on span at bounding box center [432, 135] width 8 height 8
click at [415, 151] on span "manish.ahirwar@indglobal.ae" at bounding box center [379, 154] width 90 height 7
click at [337, 222] on button "Change" at bounding box center [324, 221] width 38 height 14
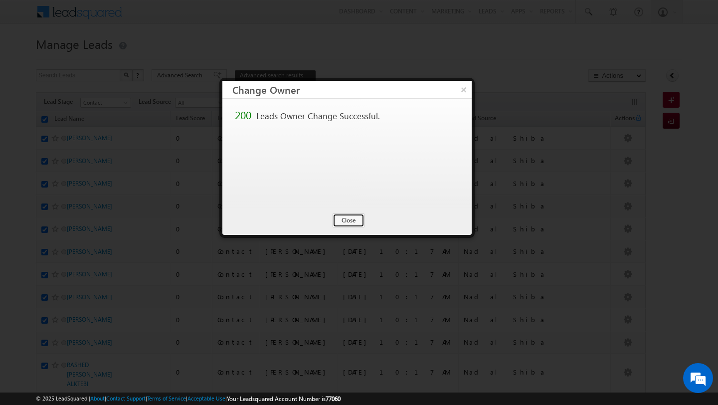
click at [337, 222] on button "Close" at bounding box center [349, 221] width 32 height 14
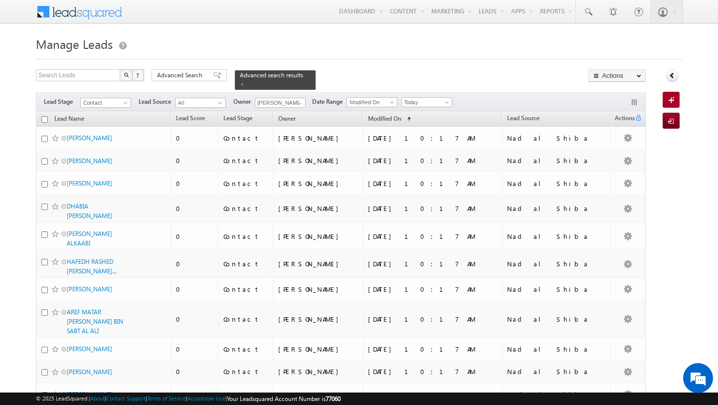
click at [45, 120] on input "checkbox" at bounding box center [44, 119] width 6 height 6
checkbox input "true"
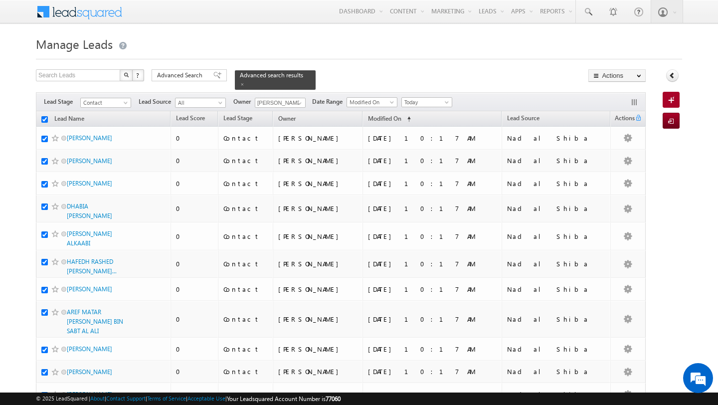
checkbox input "true"
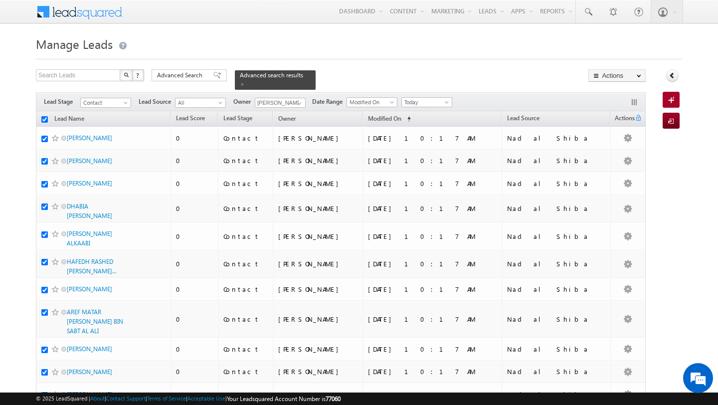
checkbox input "true"
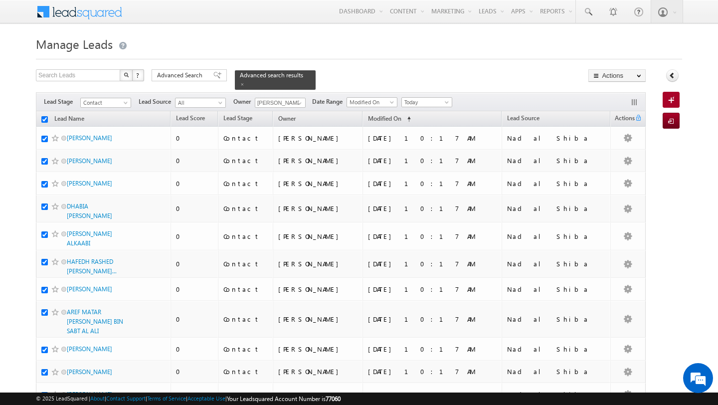
checkbox input "true"
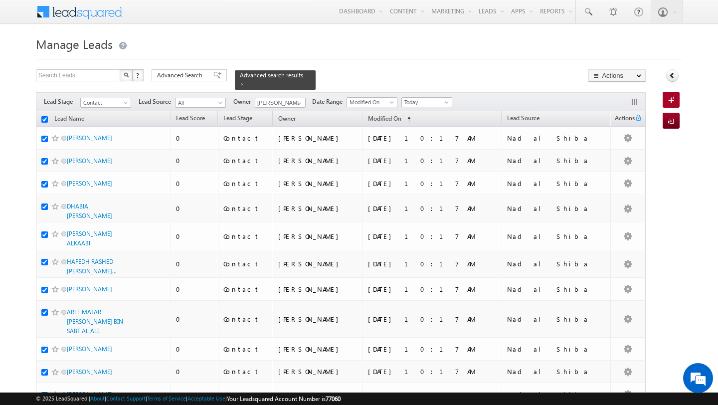
checkbox input "true"
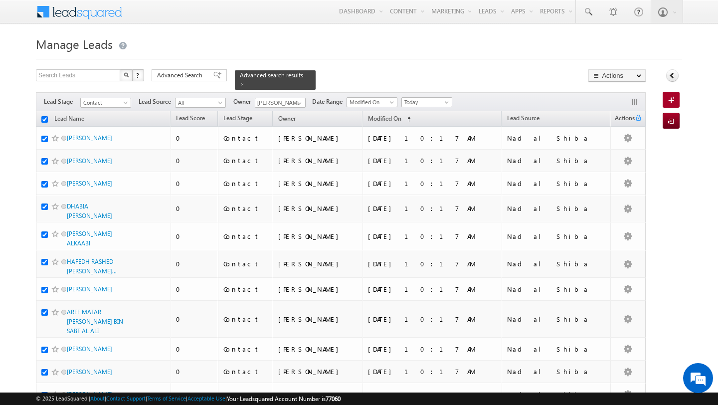
checkbox input "true"
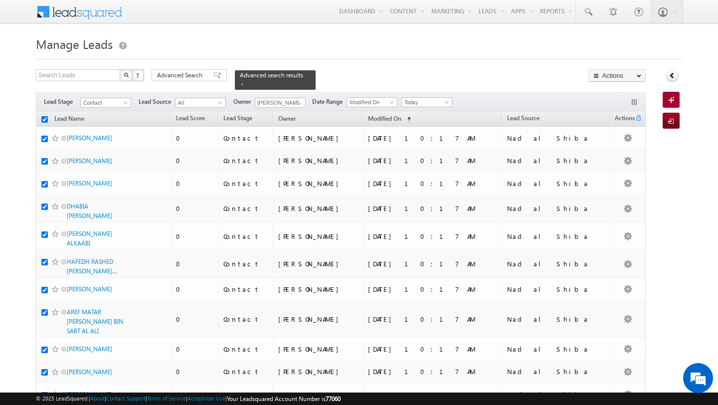
checkbox input "true"
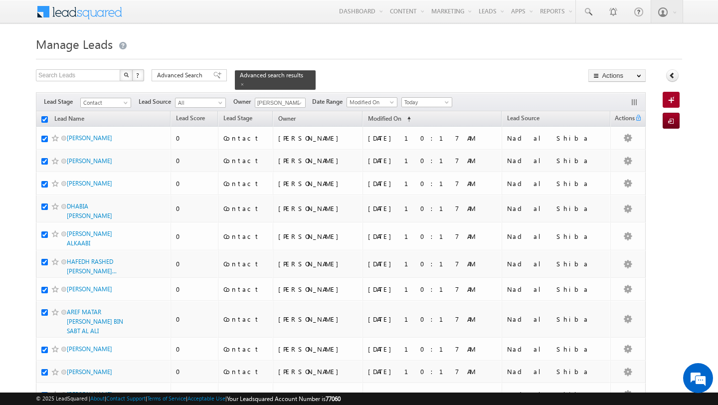
checkbox input "true"
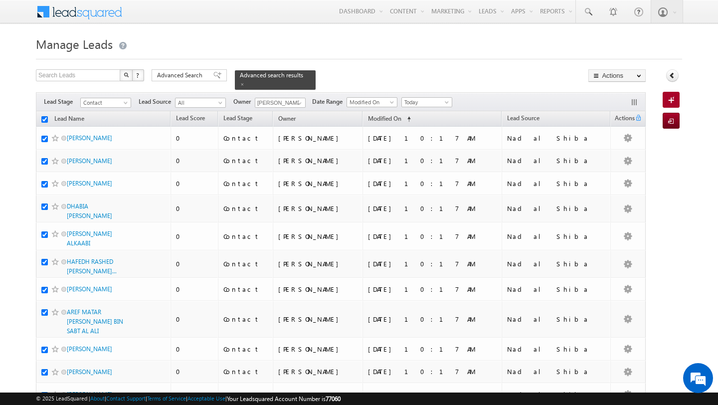
checkbox input "true"
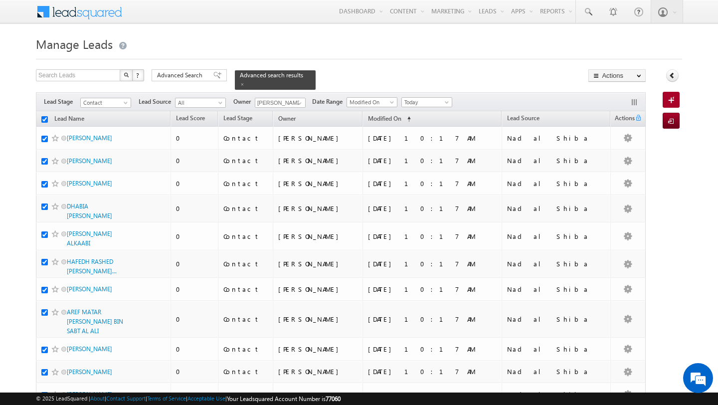
checkbox input "true"
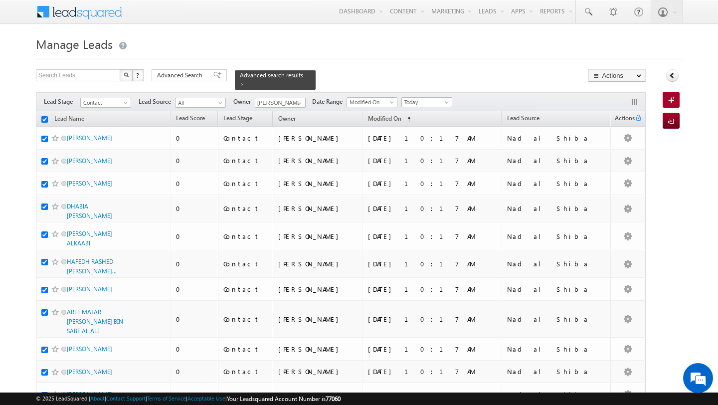
checkbox input "true"
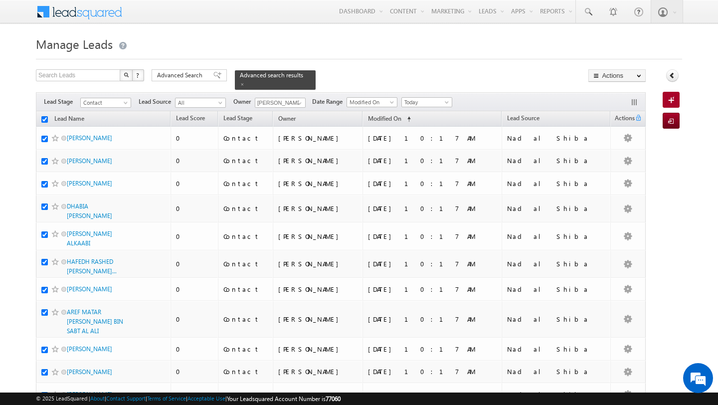
checkbox input "true"
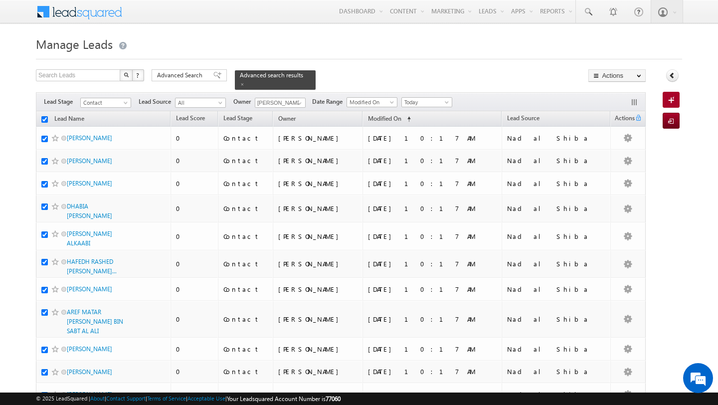
checkbox input "true"
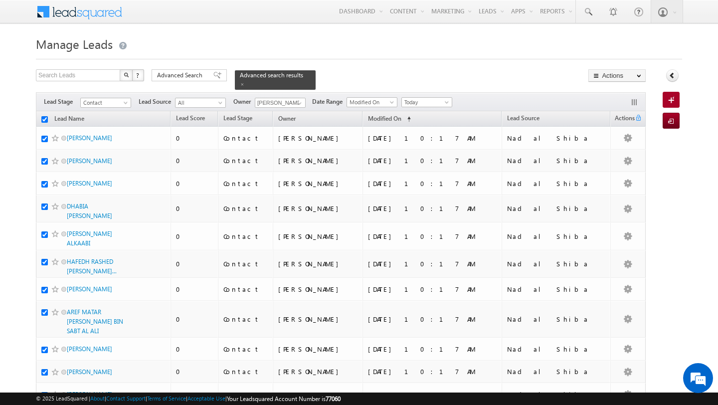
checkbox input "true"
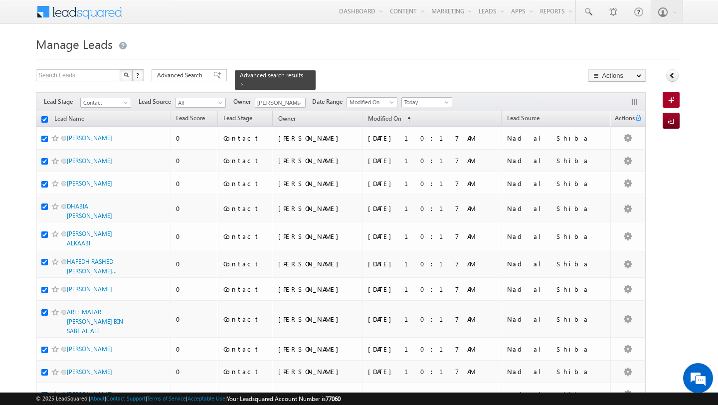
checkbox input "true"
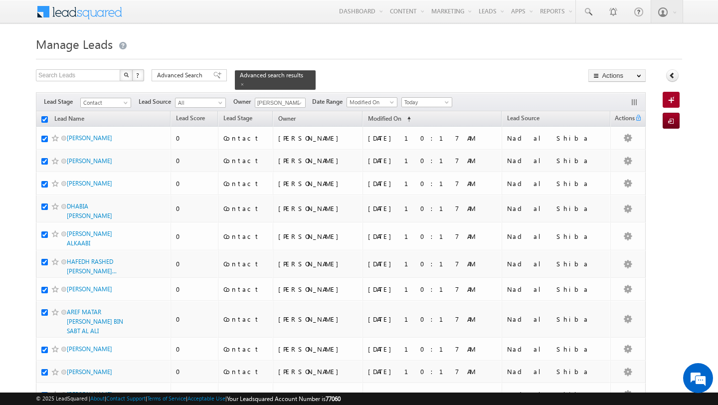
checkbox input "true"
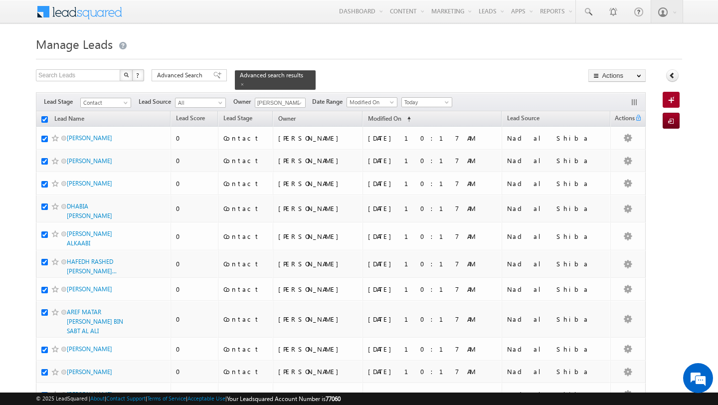
checkbox input "true"
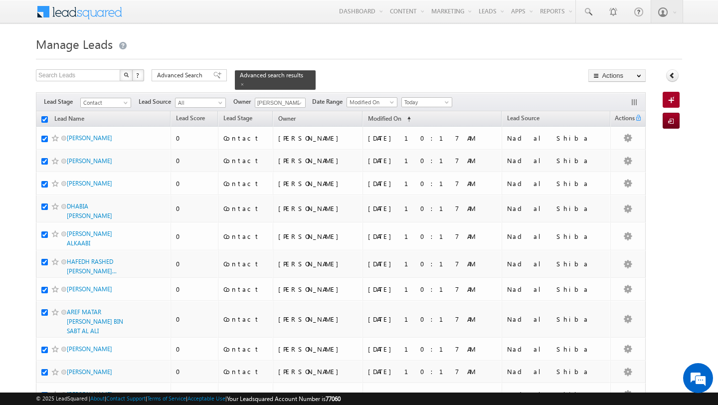
checkbox input "true"
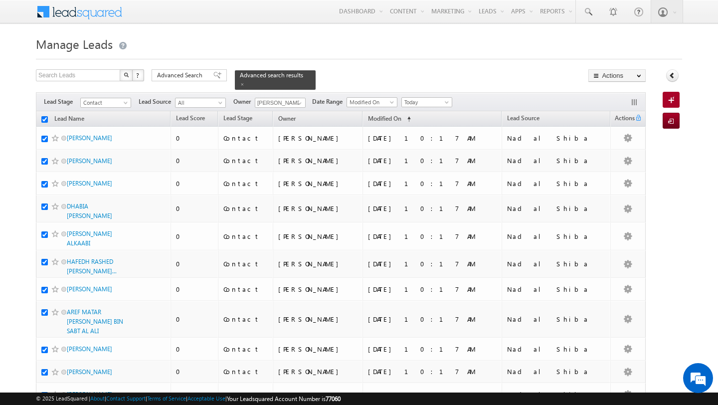
checkbox input "true"
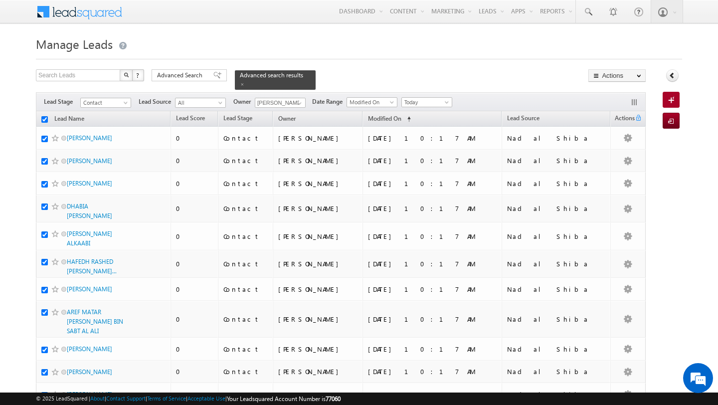
checkbox input "true"
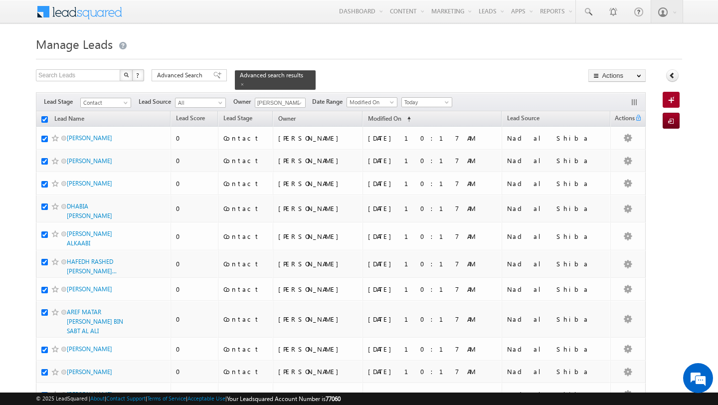
checkbox input "true"
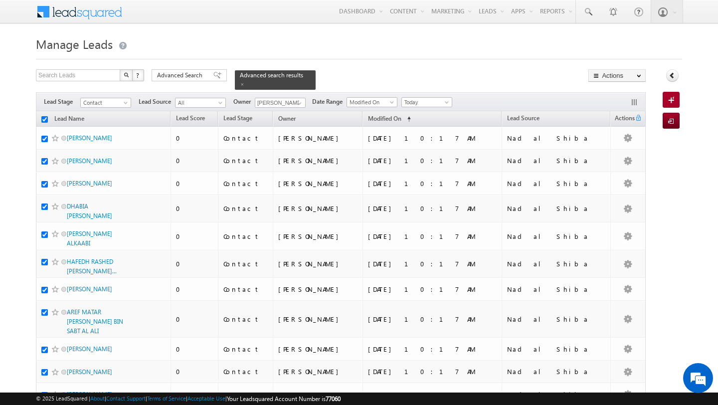
checkbox input "true"
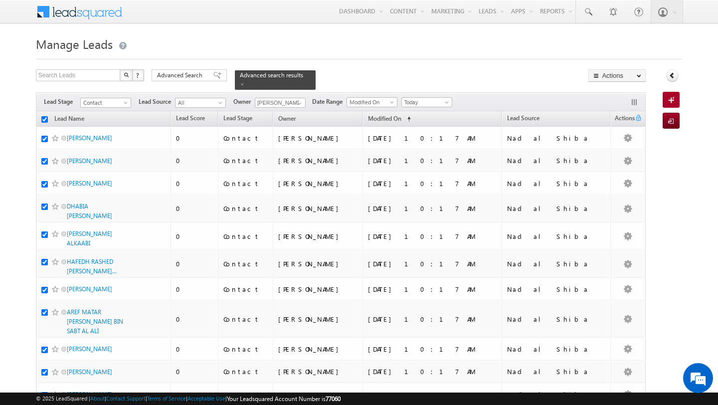
checkbox input "true"
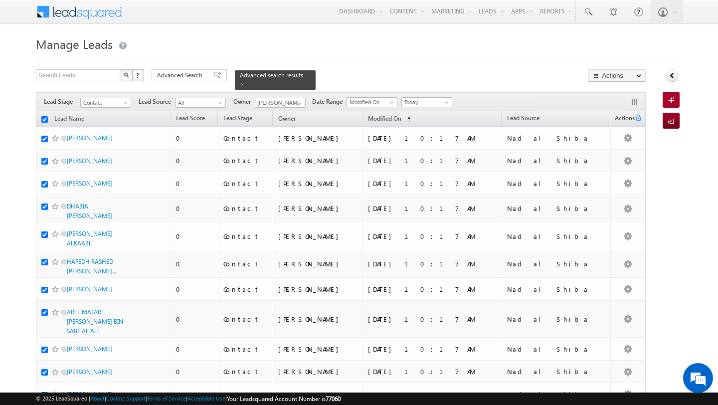
checkbox input "true"
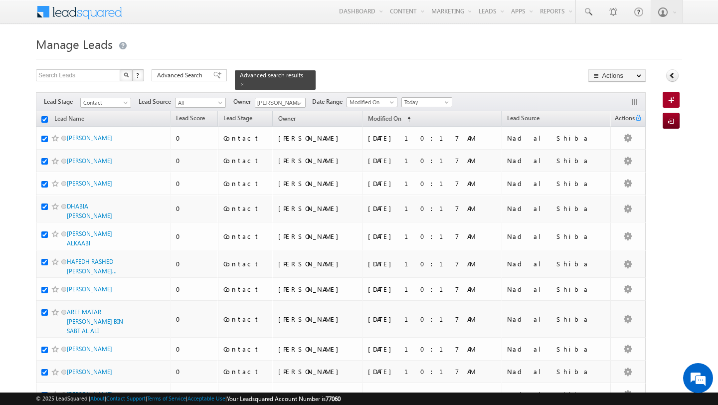
checkbox input "true"
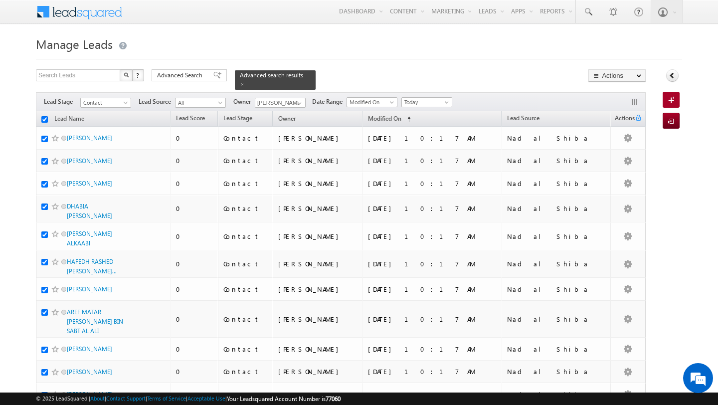
checkbox input "true"
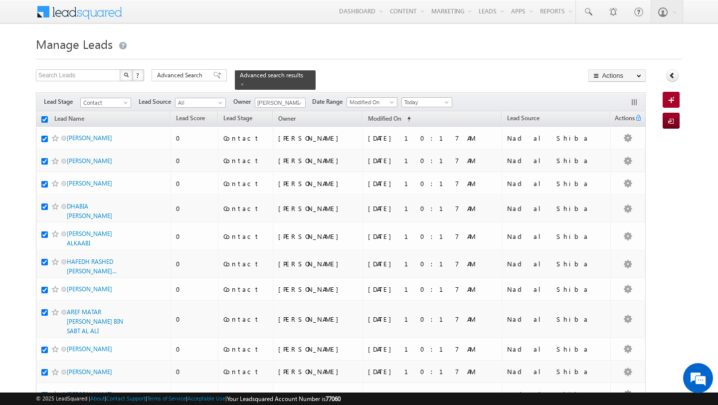
checkbox input "true"
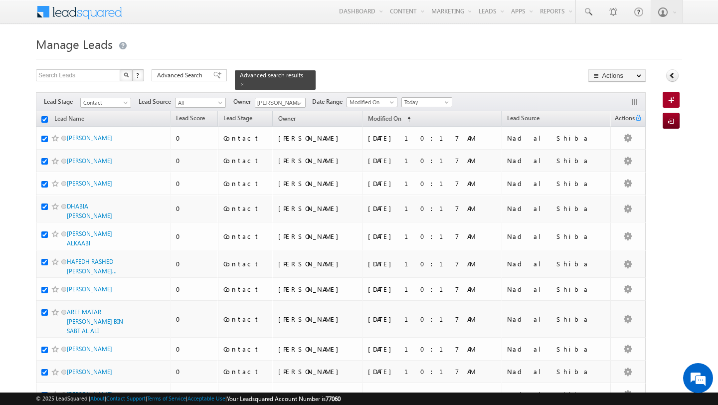
checkbox input "true"
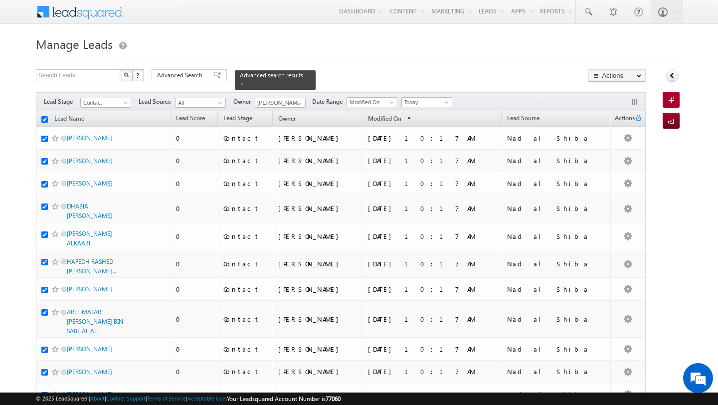
checkbox input "true"
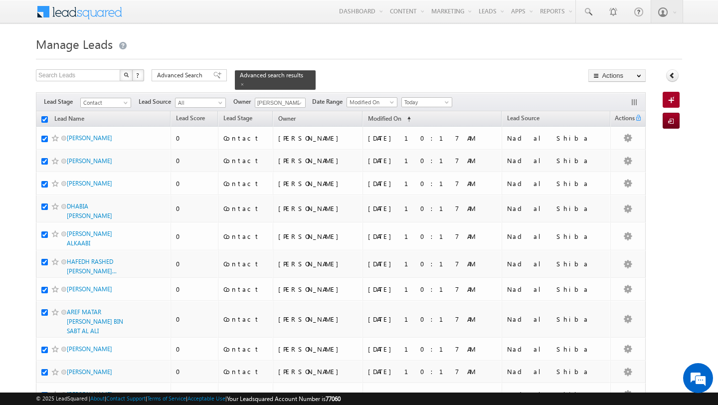
checkbox input "true"
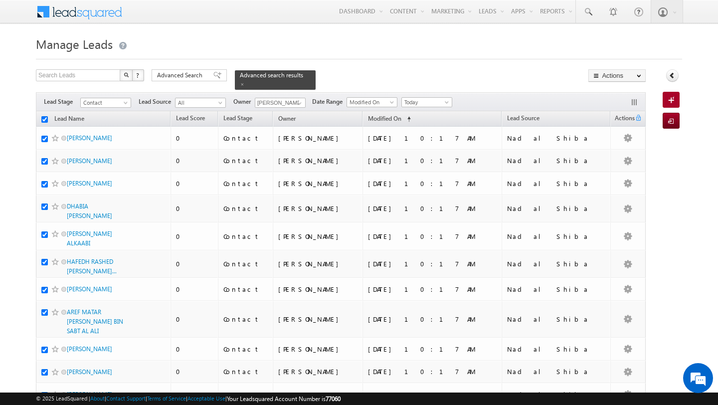
checkbox input "true"
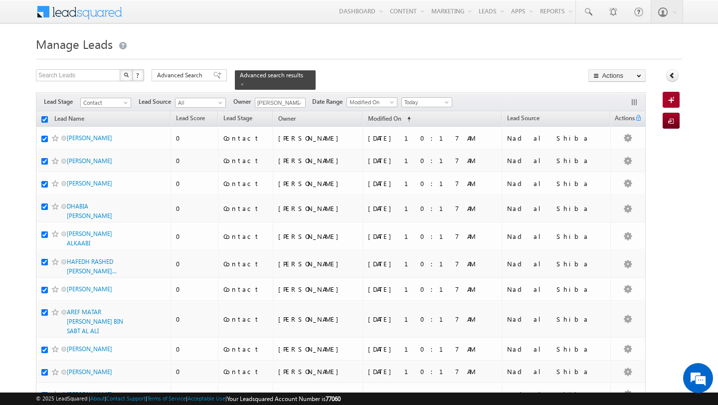
checkbox input "true"
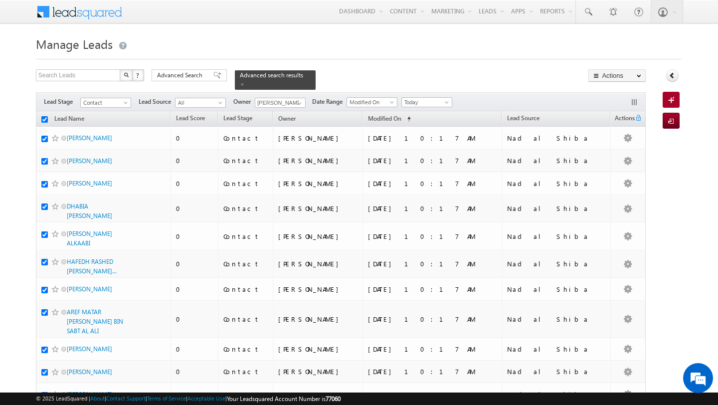
checkbox input "true"
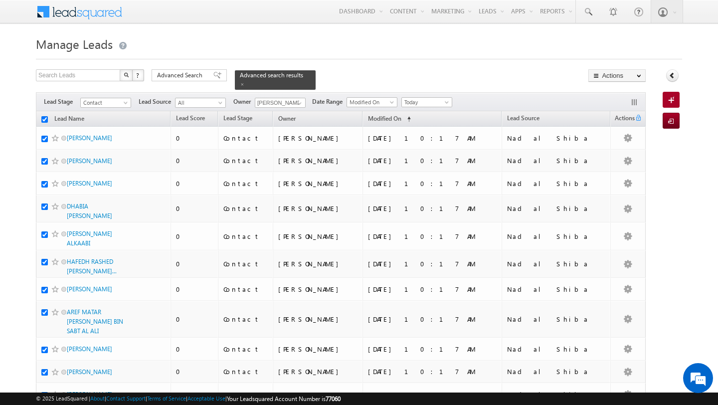
checkbox input "true"
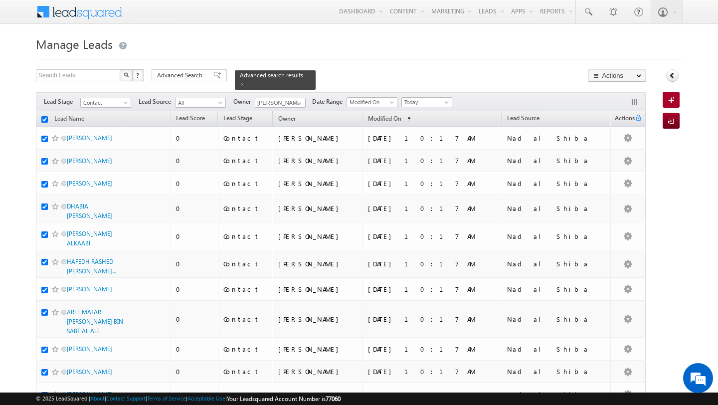
checkbox input "true"
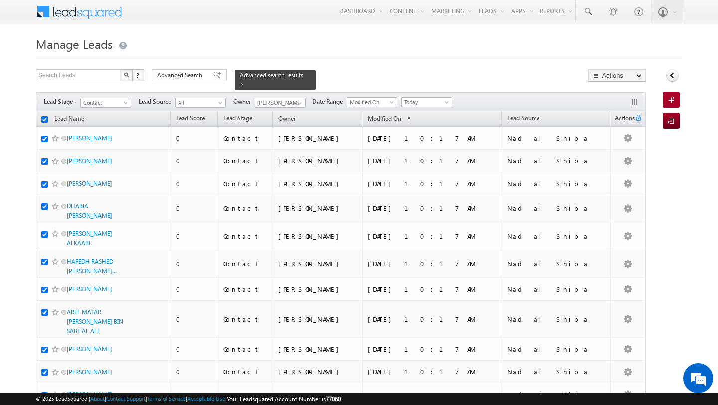
checkbox input "true"
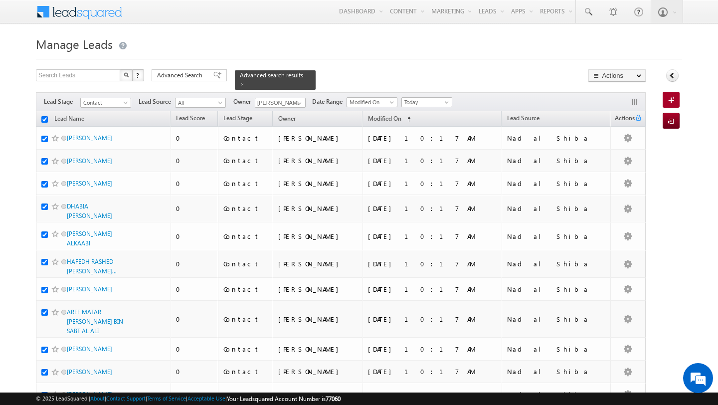
checkbox input "true"
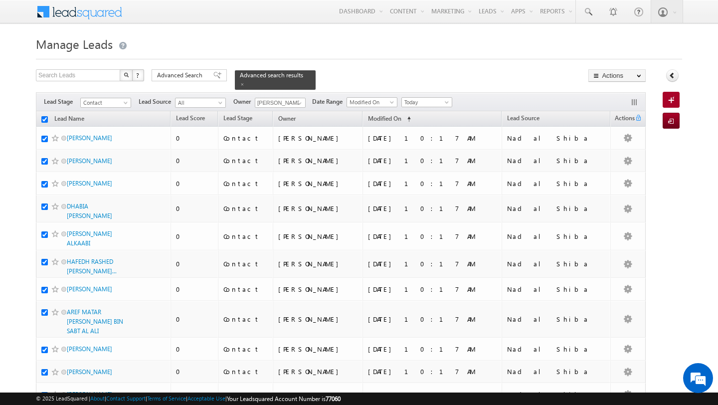
checkbox input "true"
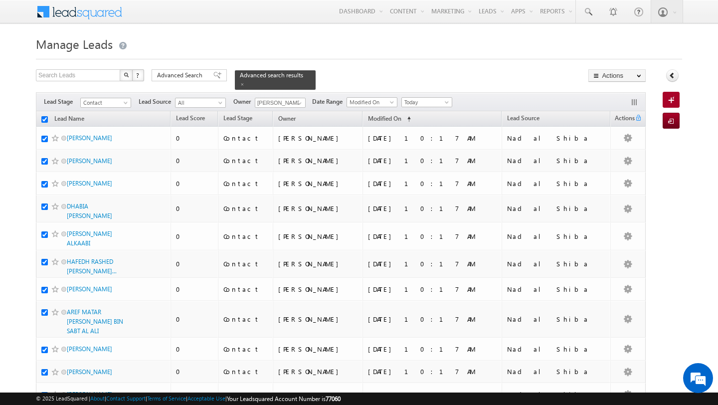
checkbox input "true"
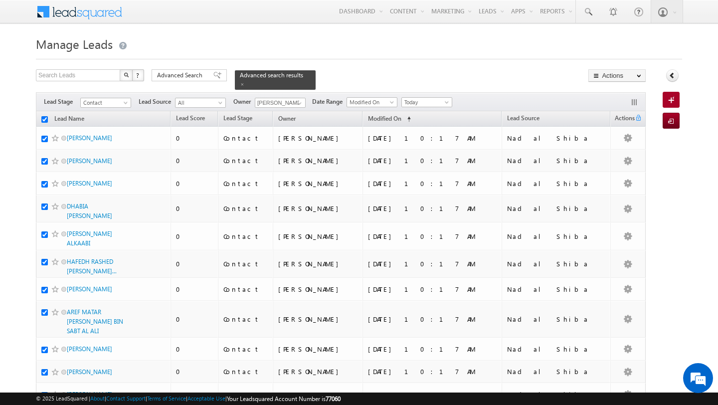
checkbox input "true"
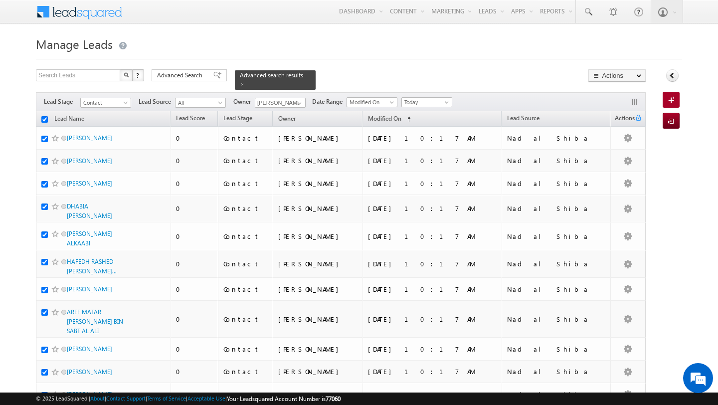
checkbox input "true"
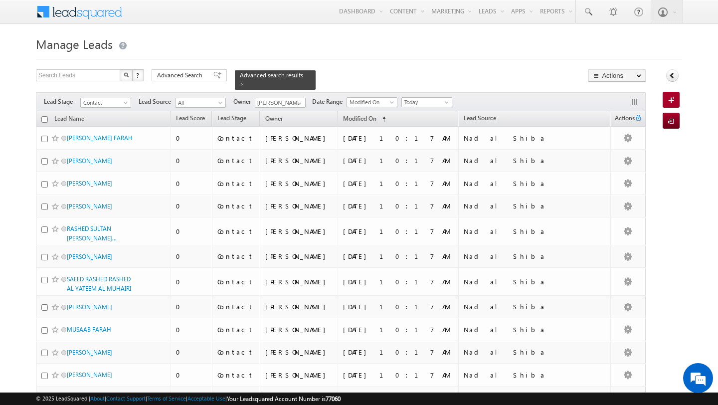
click at [45, 121] on input "checkbox" at bounding box center [44, 119] width 6 height 6
checkbox input "true"
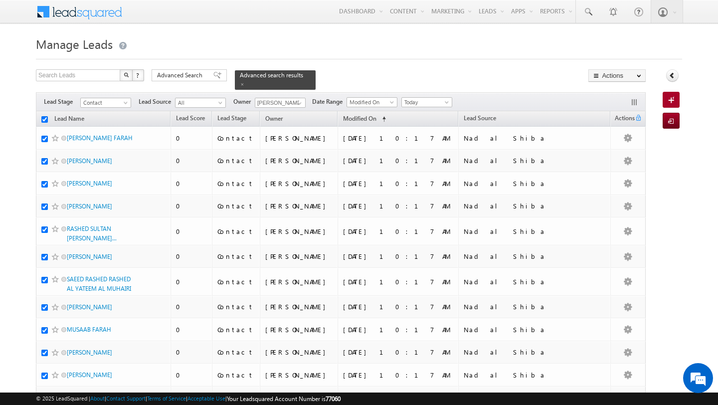
checkbox input "true"
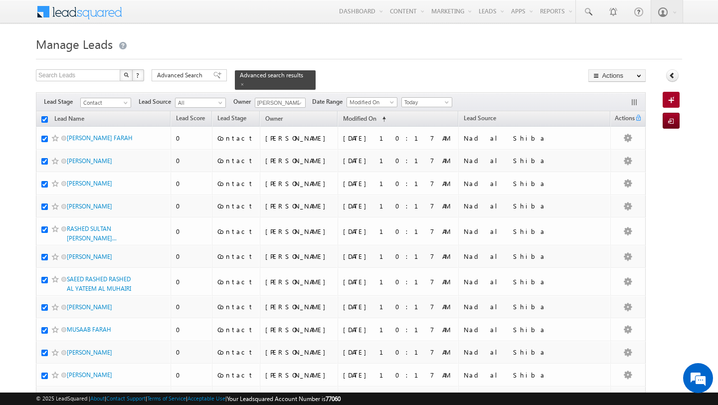
checkbox input "true"
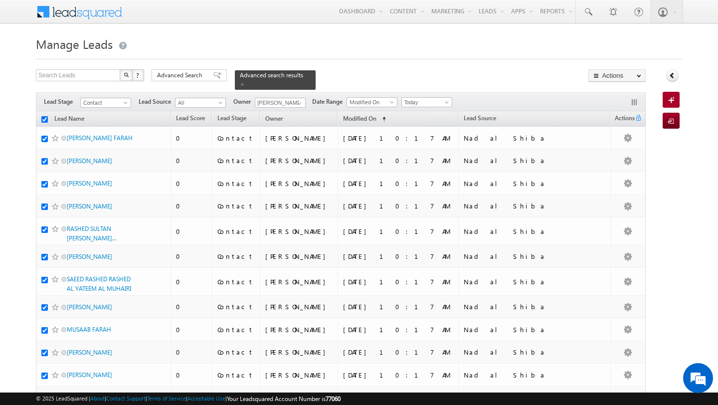
checkbox input "true"
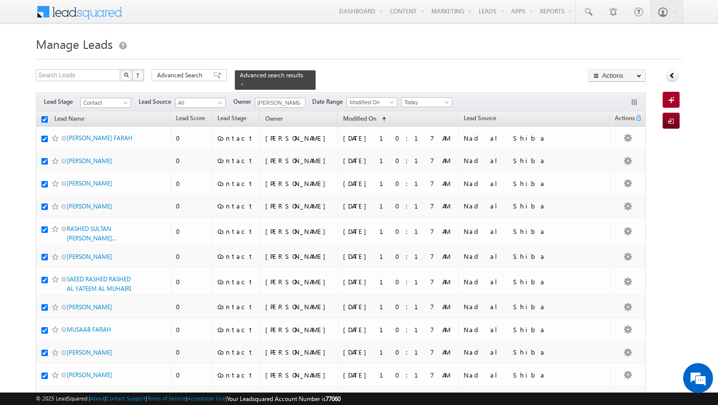
checkbox input "true"
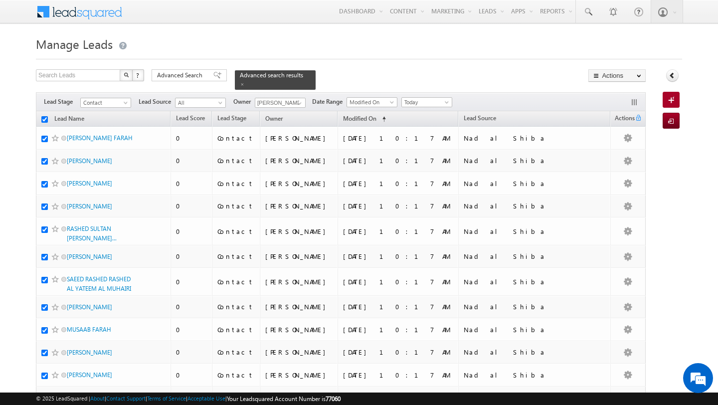
checkbox input "true"
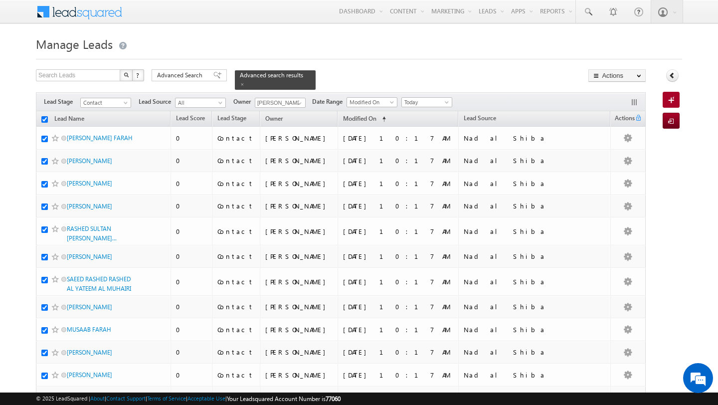
checkbox input "true"
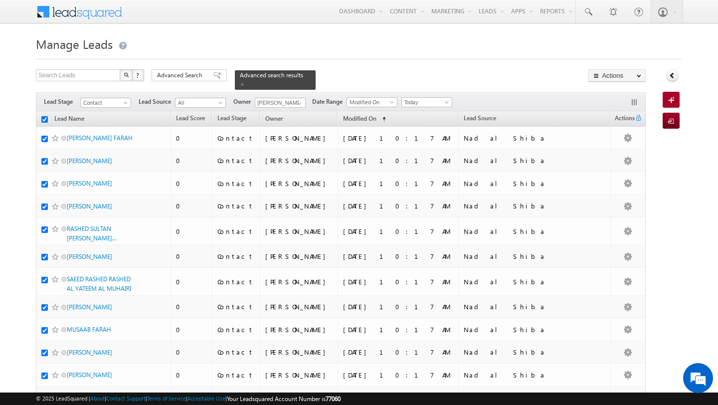
checkbox input "true"
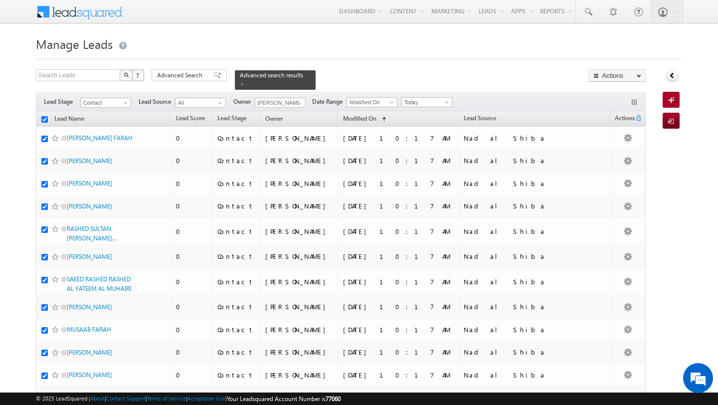
checkbox input "true"
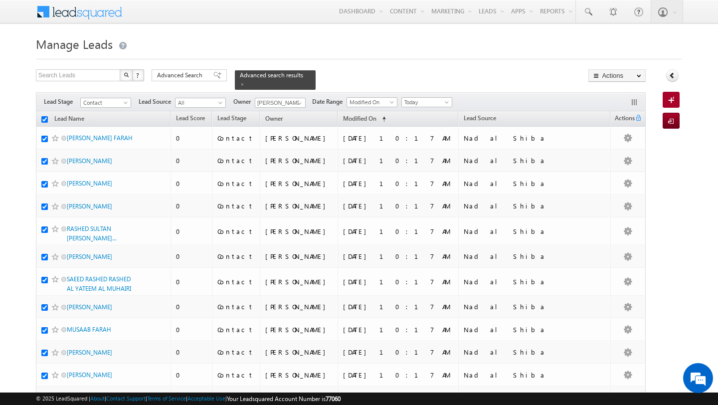
checkbox input "true"
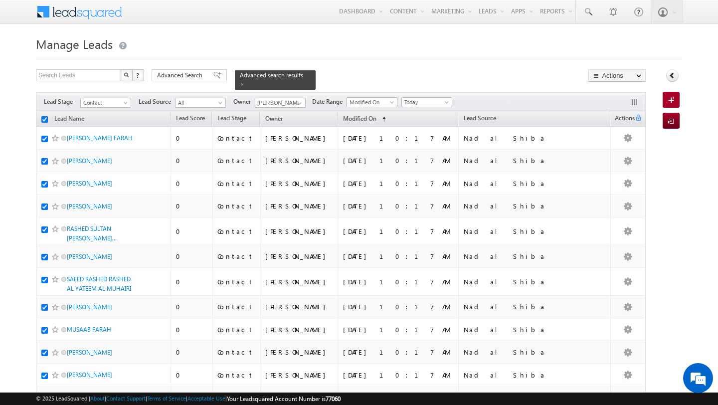
checkbox input "true"
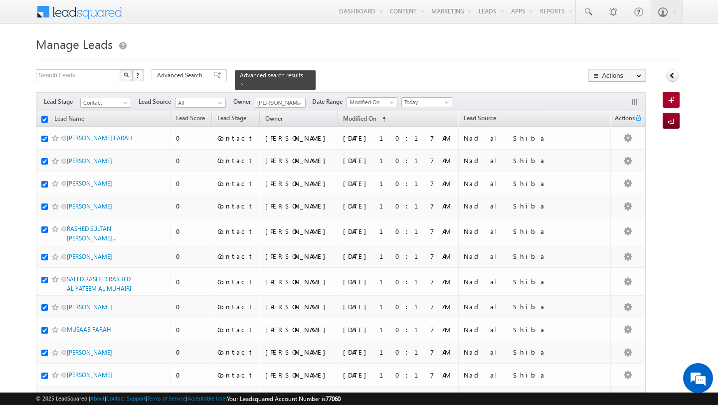
checkbox input "true"
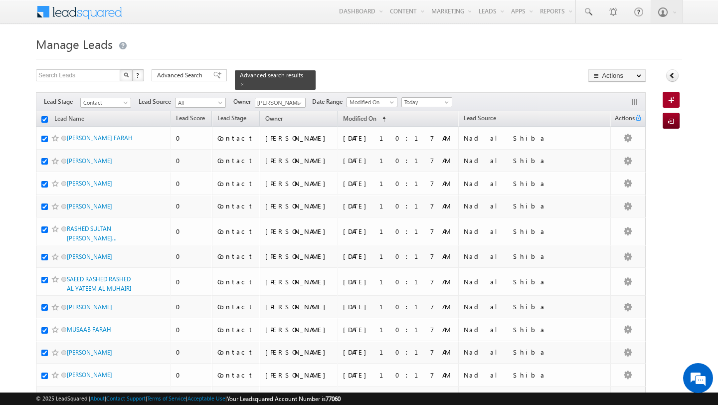
checkbox input "true"
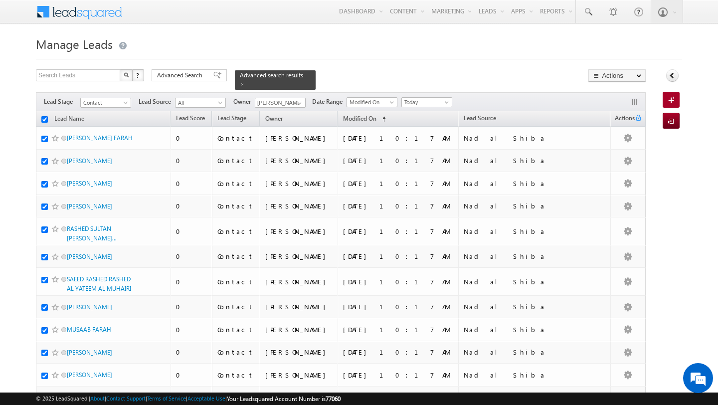
checkbox input "true"
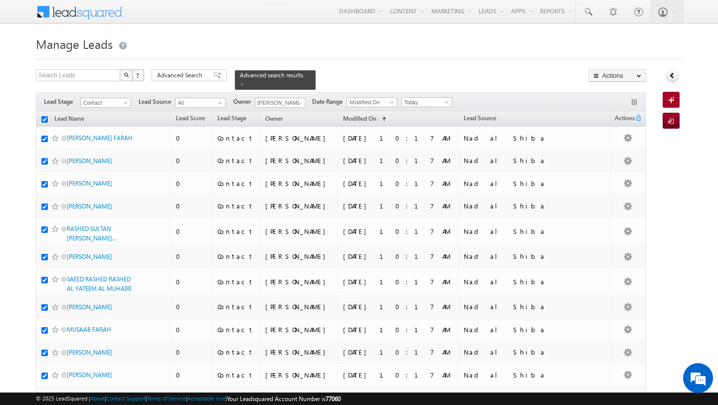
checkbox input "true"
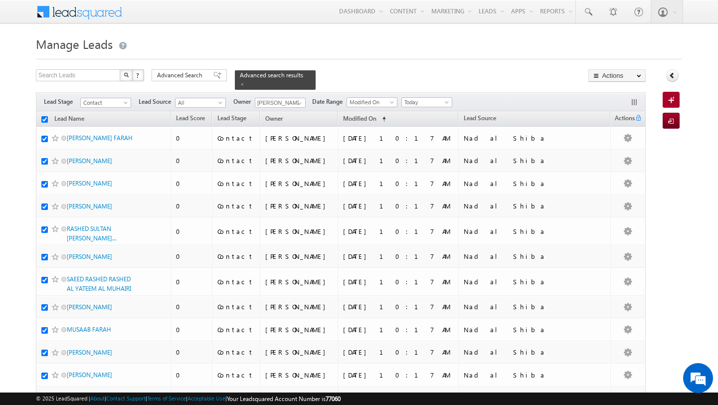
checkbox input "true"
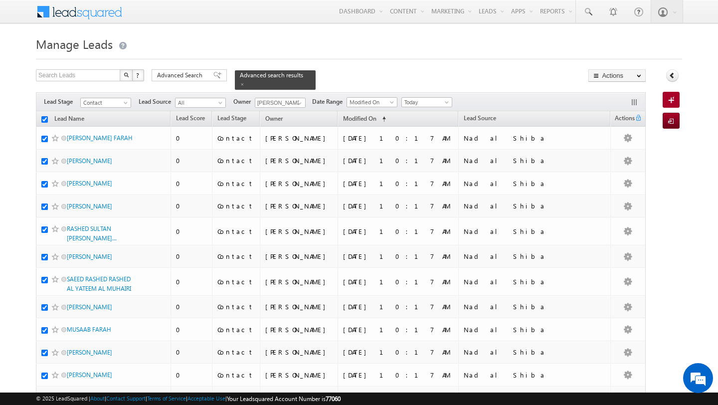
checkbox input "true"
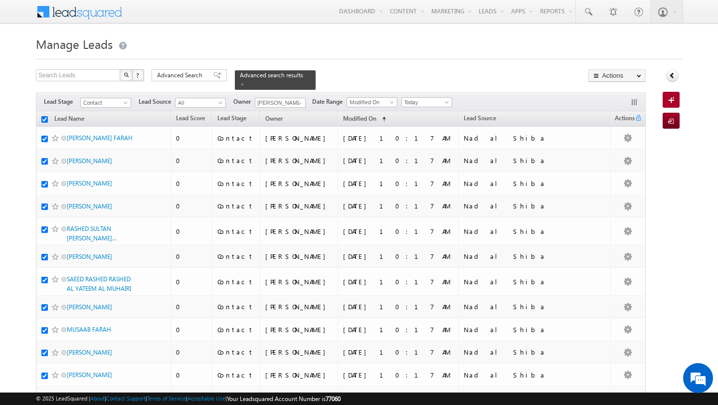
checkbox input "true"
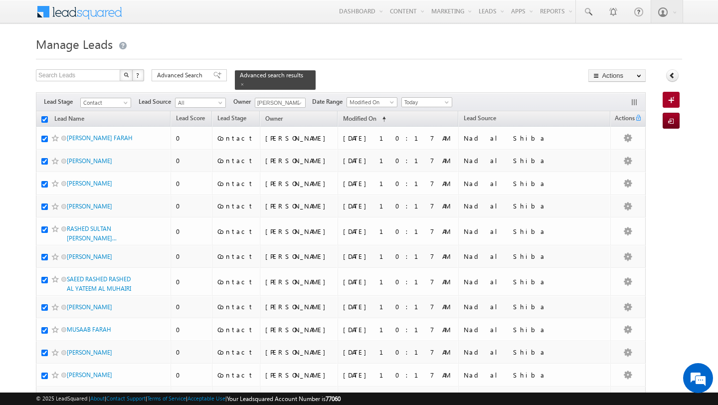
checkbox input "true"
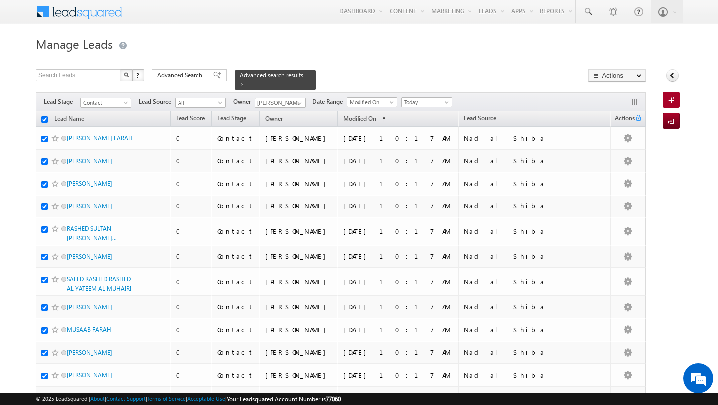
checkbox input "true"
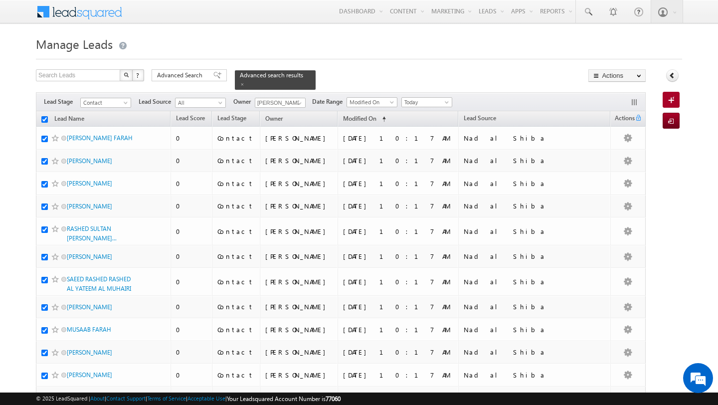
checkbox input "true"
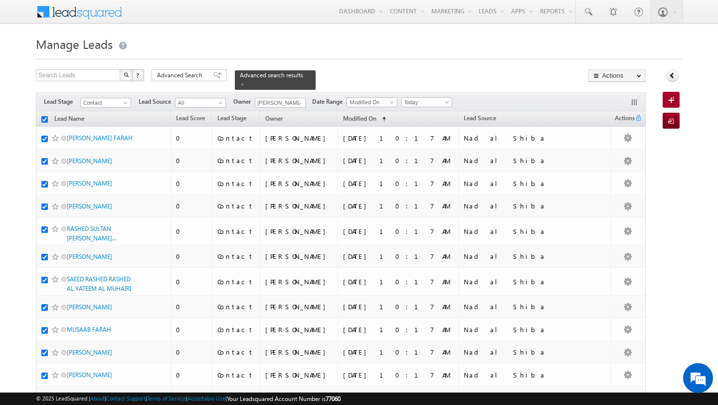
checkbox input "true"
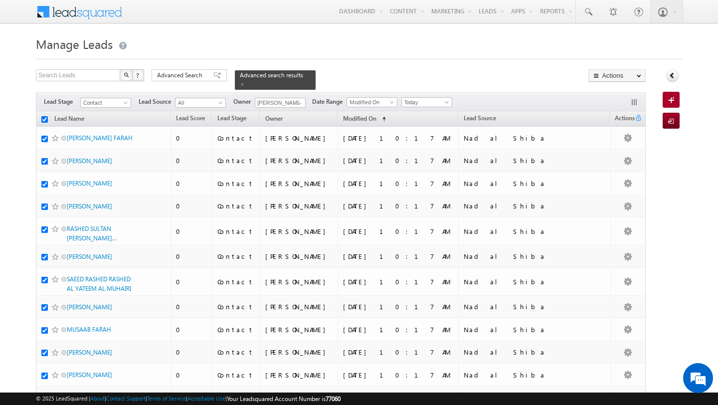
checkbox input "true"
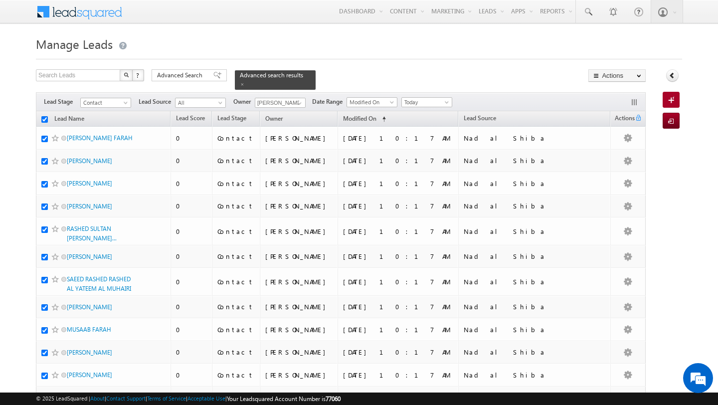
checkbox input "true"
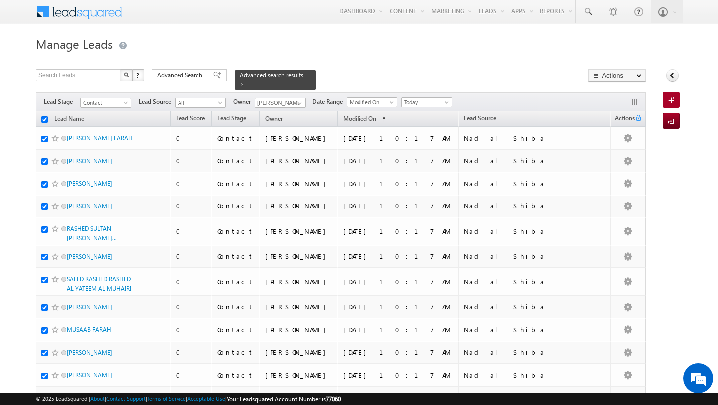
checkbox input "true"
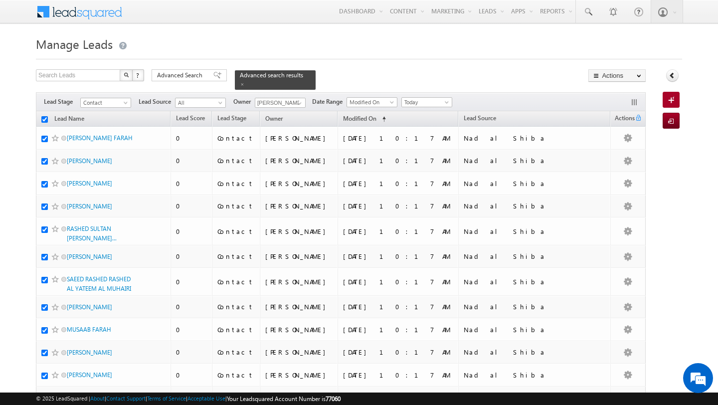
checkbox input "true"
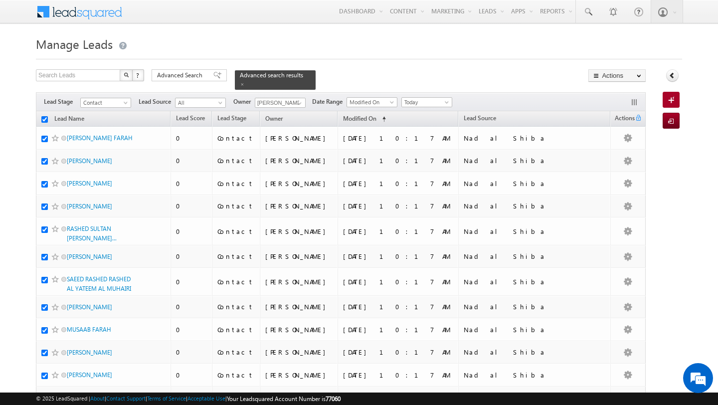
checkbox input "true"
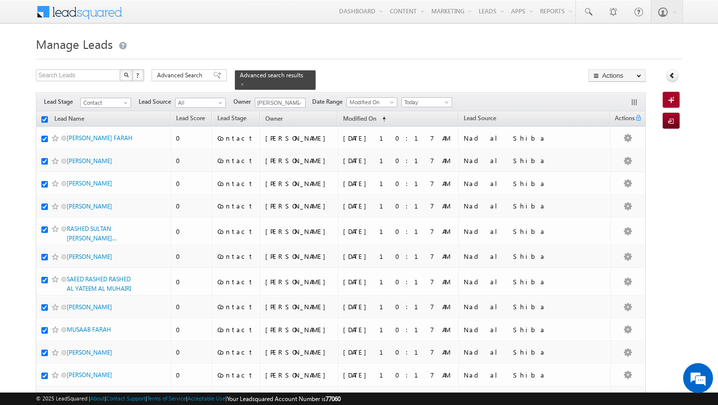
checkbox input "true"
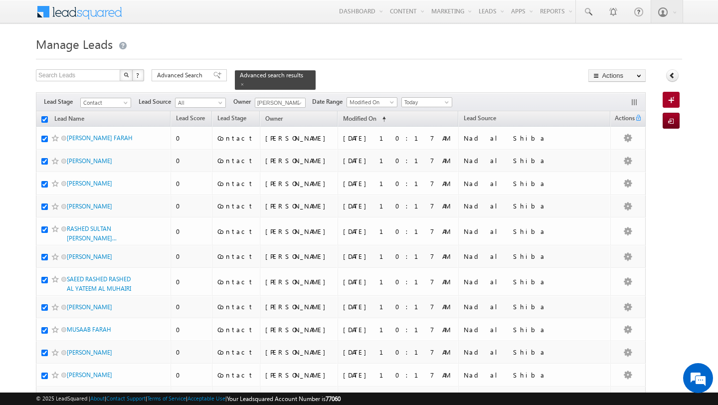
checkbox input "true"
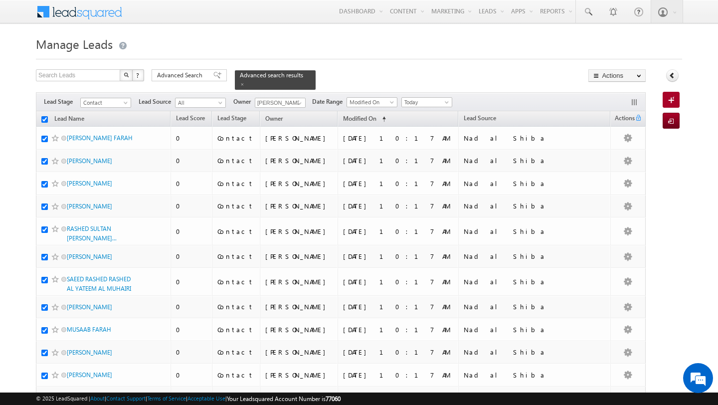
checkbox input "true"
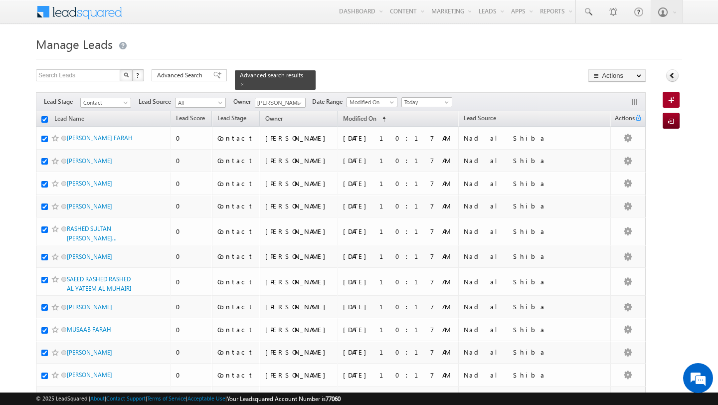
checkbox input "true"
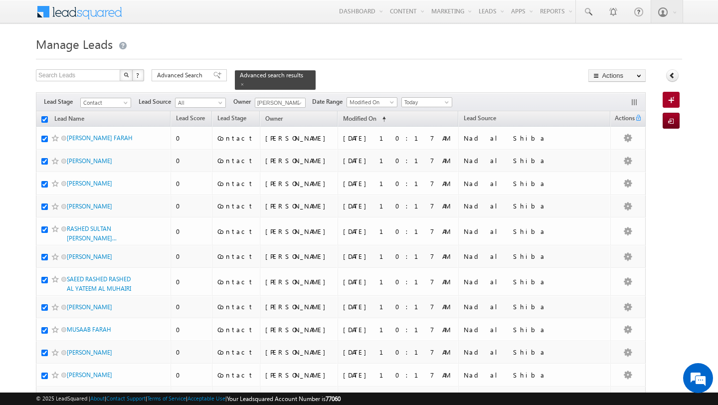
checkbox input "true"
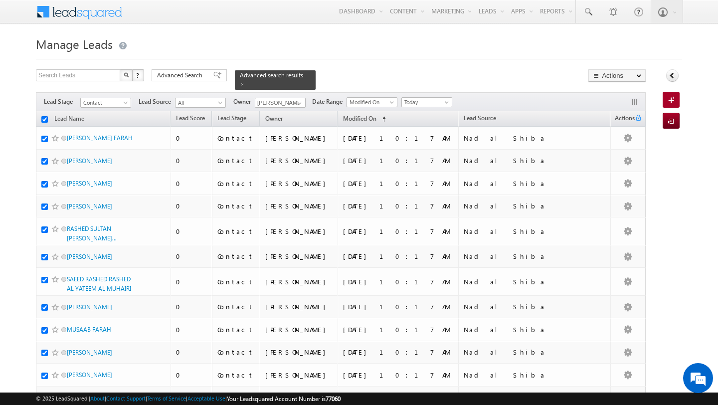
checkbox input "true"
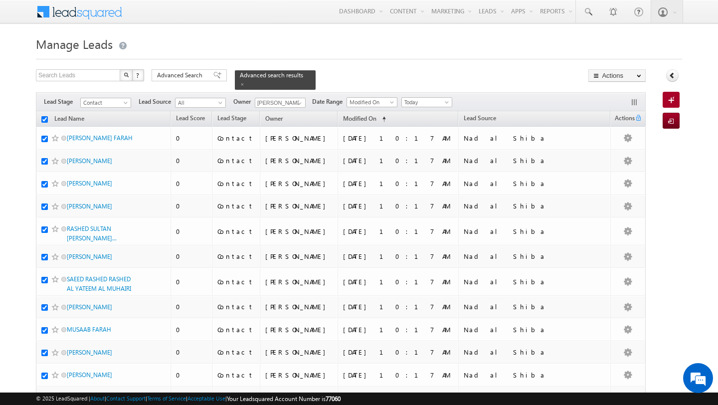
checkbox input "true"
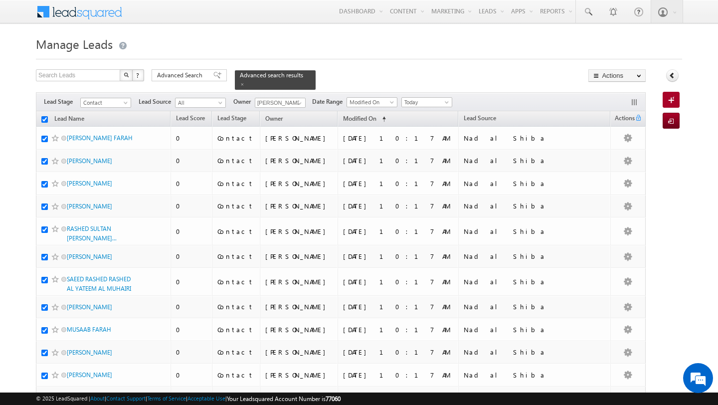
checkbox input "true"
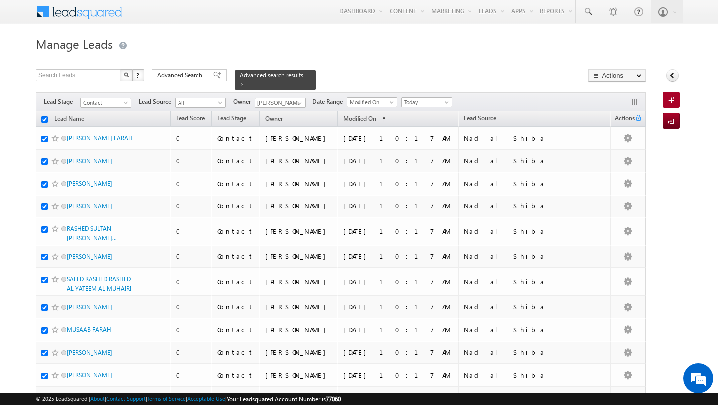
checkbox input "true"
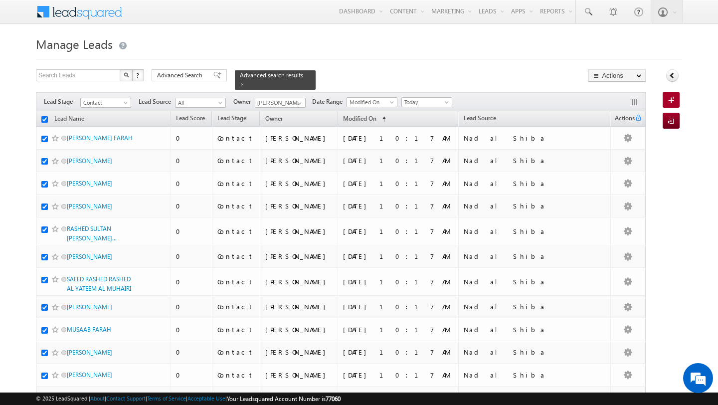
checkbox input "true"
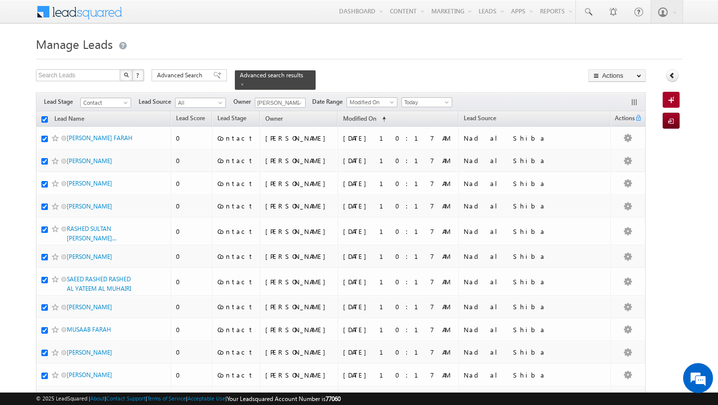
checkbox input "true"
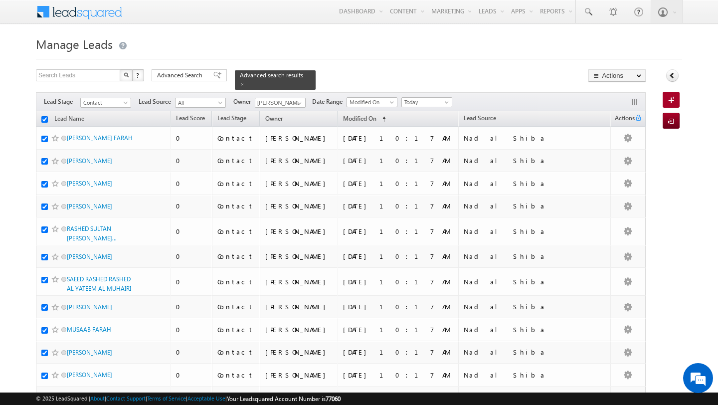
checkbox input "true"
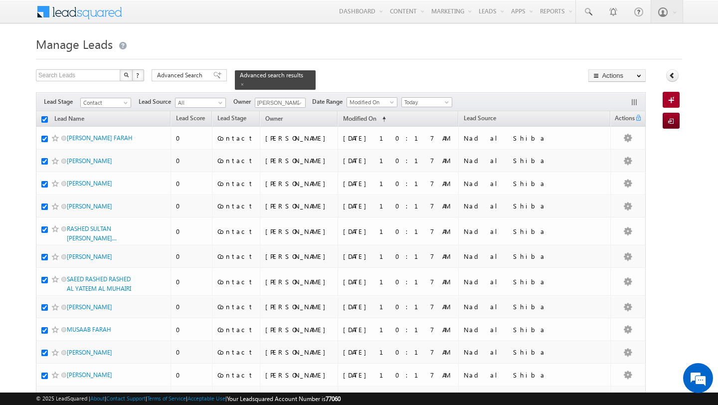
checkbox input "true"
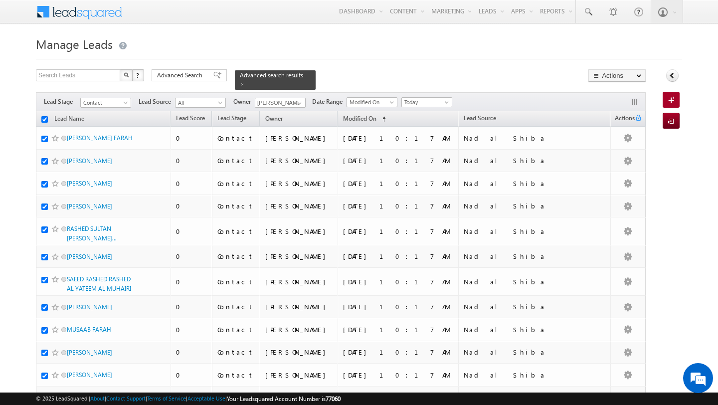
checkbox input "true"
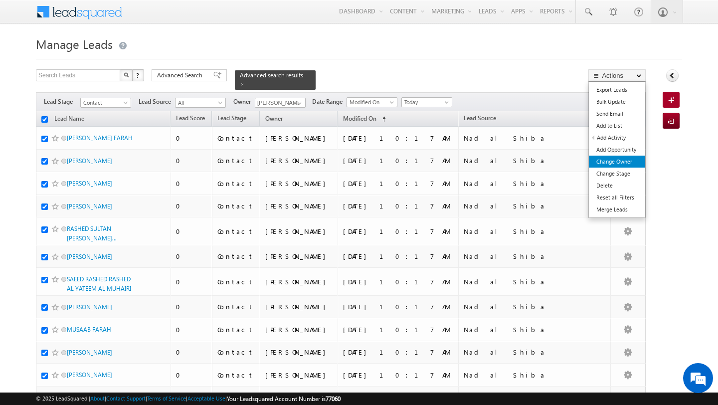
click at [627, 159] on link "Change Owner" at bounding box center [617, 162] width 56 height 12
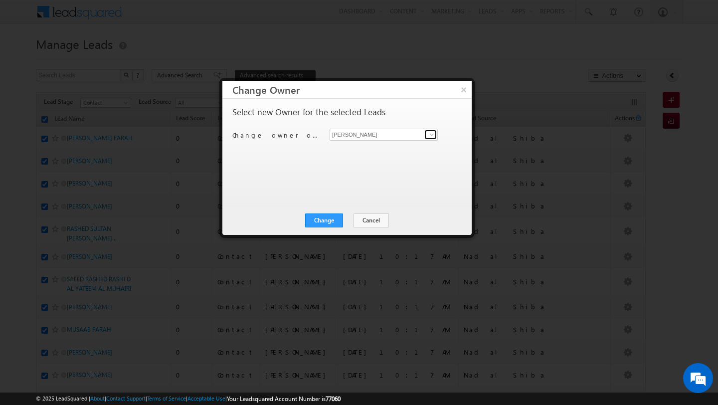
click at [436, 134] on link at bounding box center [431, 135] width 12 height 10
click at [375, 150] on link "Subham Modak subham.modak@indglobal.ae" at bounding box center [384, 150] width 108 height 19
click at [333, 213] on div "Change Cancel Close" at bounding box center [347, 220] width 249 height 29
click at [336, 227] on button "Change" at bounding box center [324, 221] width 38 height 14
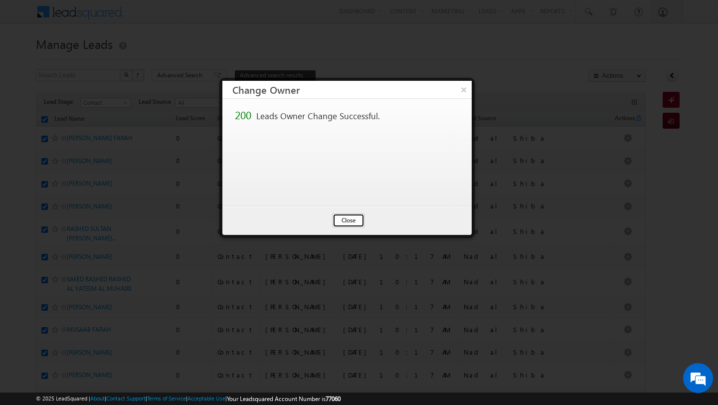
click at [346, 219] on button "Close" at bounding box center [349, 221] width 32 height 14
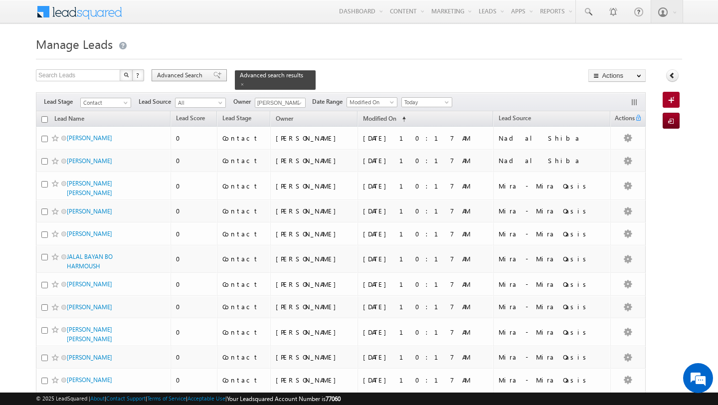
click at [164, 80] on span "Advanced Search" at bounding box center [181, 75] width 48 height 9
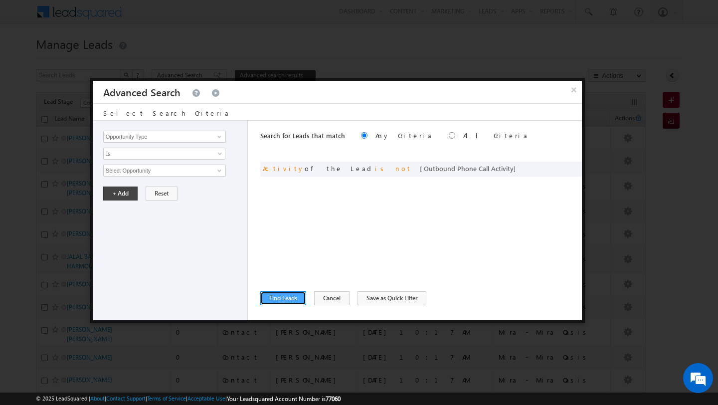
click at [290, 296] on button "Find Leads" at bounding box center [283, 298] width 46 height 14
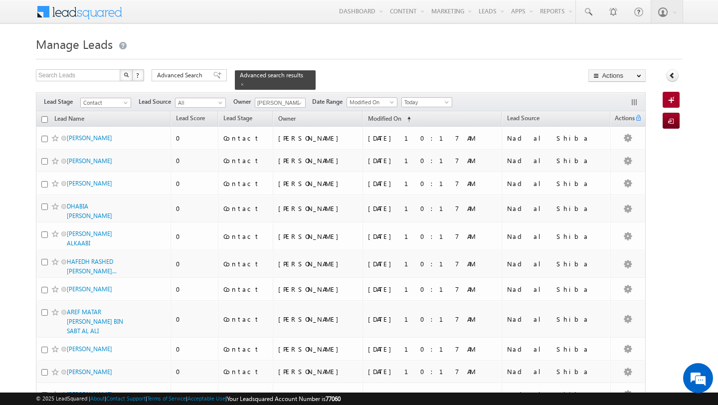
click at [42, 120] on input "checkbox" at bounding box center [44, 119] width 6 height 6
checkbox input "true"
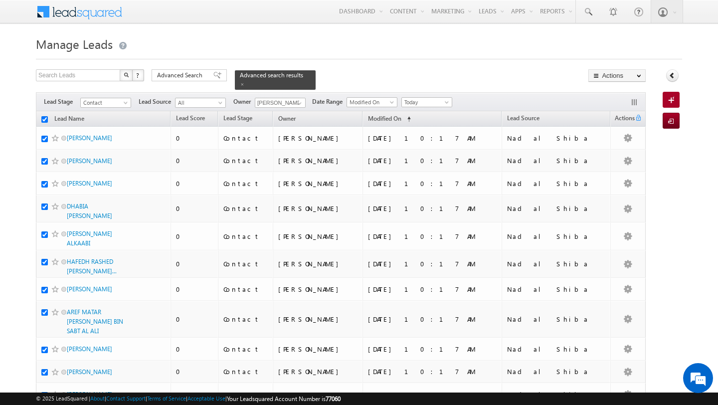
checkbox input "true"
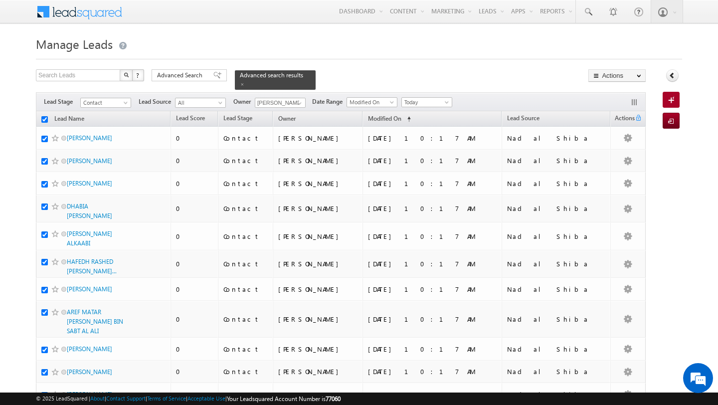
checkbox input "true"
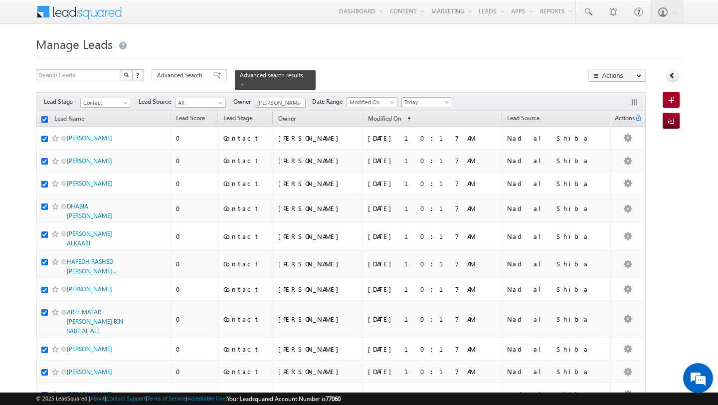
checkbox input "true"
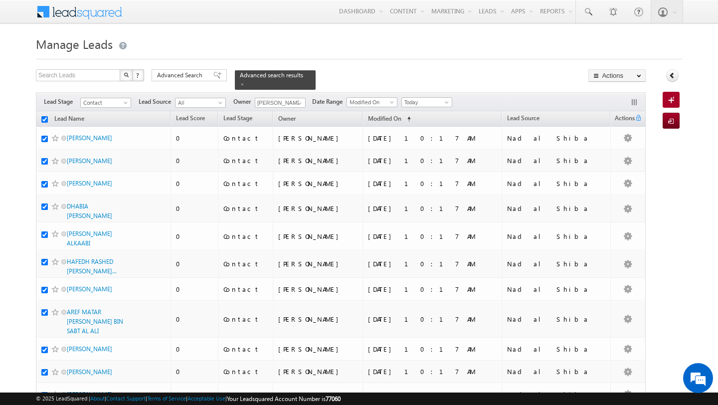
checkbox input "true"
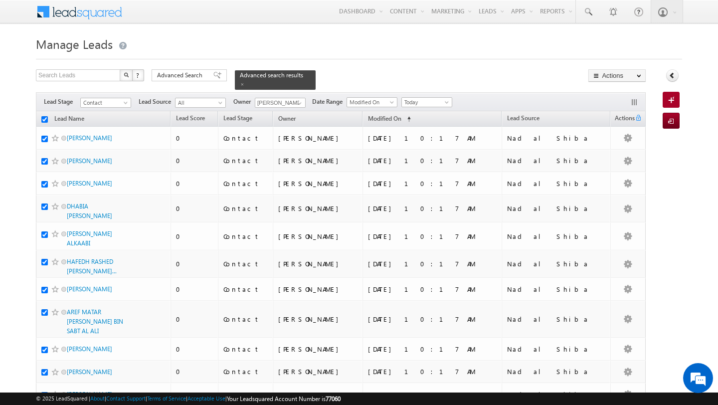
checkbox input "true"
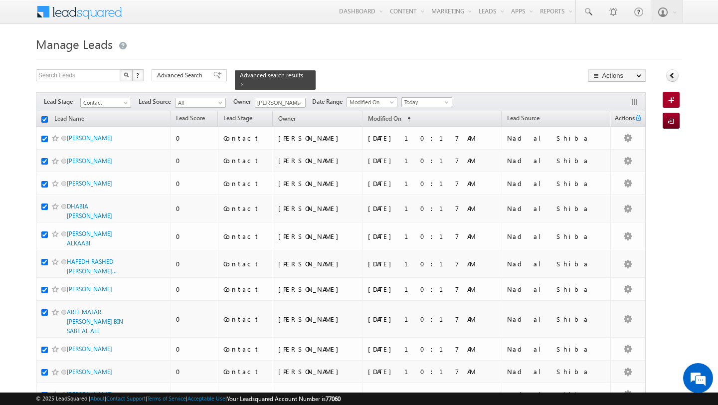
checkbox input "true"
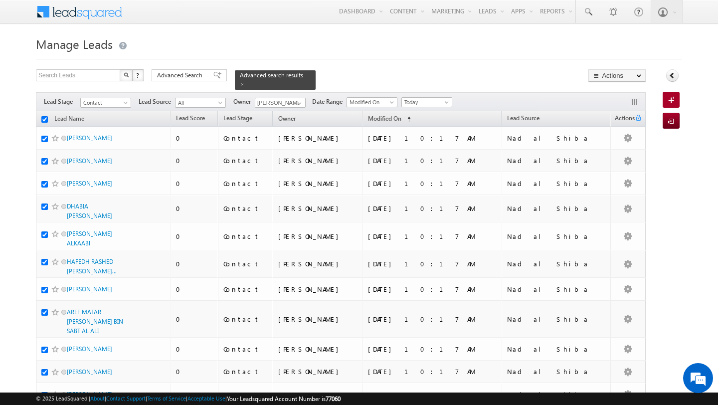
checkbox input "true"
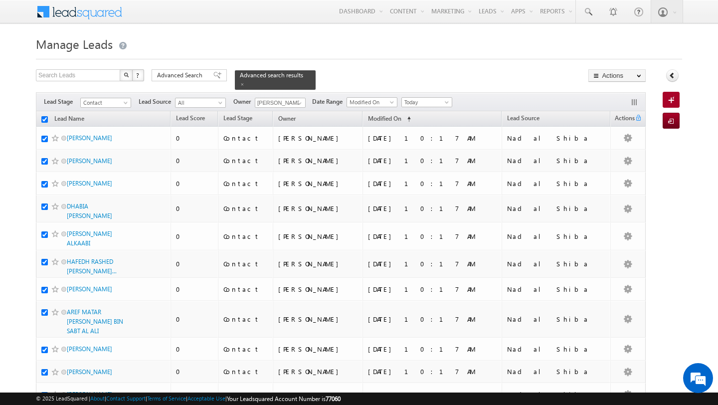
checkbox input "true"
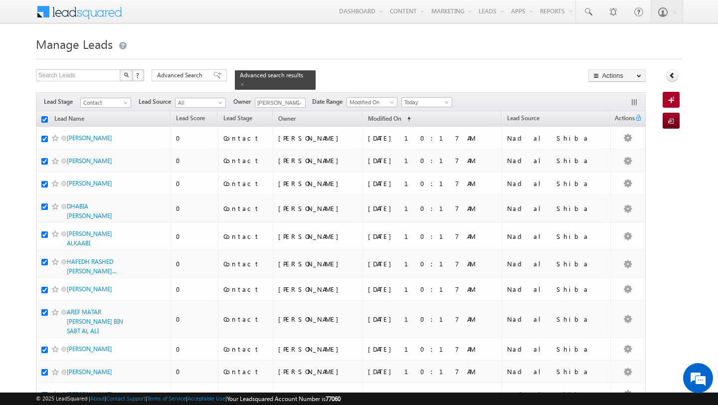
checkbox input "true"
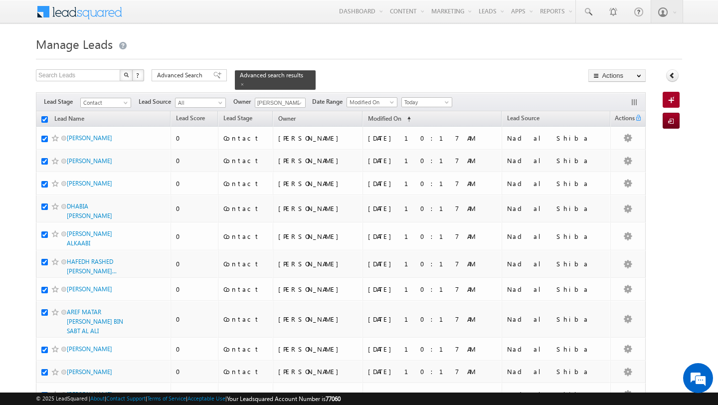
checkbox input "true"
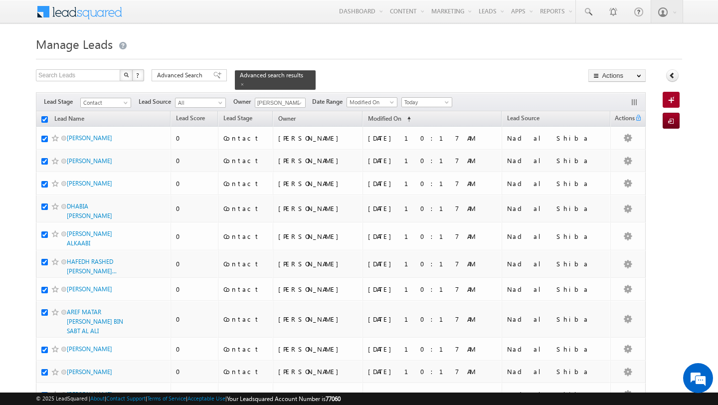
checkbox input "true"
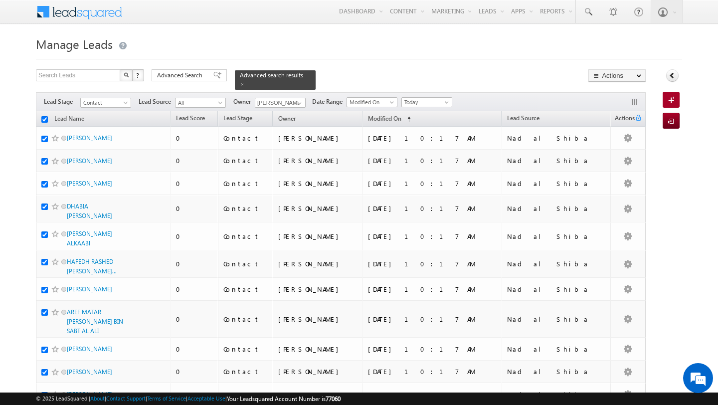
checkbox input "true"
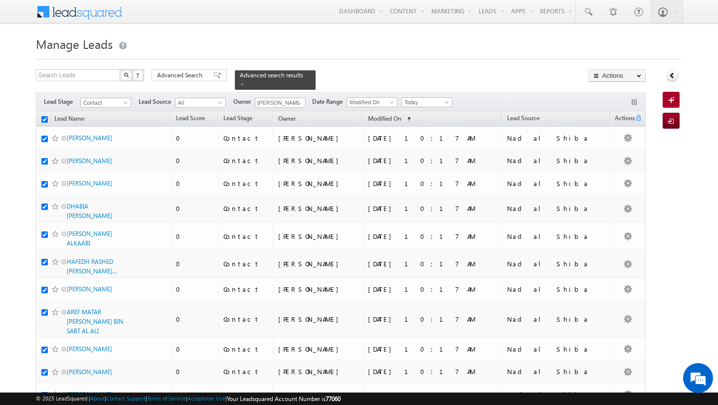
checkbox input "true"
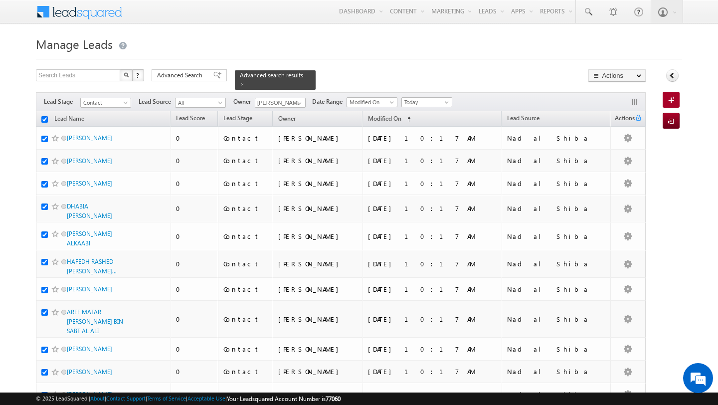
checkbox input "true"
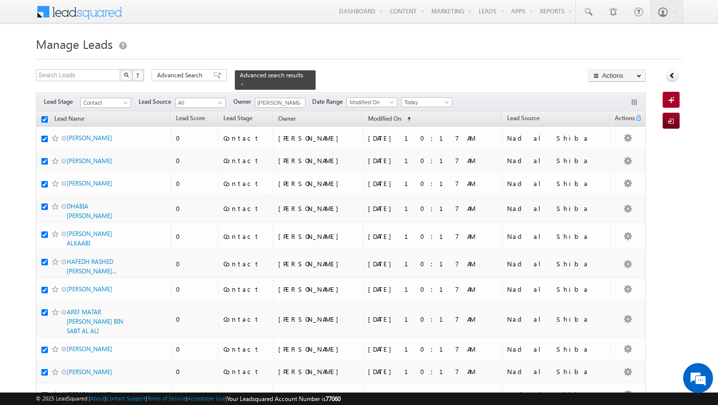
checkbox input "true"
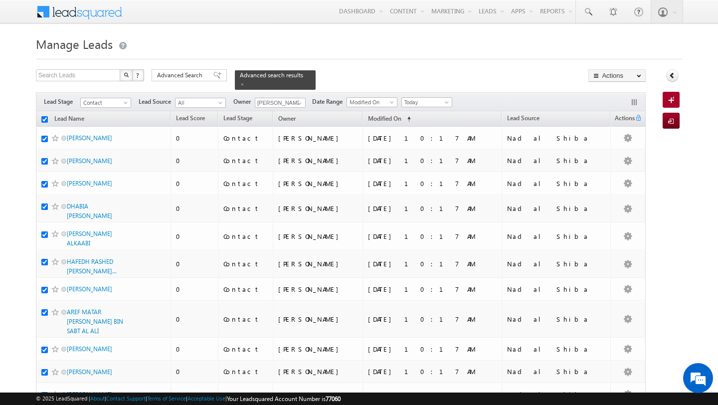
checkbox input "true"
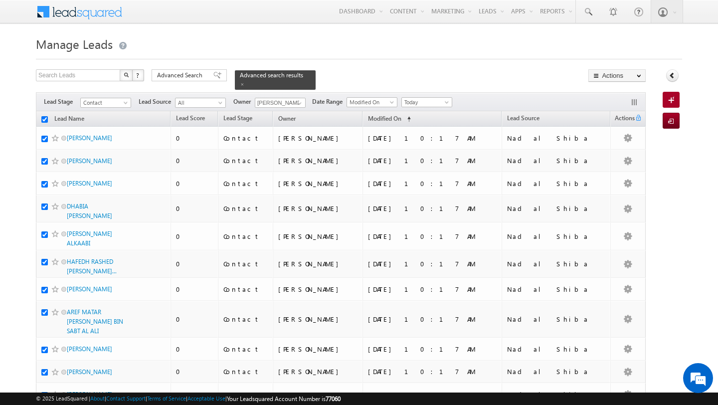
checkbox input "true"
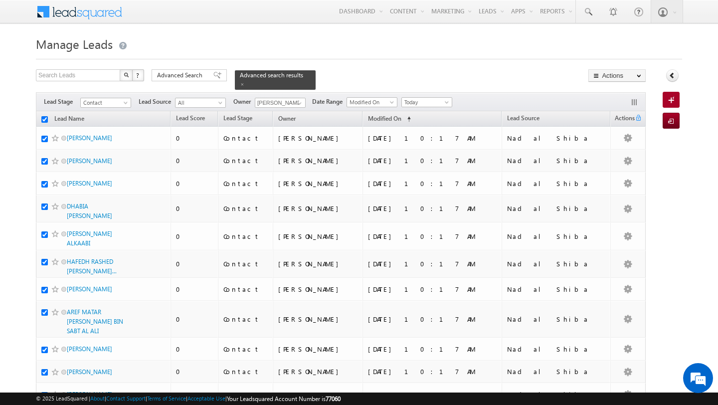
checkbox input "true"
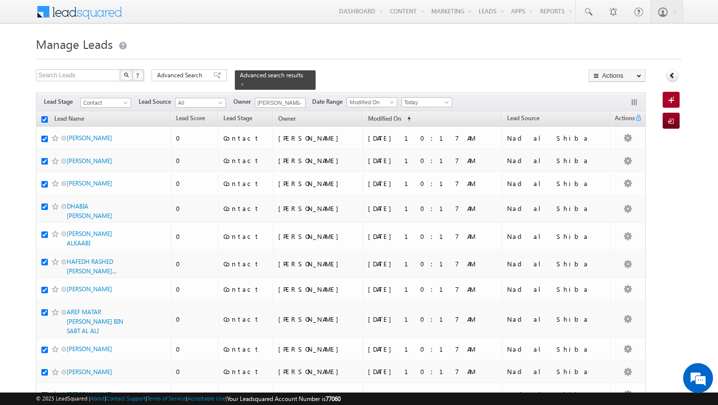
checkbox input "true"
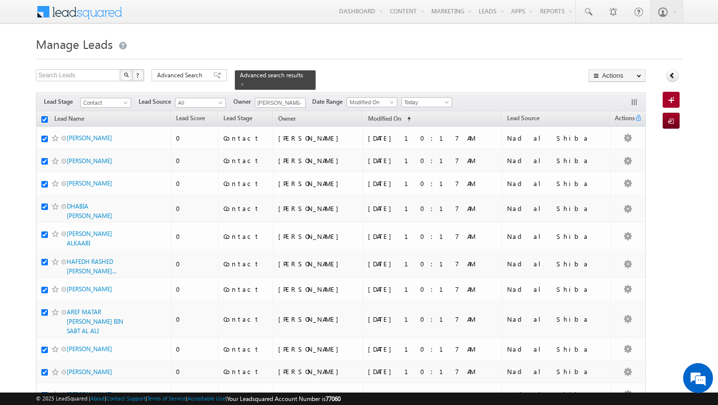
checkbox input "true"
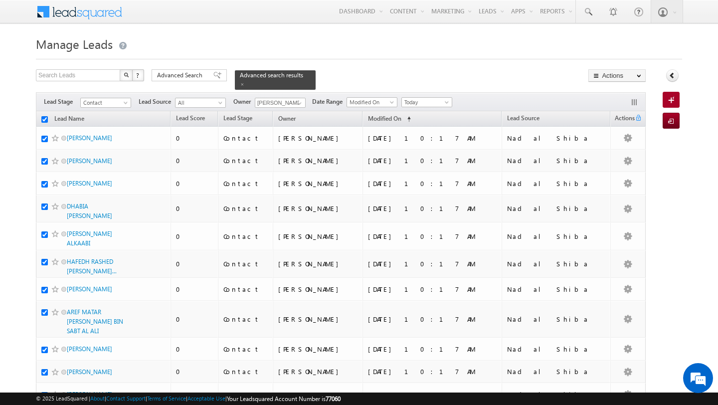
checkbox input "true"
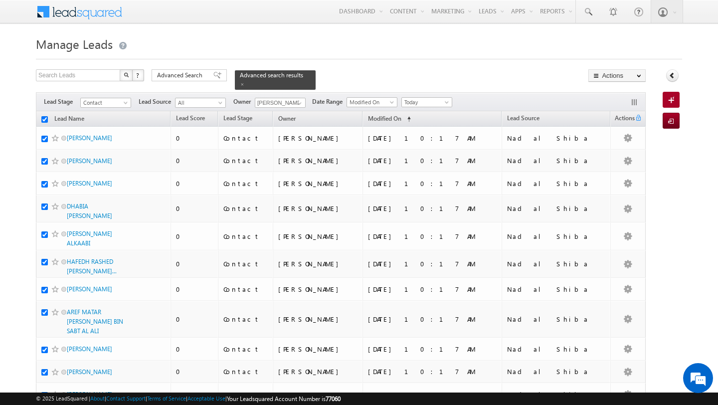
checkbox input "true"
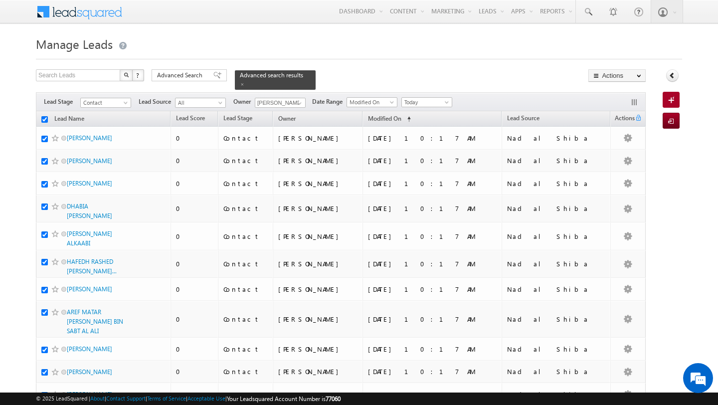
checkbox input "true"
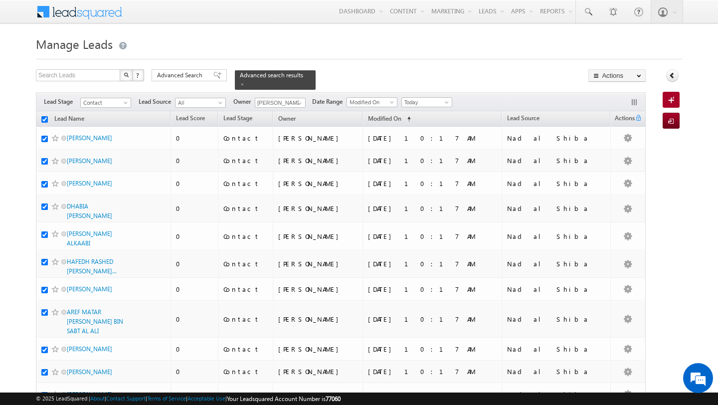
checkbox input "true"
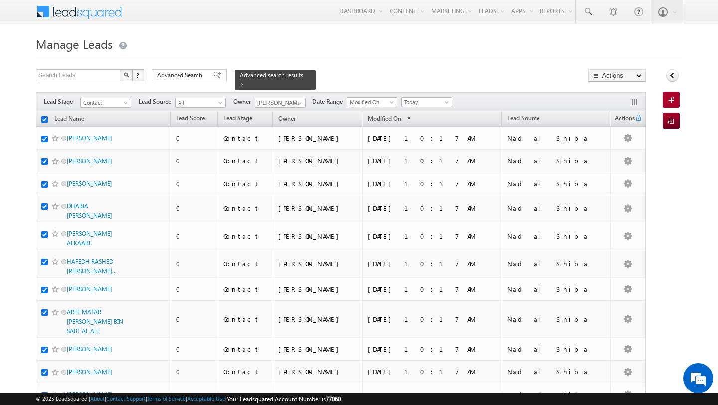
checkbox input "true"
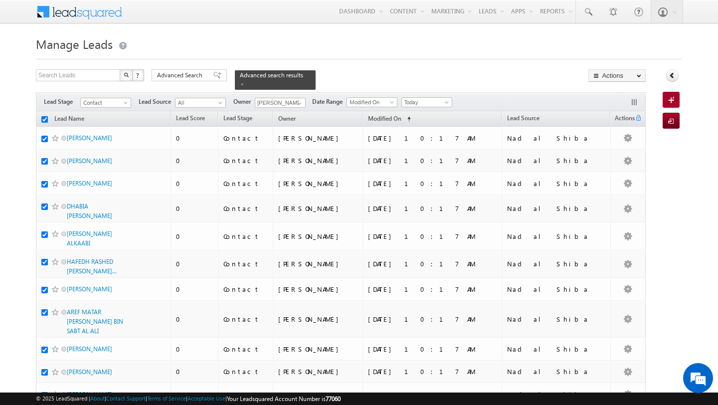
checkbox input "true"
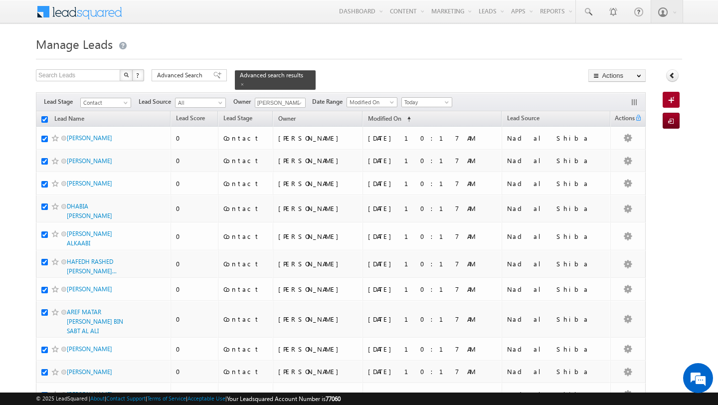
checkbox input "true"
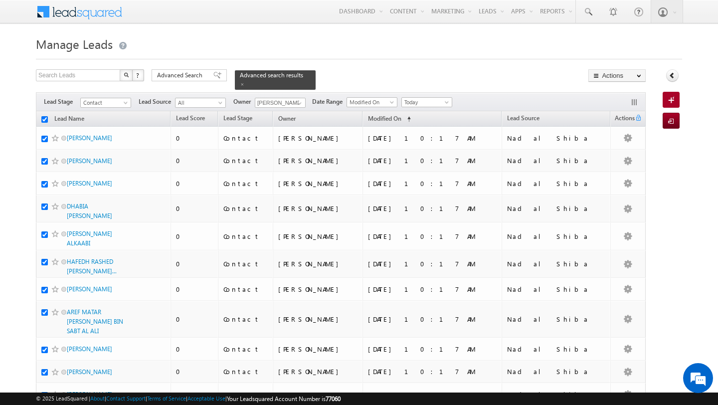
checkbox input "true"
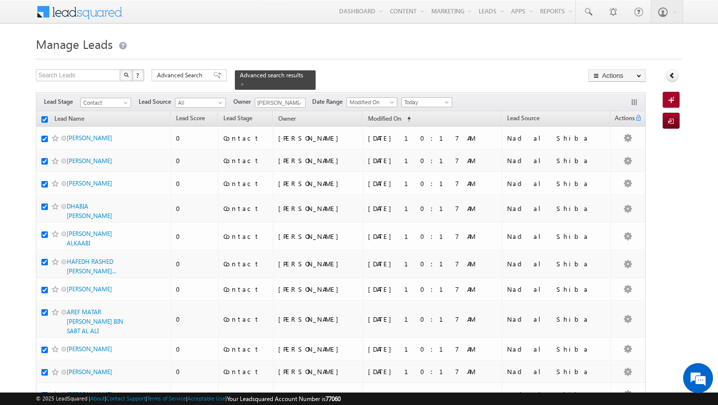
checkbox input "true"
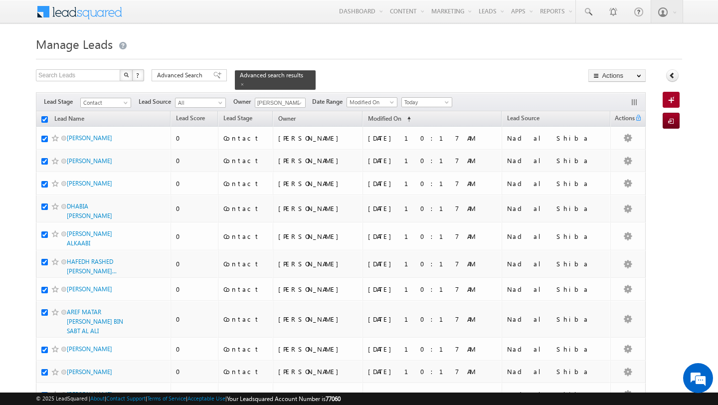
checkbox input "true"
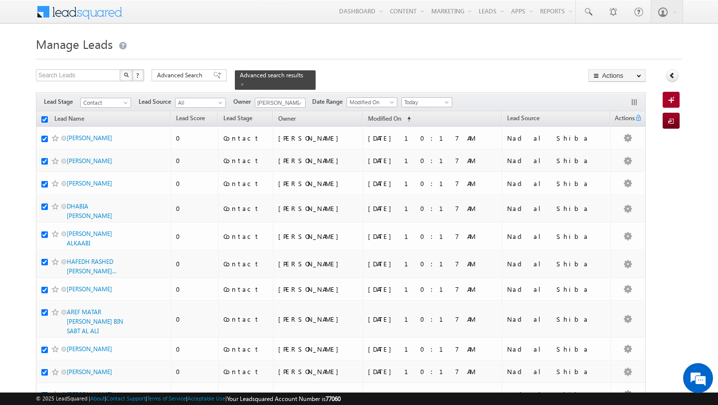
checkbox input "true"
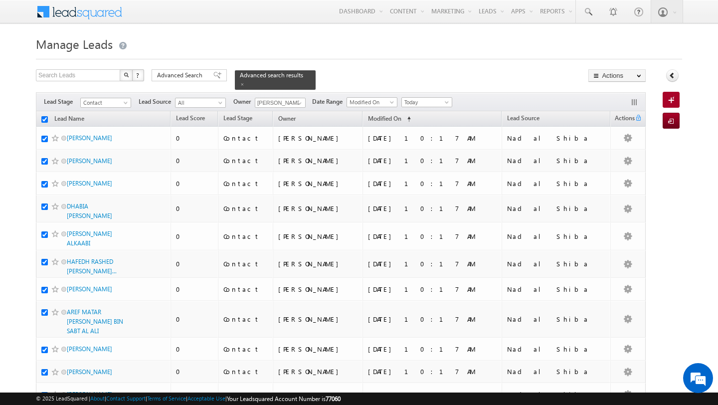
checkbox input "true"
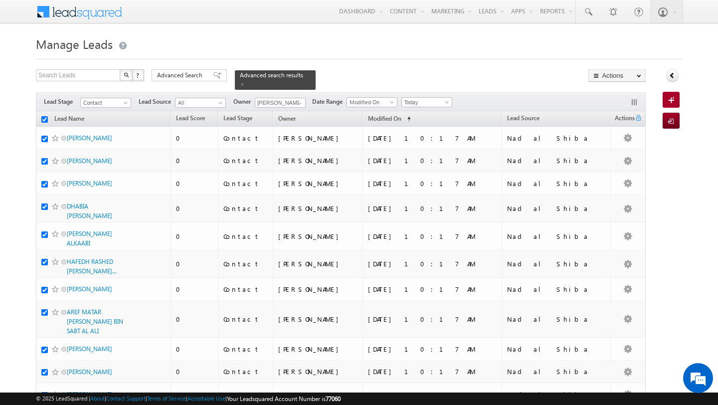
checkbox input "true"
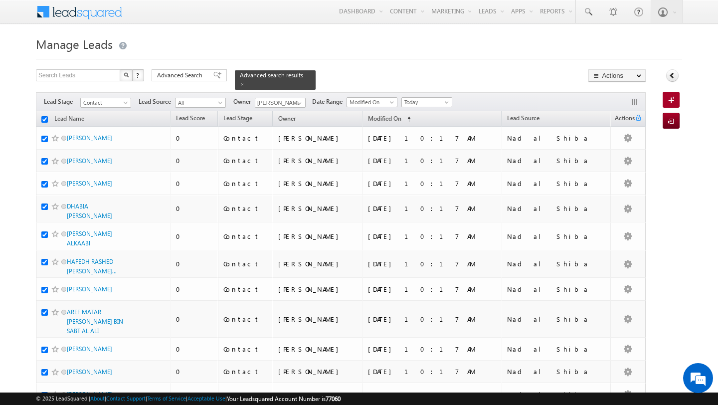
checkbox input "true"
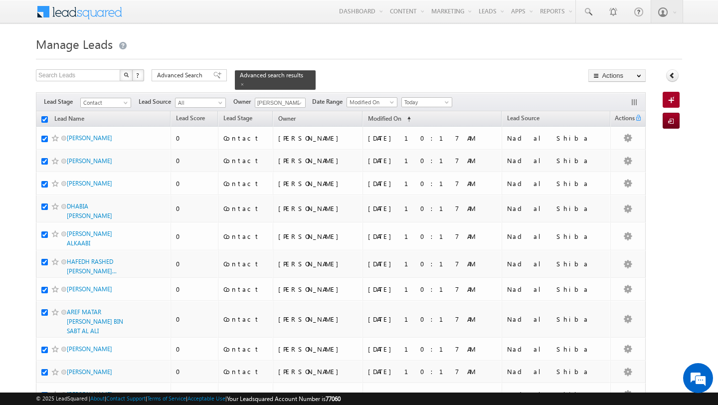
checkbox input "true"
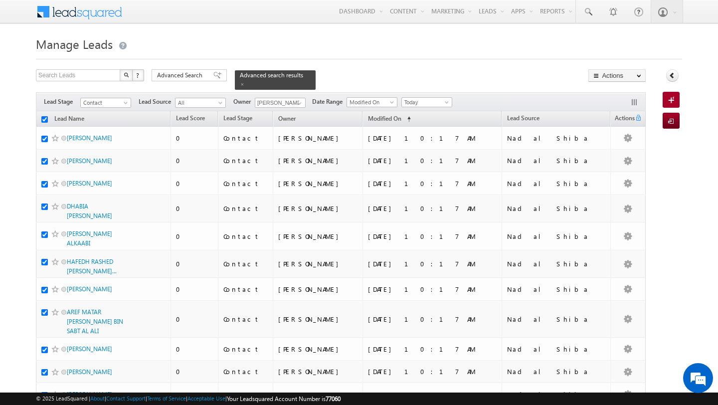
checkbox input "true"
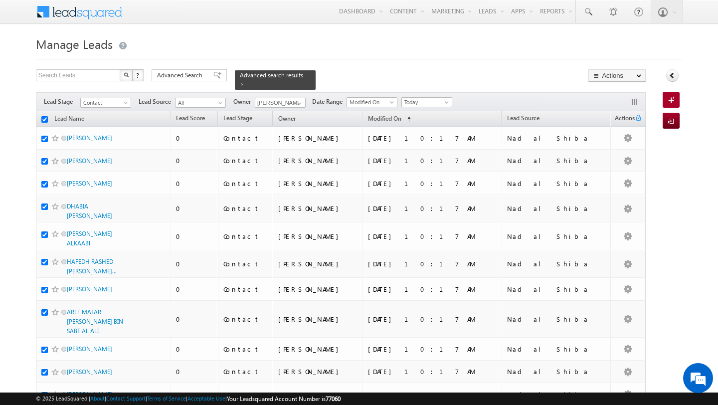
checkbox input "true"
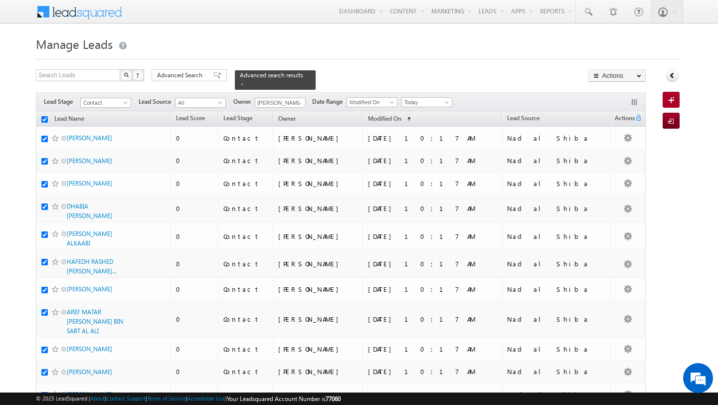
checkbox input "true"
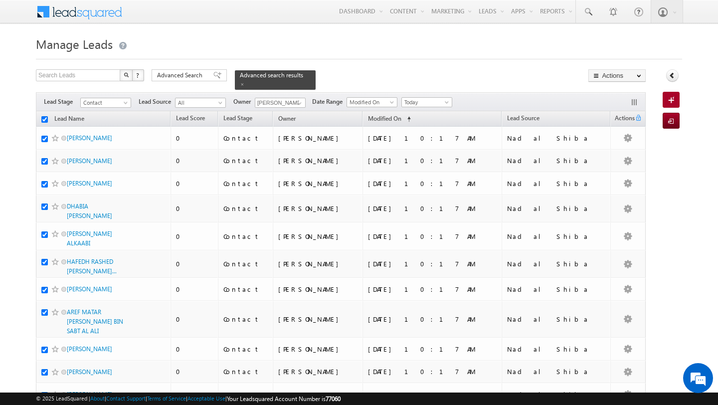
checkbox input "true"
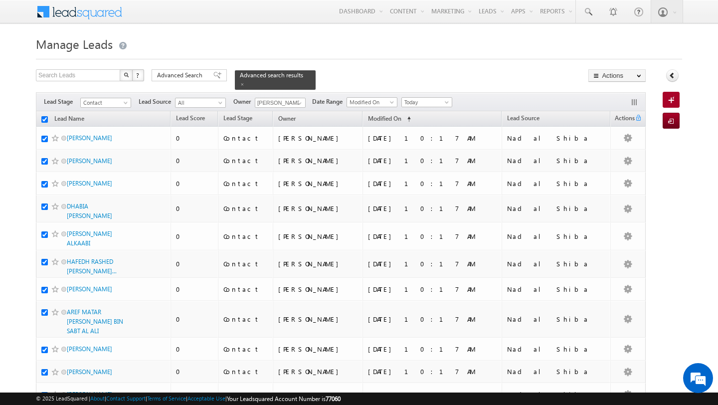
checkbox input "true"
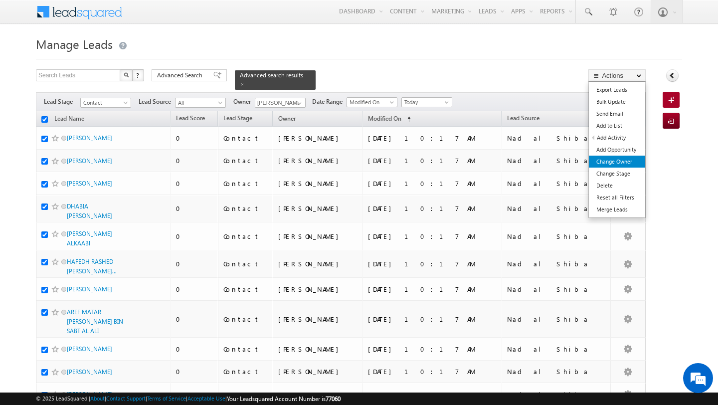
click at [628, 162] on link "Change Owner" at bounding box center [617, 162] width 56 height 12
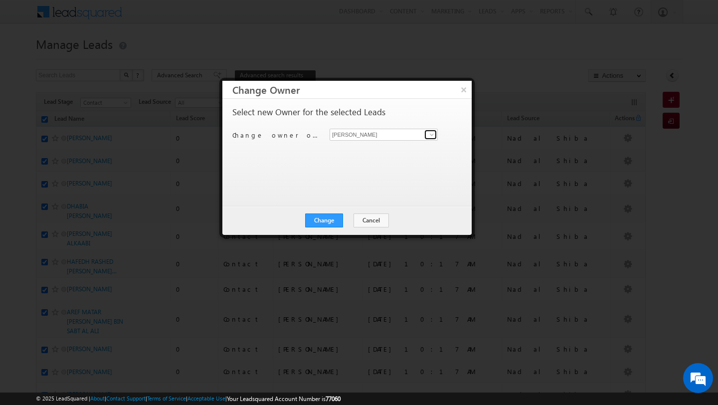
click at [435, 135] on span at bounding box center [432, 135] width 8 height 8
click at [358, 151] on span "pratyush.kuanr@indglobal.ae" at bounding box center [379, 154] width 90 height 7
click at [331, 214] on button "Change" at bounding box center [324, 221] width 38 height 14
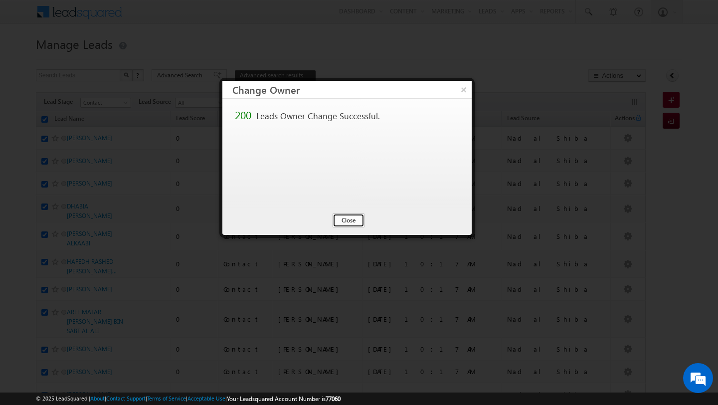
click at [347, 221] on button "Close" at bounding box center [349, 221] width 32 height 14
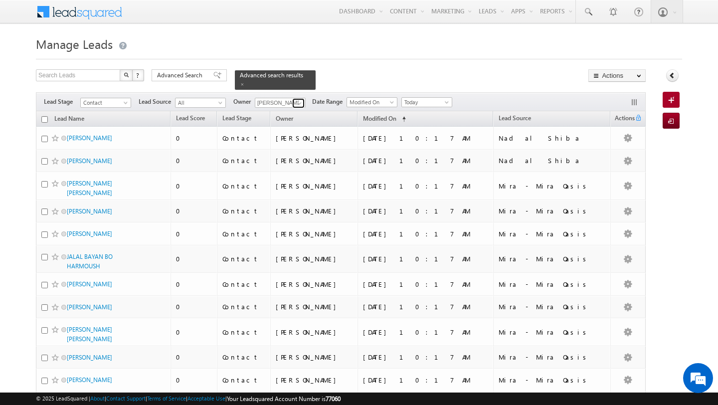
click at [300, 104] on span at bounding box center [300, 103] width 8 height 8
click at [288, 116] on link "Subham Modak subham.modak@indglobal.ae" at bounding box center [305, 116] width 100 height 19
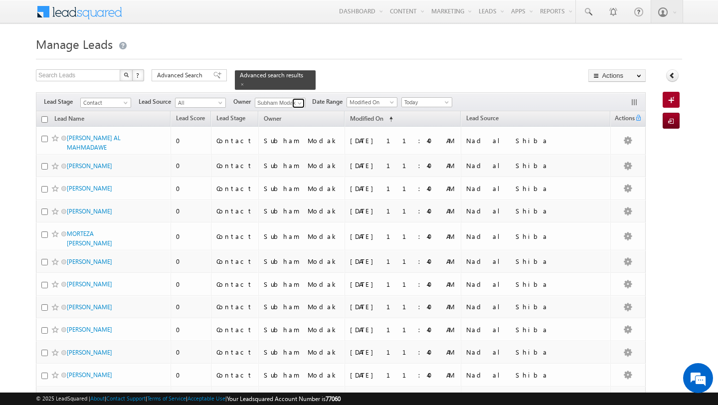
click at [300, 100] on span at bounding box center [300, 103] width 8 height 8
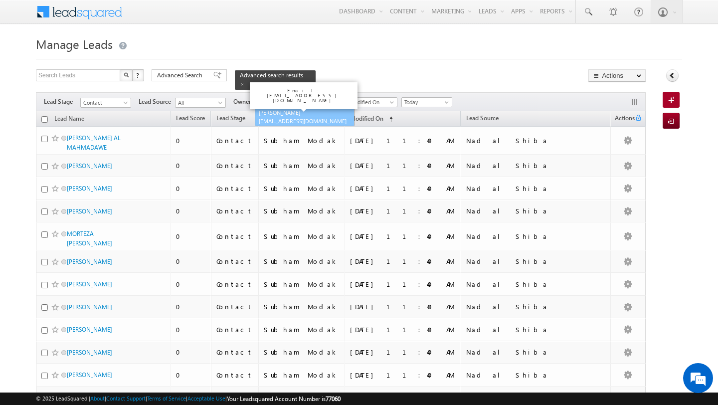
click at [289, 114] on link "Shubham Tripathi shubhamdutta.tripathi@indglobal.ae" at bounding box center [305, 116] width 100 height 19
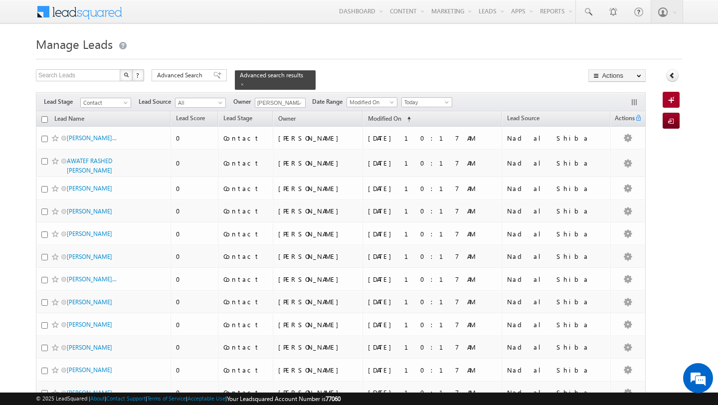
click at [191, 81] on div "Advanced Search" at bounding box center [189, 75] width 75 height 12
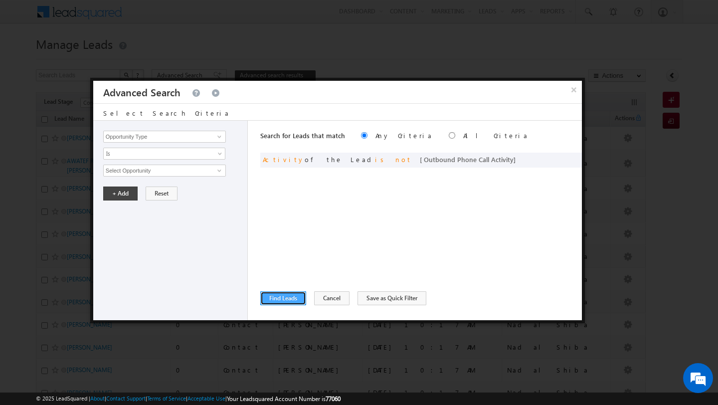
click at [280, 296] on button "Find Leads" at bounding box center [283, 298] width 46 height 14
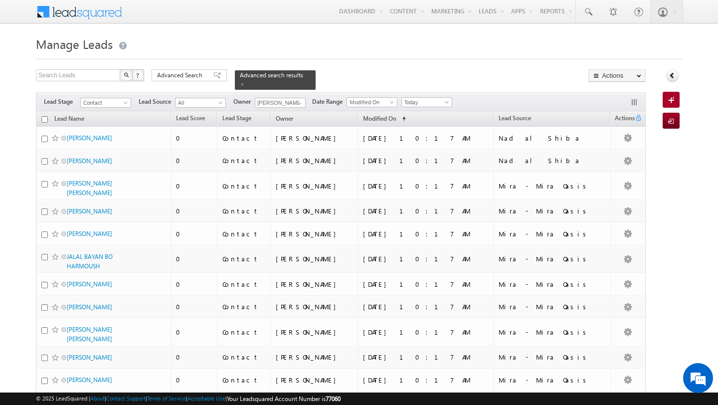
click at [43, 122] on input "checkbox" at bounding box center [44, 119] width 6 height 6
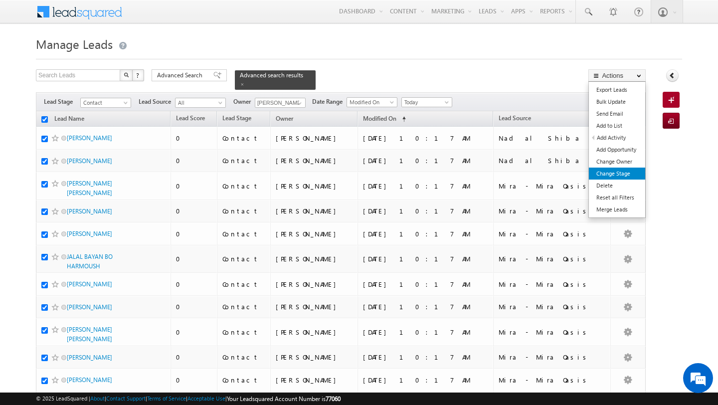
click at [620, 174] on link "Change Stage" at bounding box center [617, 174] width 56 height 12
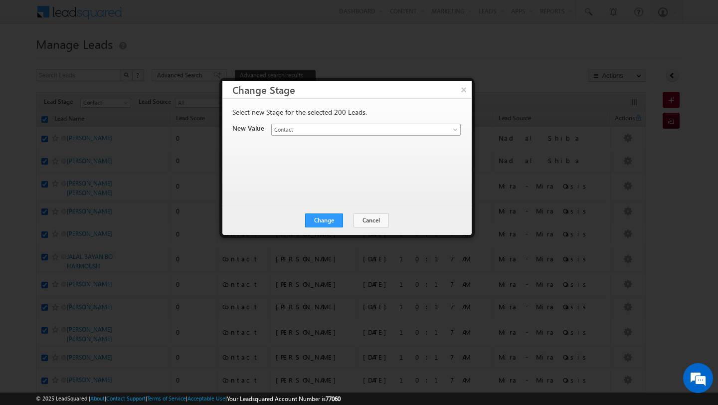
click at [352, 128] on span "Contact" at bounding box center [354, 129] width 165 height 9
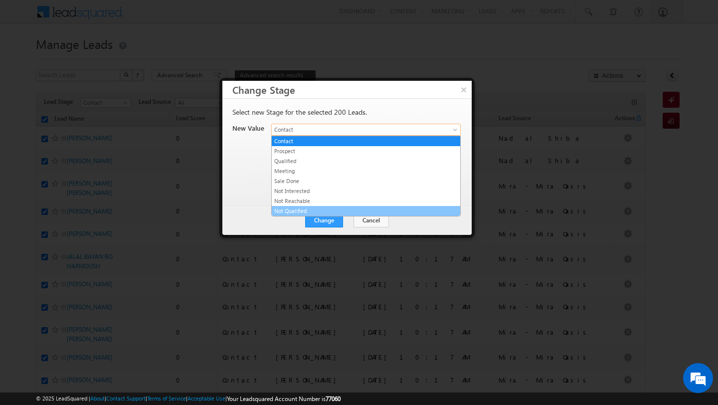
click at [344, 212] on link "Not Qualified" at bounding box center [366, 211] width 189 height 9
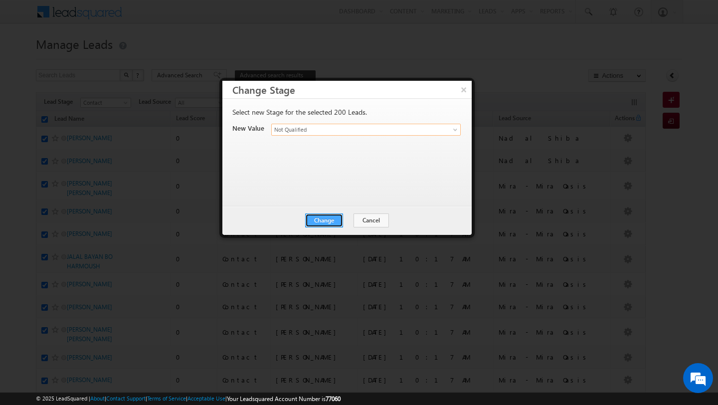
click at [326, 224] on button "Change" at bounding box center [324, 221] width 38 height 14
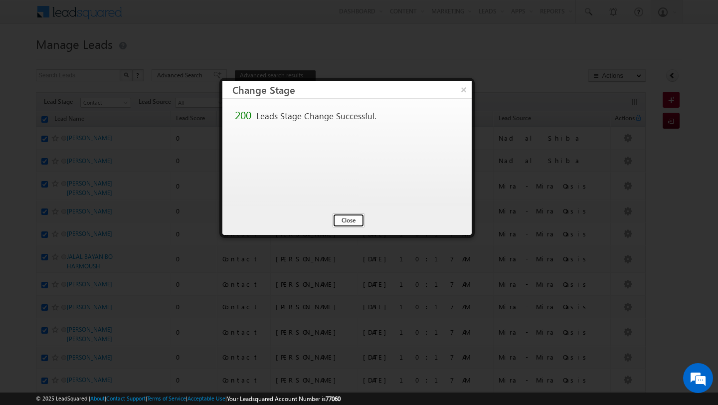
click at [339, 224] on button "Close" at bounding box center [349, 221] width 32 height 14
